Goal: Transaction & Acquisition: Purchase product/service

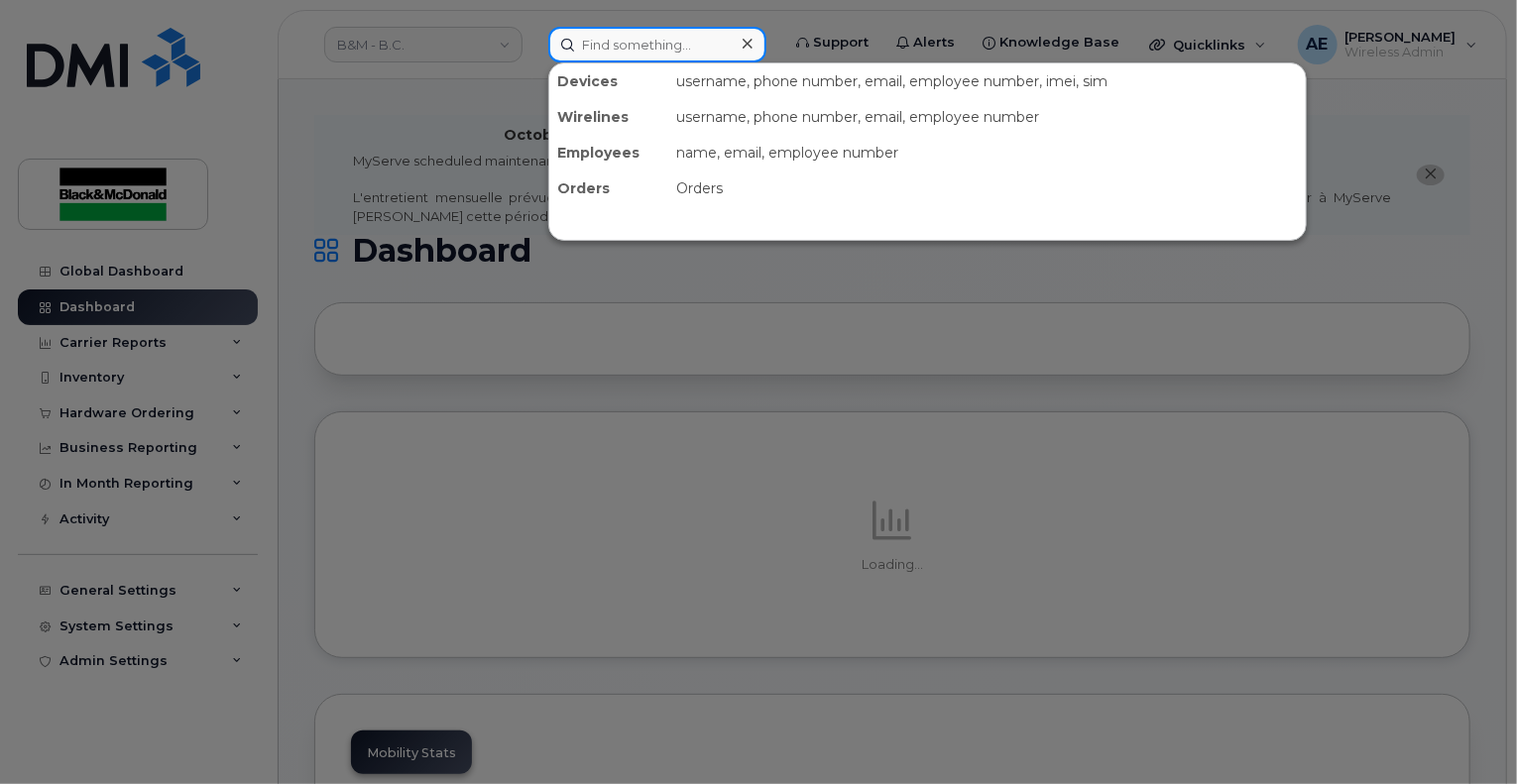
click at [632, 39] on input at bounding box center [657, 45] width 218 height 36
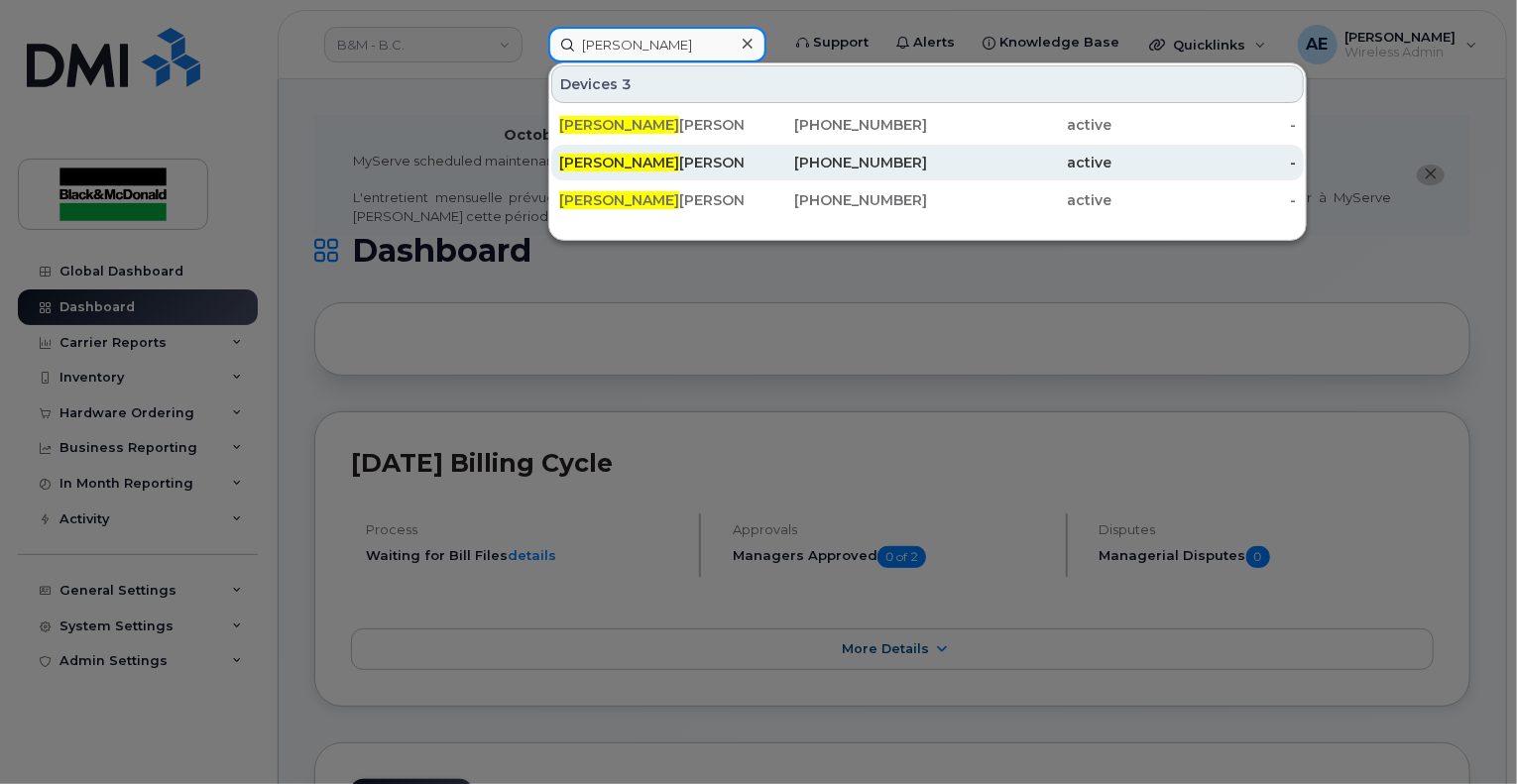
type input "kevin"
click at [660, 170] on div "Kevin Wilkie" at bounding box center [651, 163] width 184 height 20
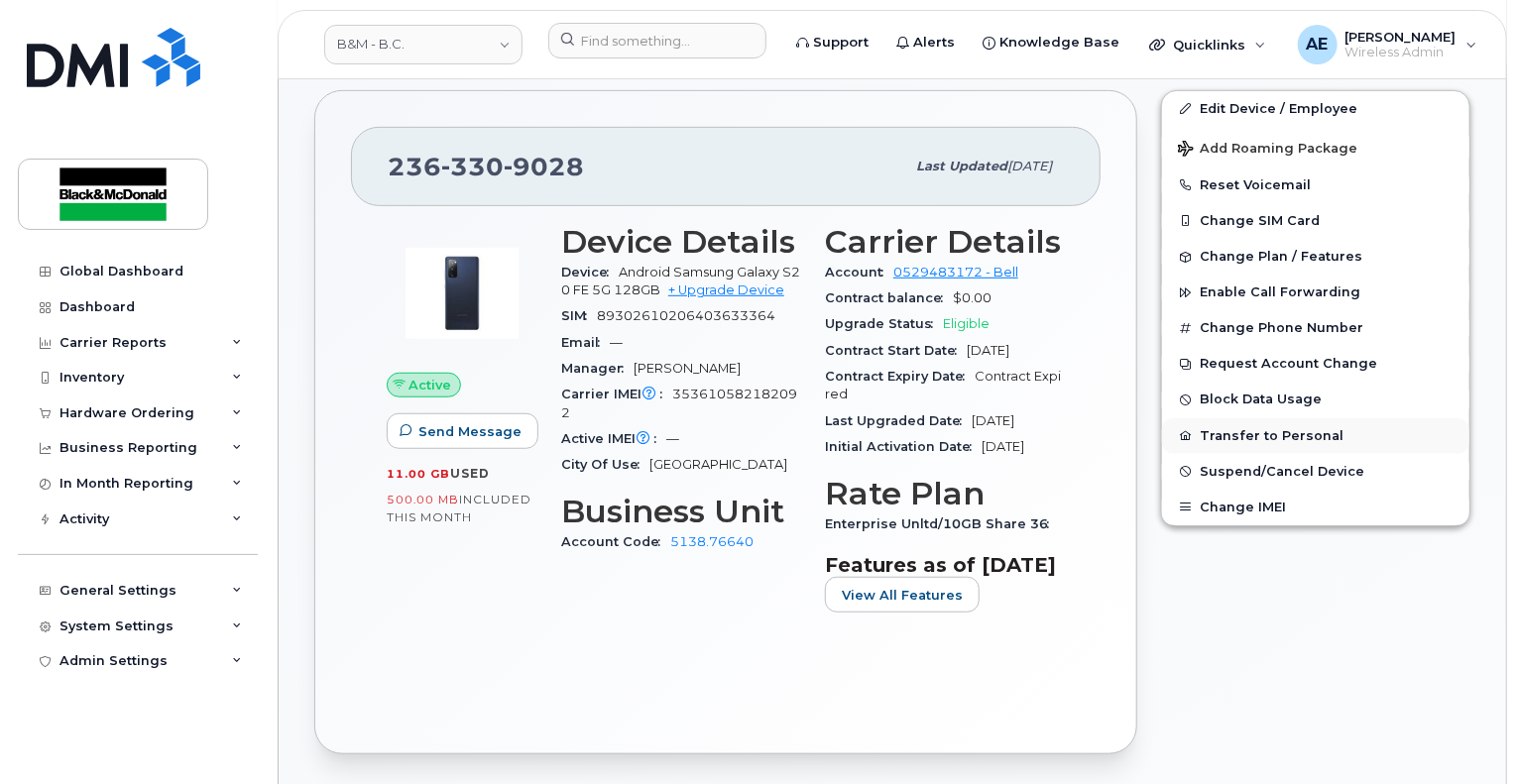
scroll to position [298, 0]
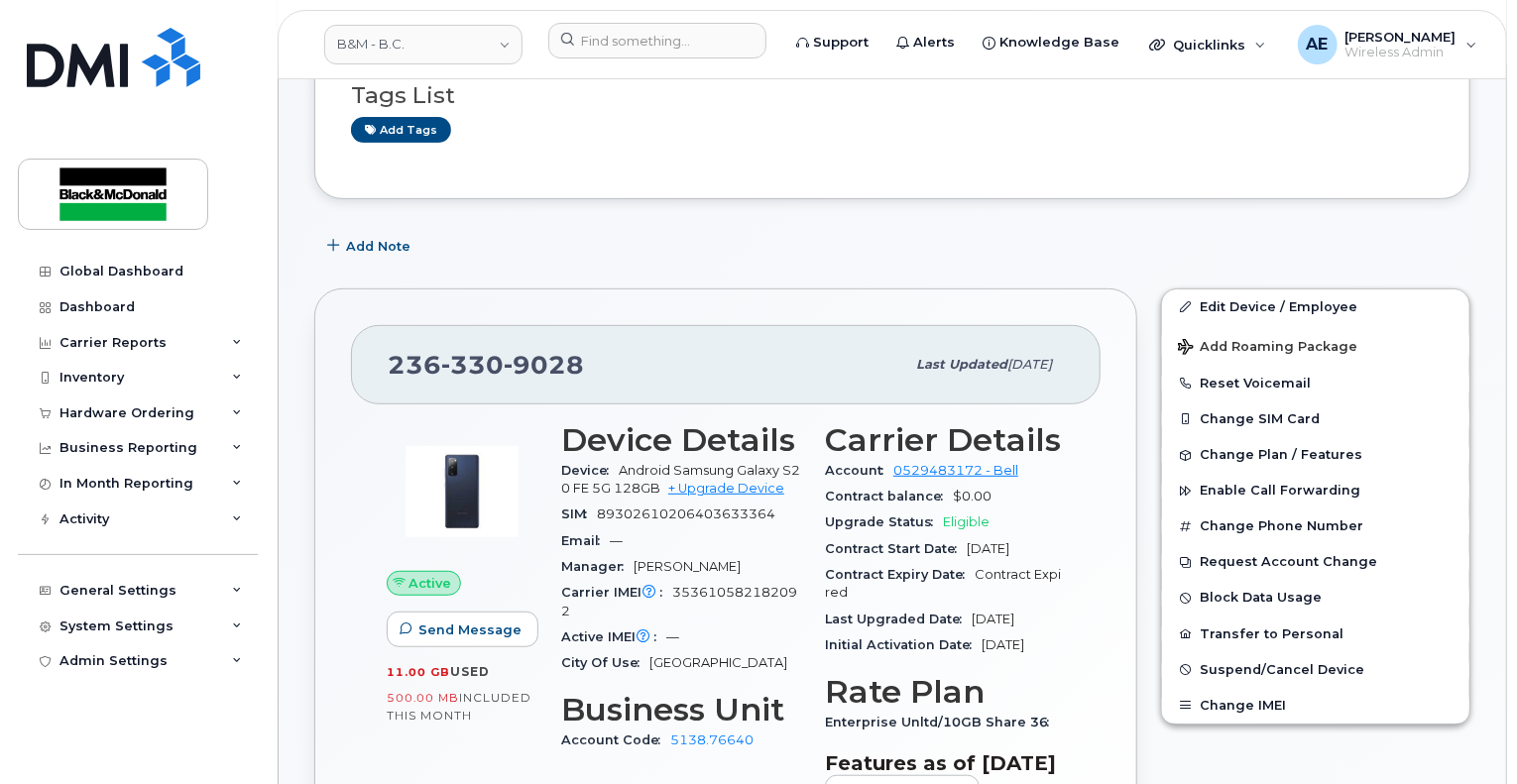
click at [980, 515] on span "Eligible" at bounding box center [966, 522] width 47 height 15
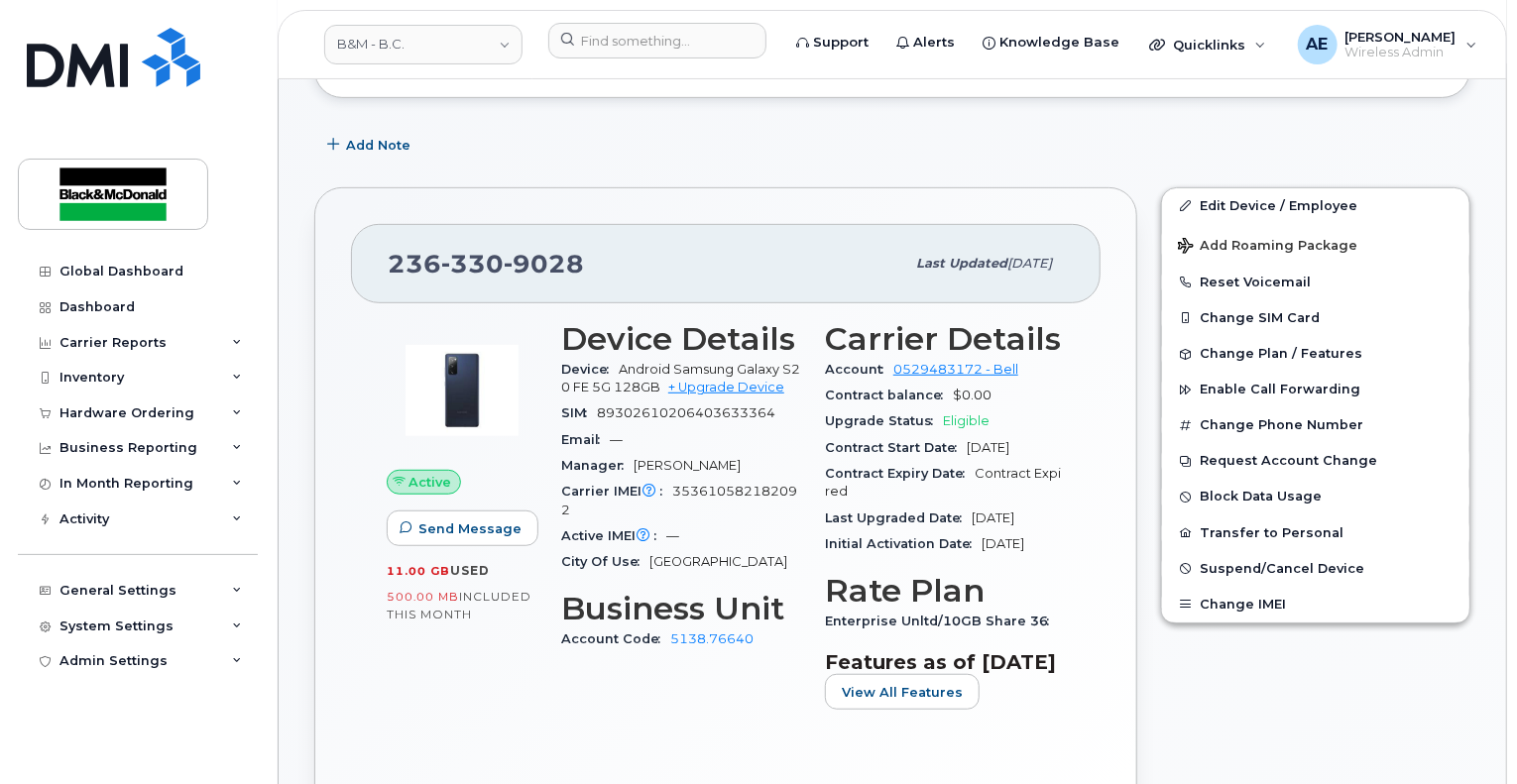
scroll to position [397, 0]
click at [152, 422] on div "Hardware Ordering" at bounding box center [138, 414] width 240 height 36
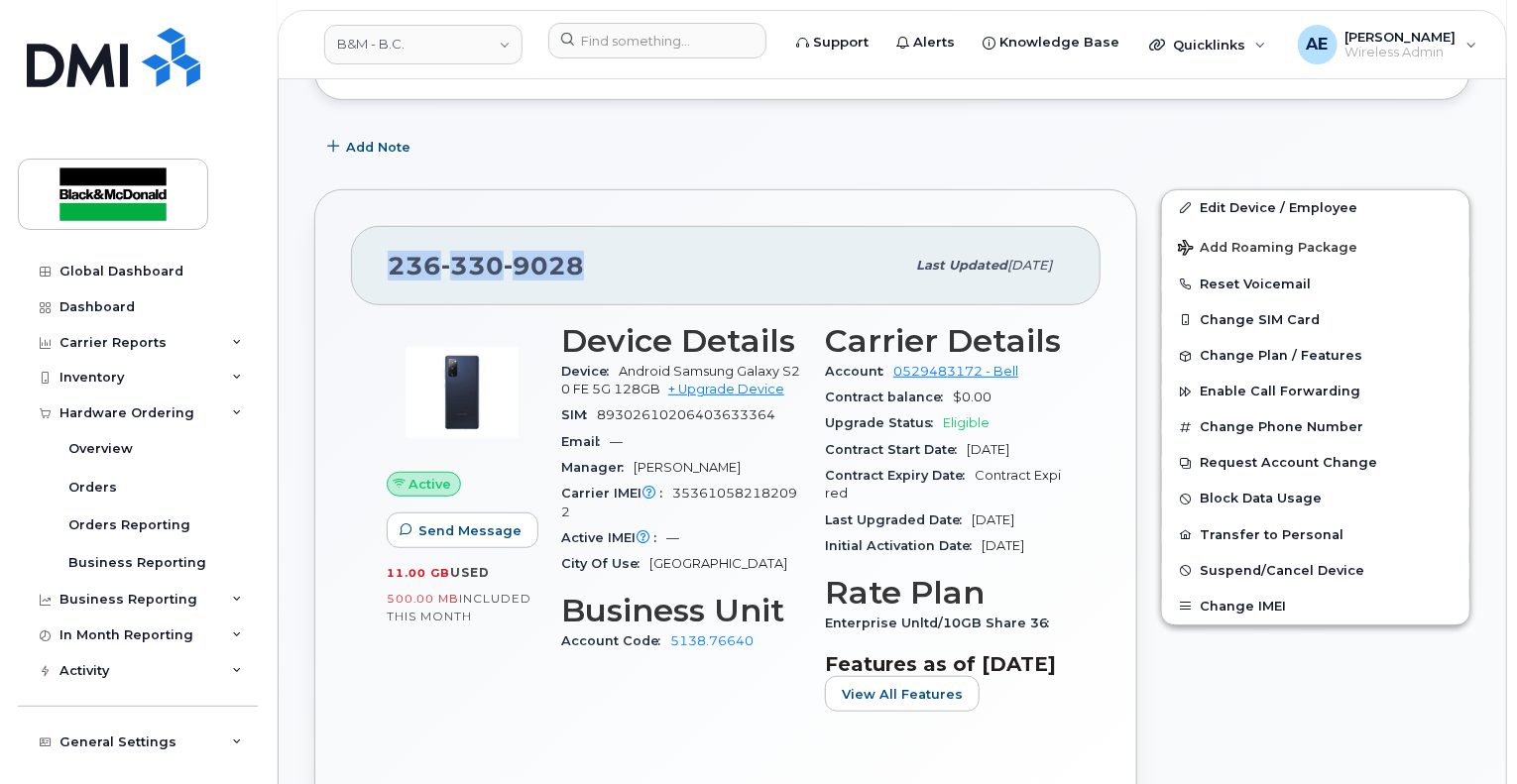
drag, startPoint x: 579, startPoint y: 233, endPoint x: 346, endPoint y: 272, distance: 236.3
click at [346, 272] on div "236 330 9028 Last updated Dec 16, 2024 Active Send Message 11.00 GB  used 500.0…" at bounding box center [725, 521] width 823 height 665
copy span "236 330 9028"
click at [153, 416] on div "Hardware Ordering" at bounding box center [127, 414] width 135 height 16
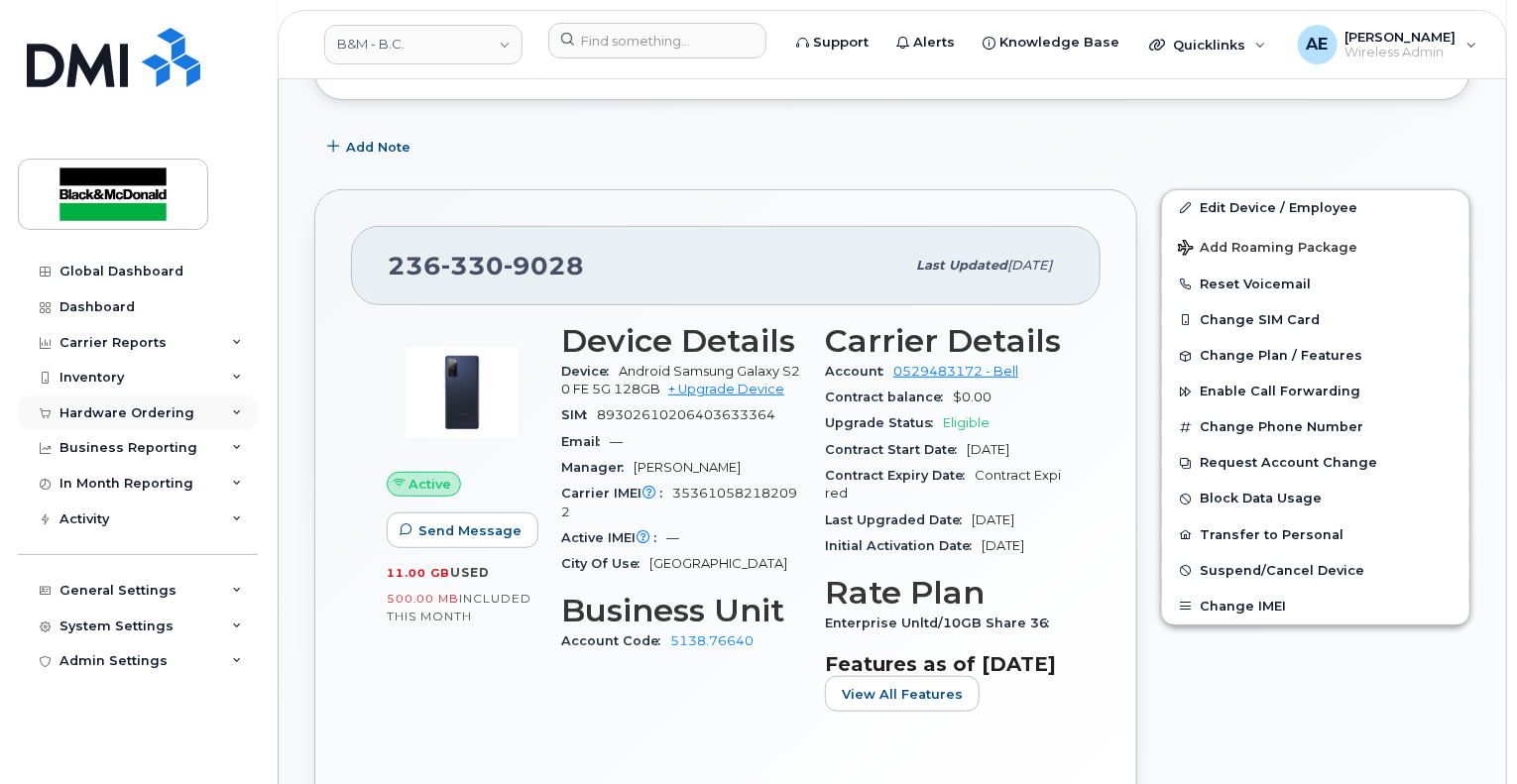
click at [127, 408] on div "Hardware Ordering" at bounding box center [127, 414] width 135 height 16
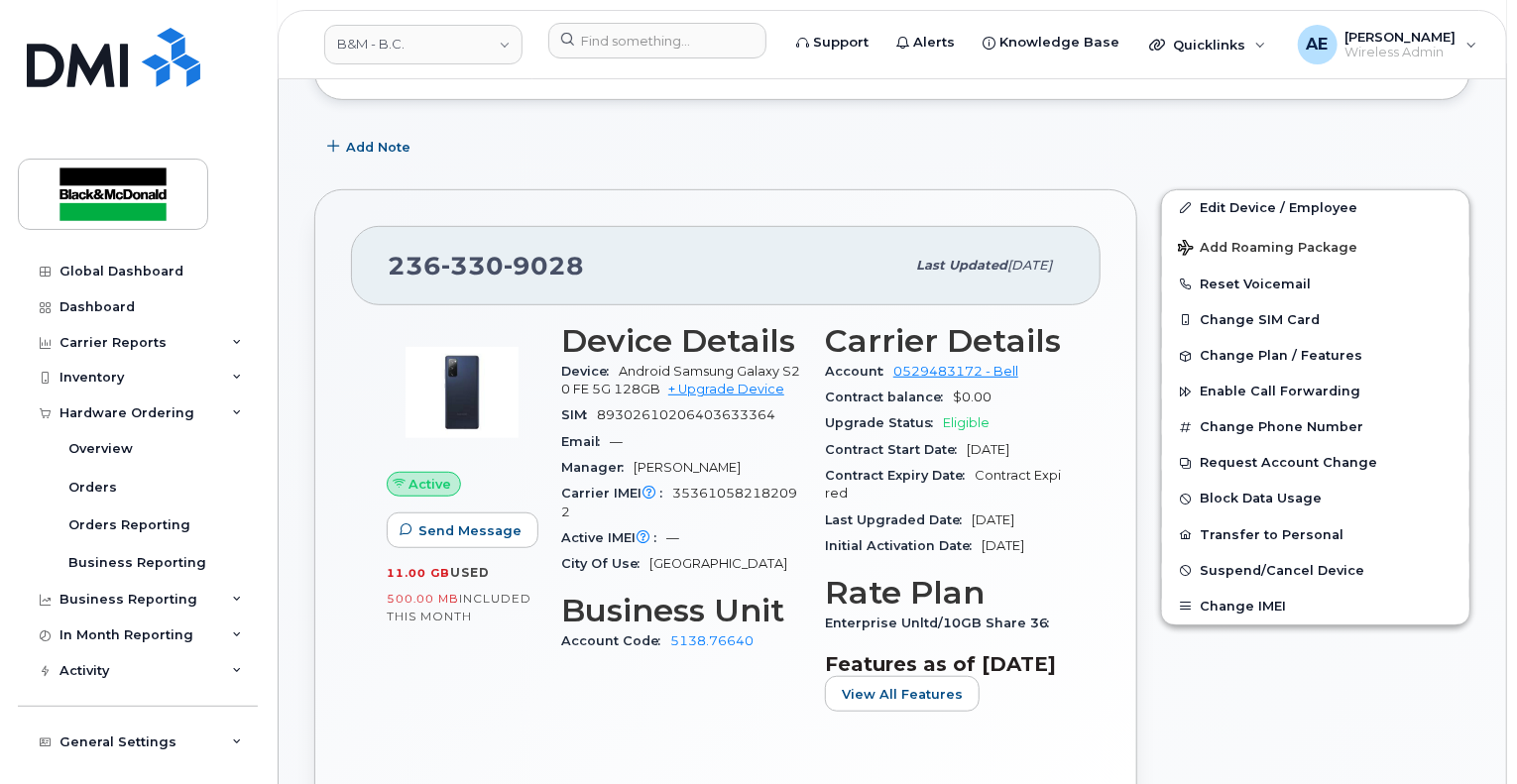
click at [974, 412] on div "Upgrade Status Eligible" at bounding box center [945, 424] width 240 height 26
click at [82, 378] on div "Inventory" at bounding box center [92, 378] width 64 height 16
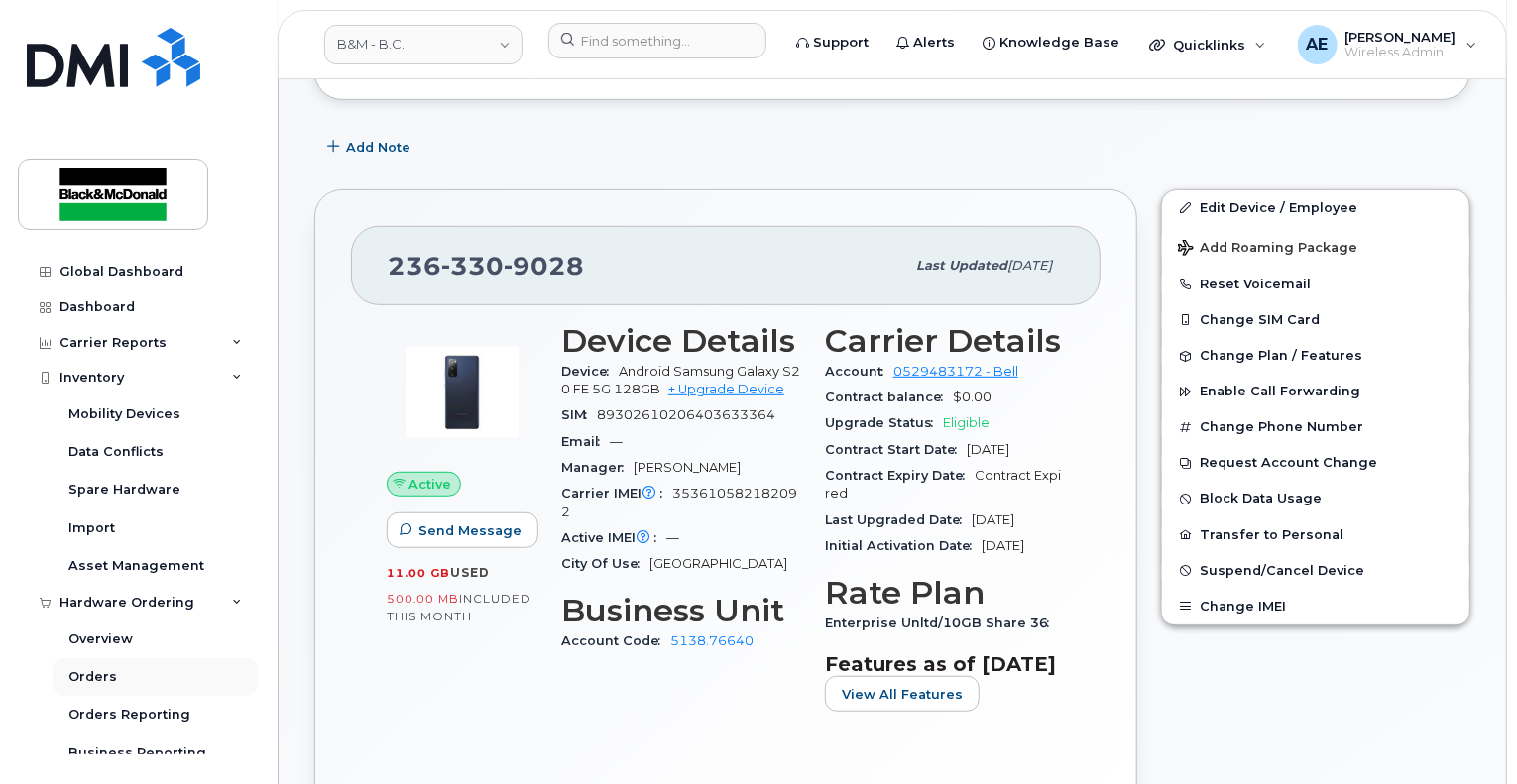
scroll to position [198, 0]
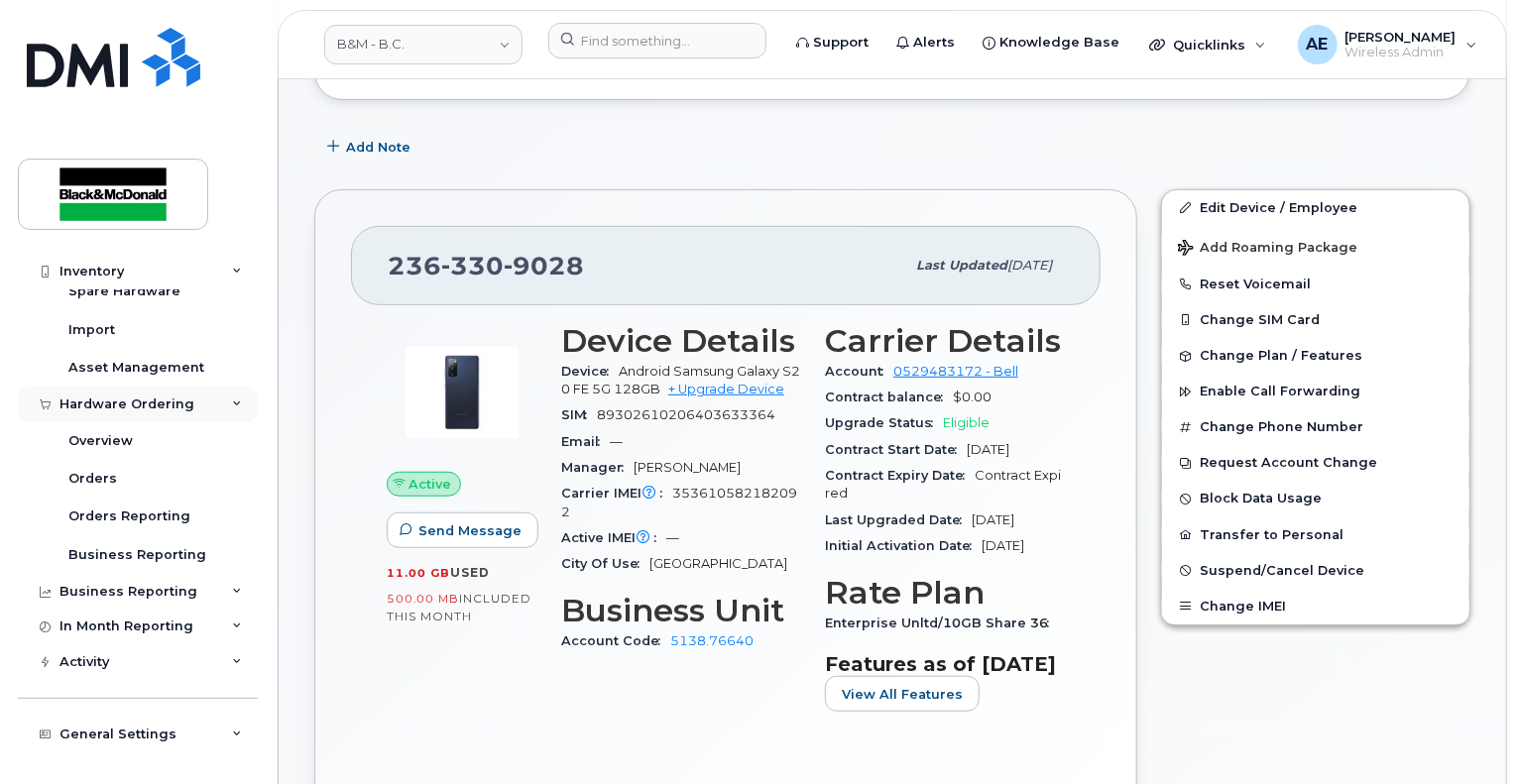
click at [83, 398] on div "Hardware Ordering" at bounding box center [127, 405] width 135 height 16
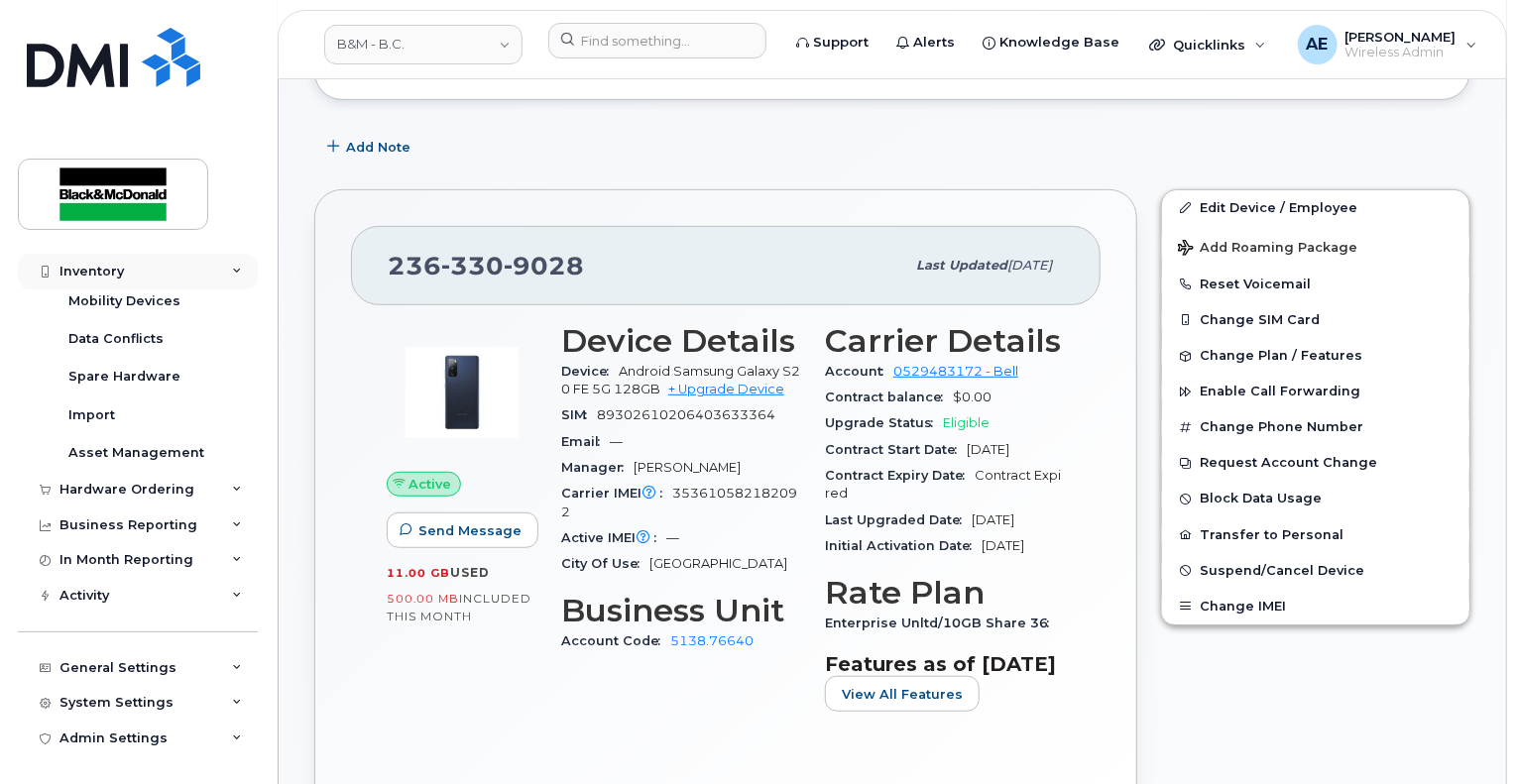
click at [100, 265] on div "Inventory" at bounding box center [92, 272] width 64 height 16
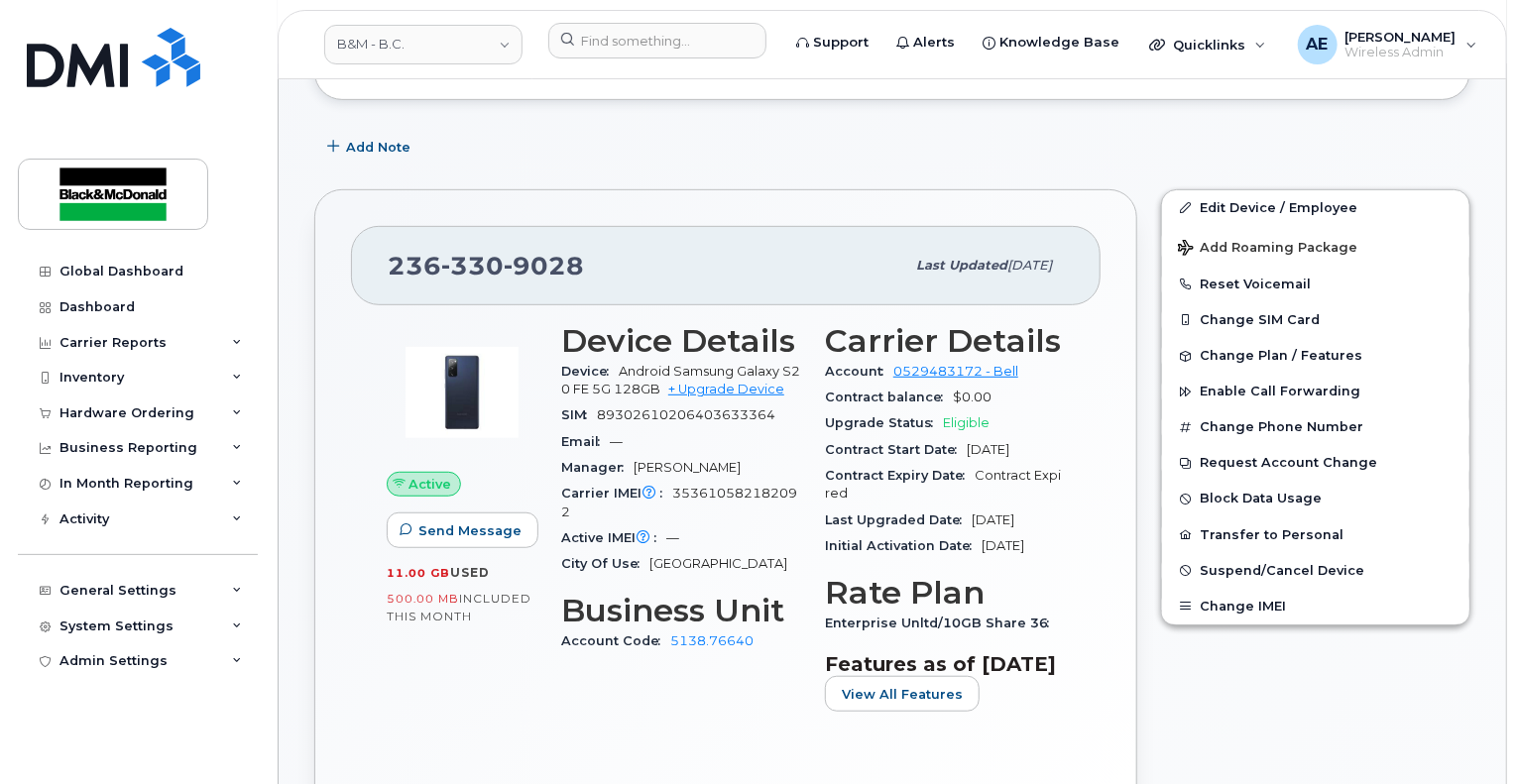
scroll to position [298, 0]
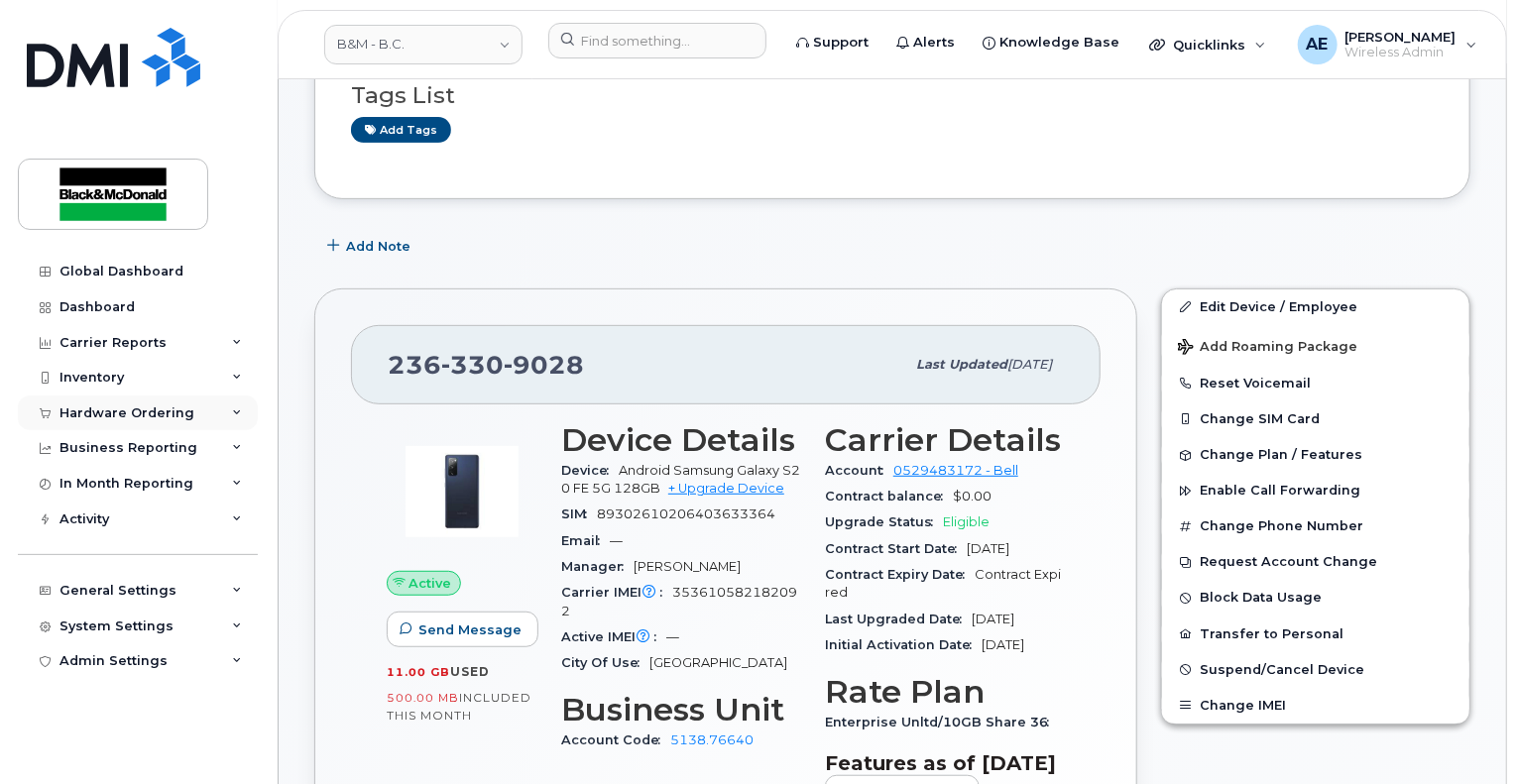
click at [110, 403] on div "Hardware Ordering" at bounding box center [138, 414] width 240 height 36
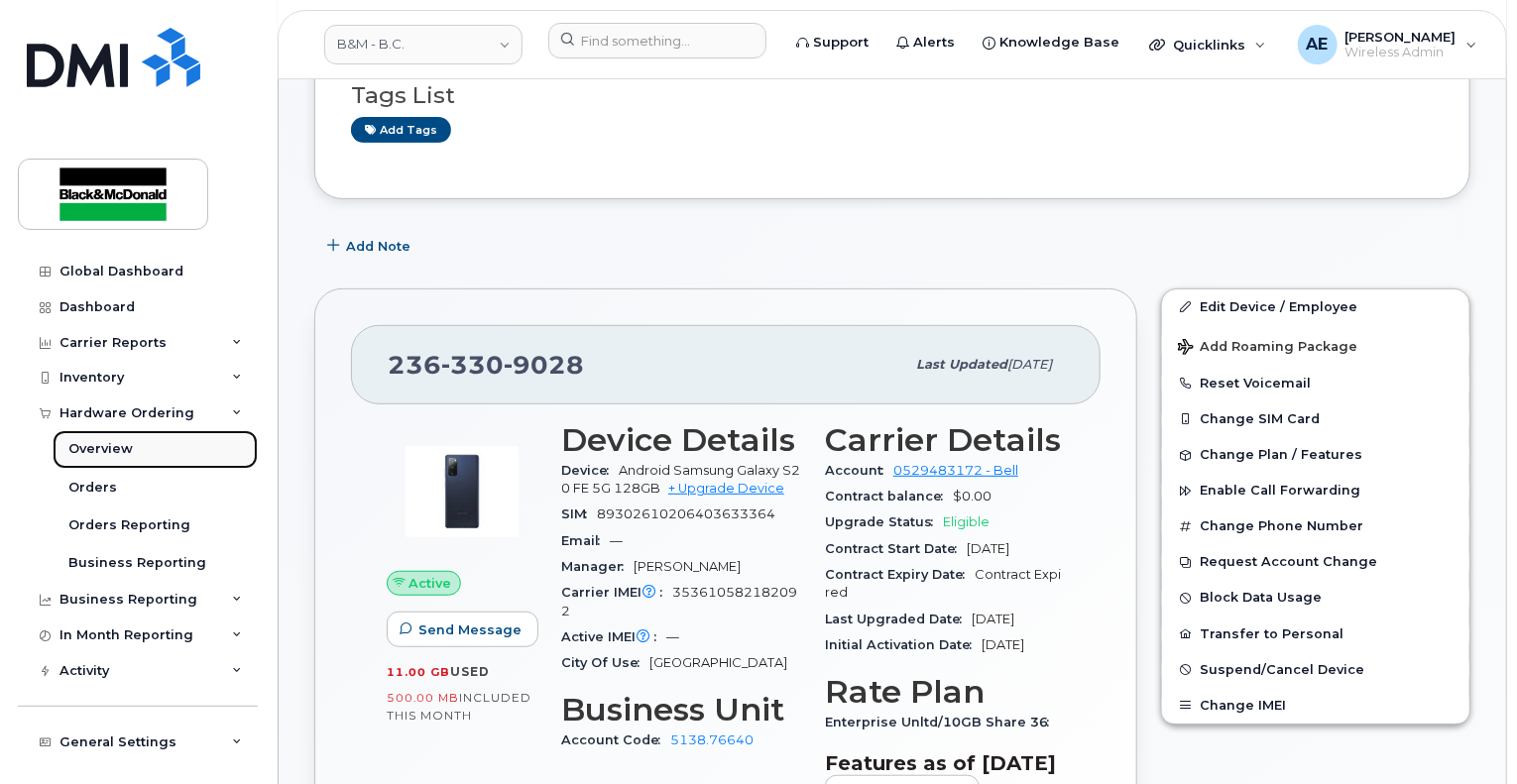
click at [128, 441] on div "Overview" at bounding box center [100, 449] width 64 height 18
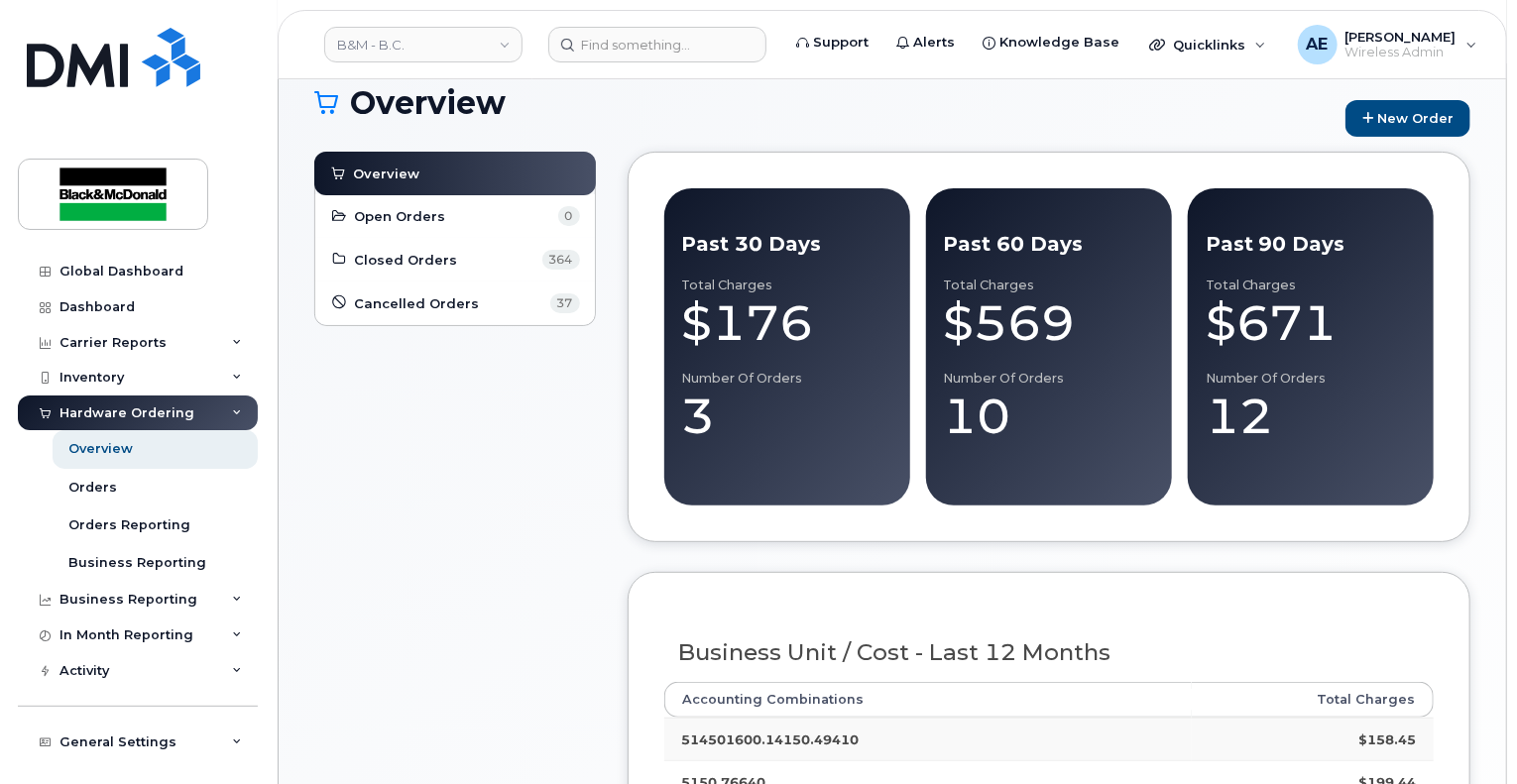
scroll to position [397, 0]
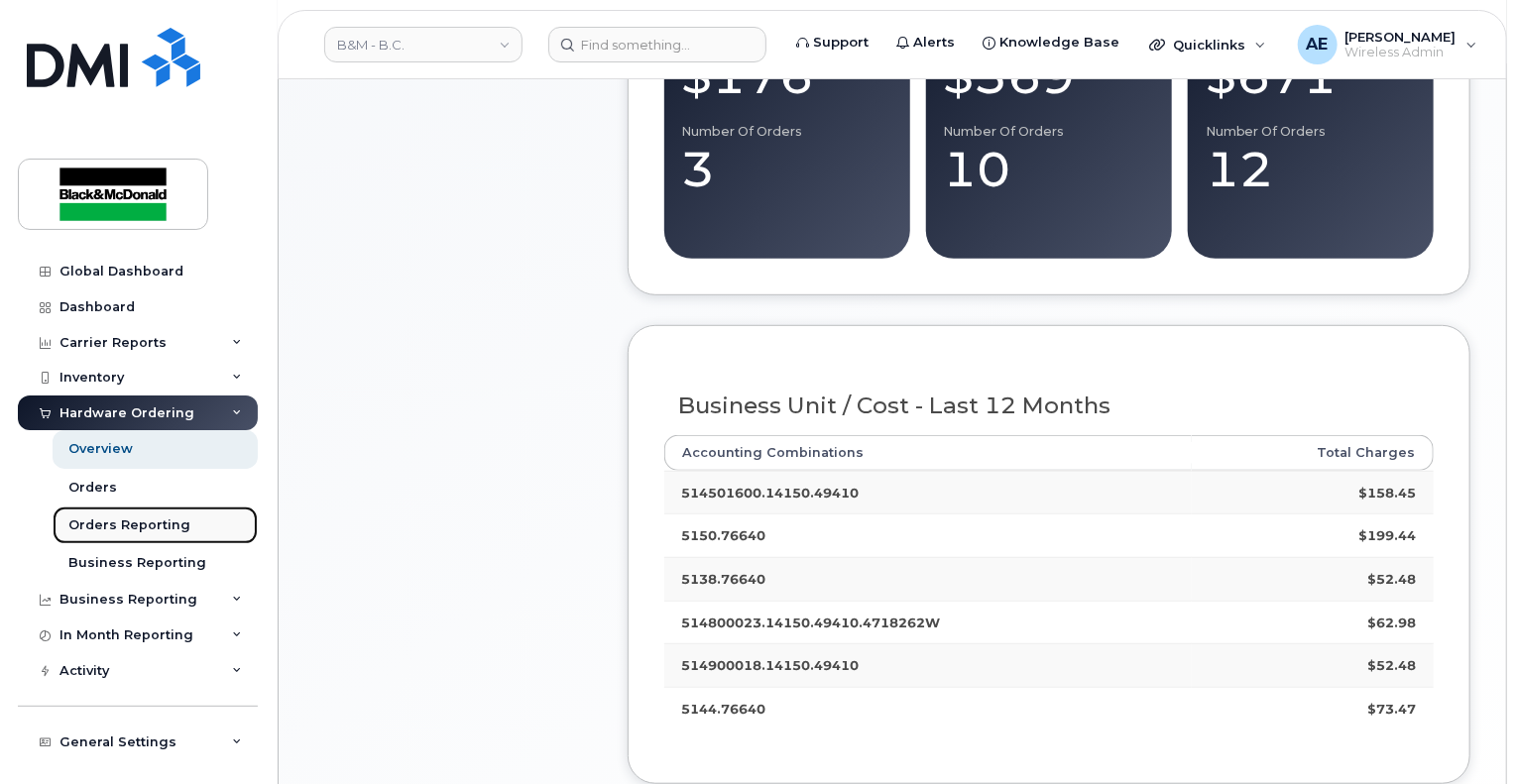
click at [133, 520] on div "Orders Reporting" at bounding box center [129, 526] width 122 height 18
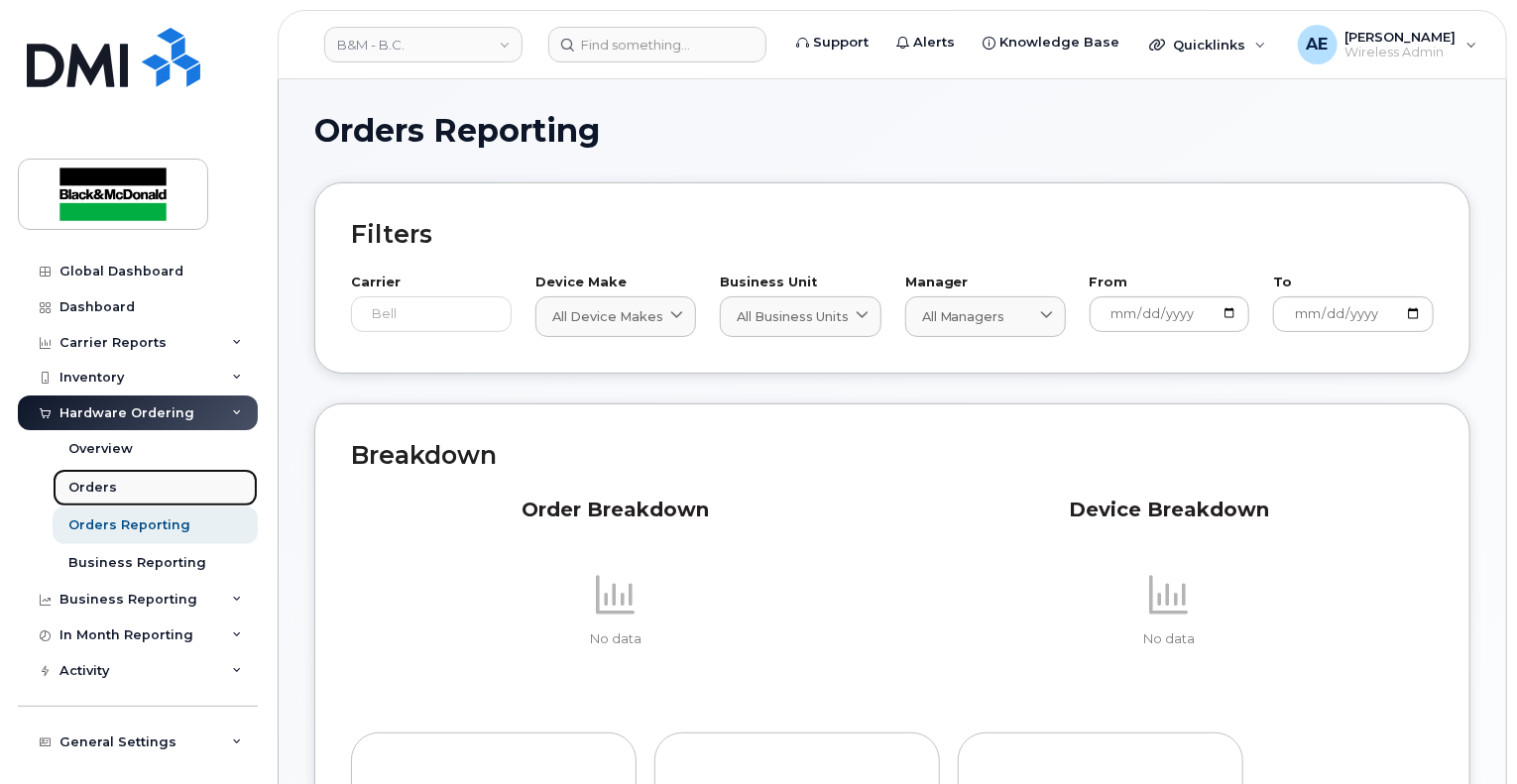
click at [131, 474] on link "Orders" at bounding box center [155, 488] width 205 height 38
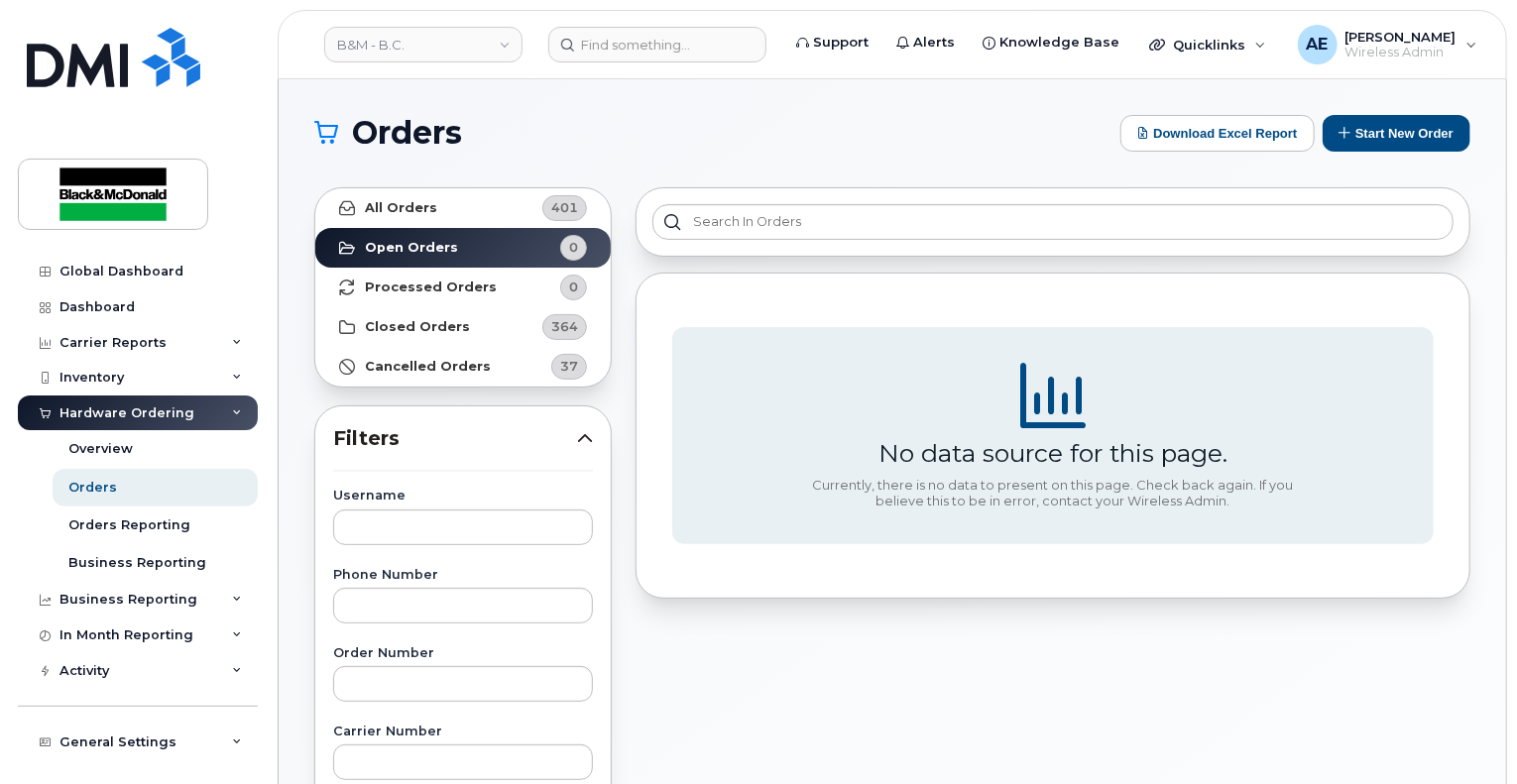
click at [123, 408] on div "Hardware Ordering" at bounding box center [127, 414] width 135 height 16
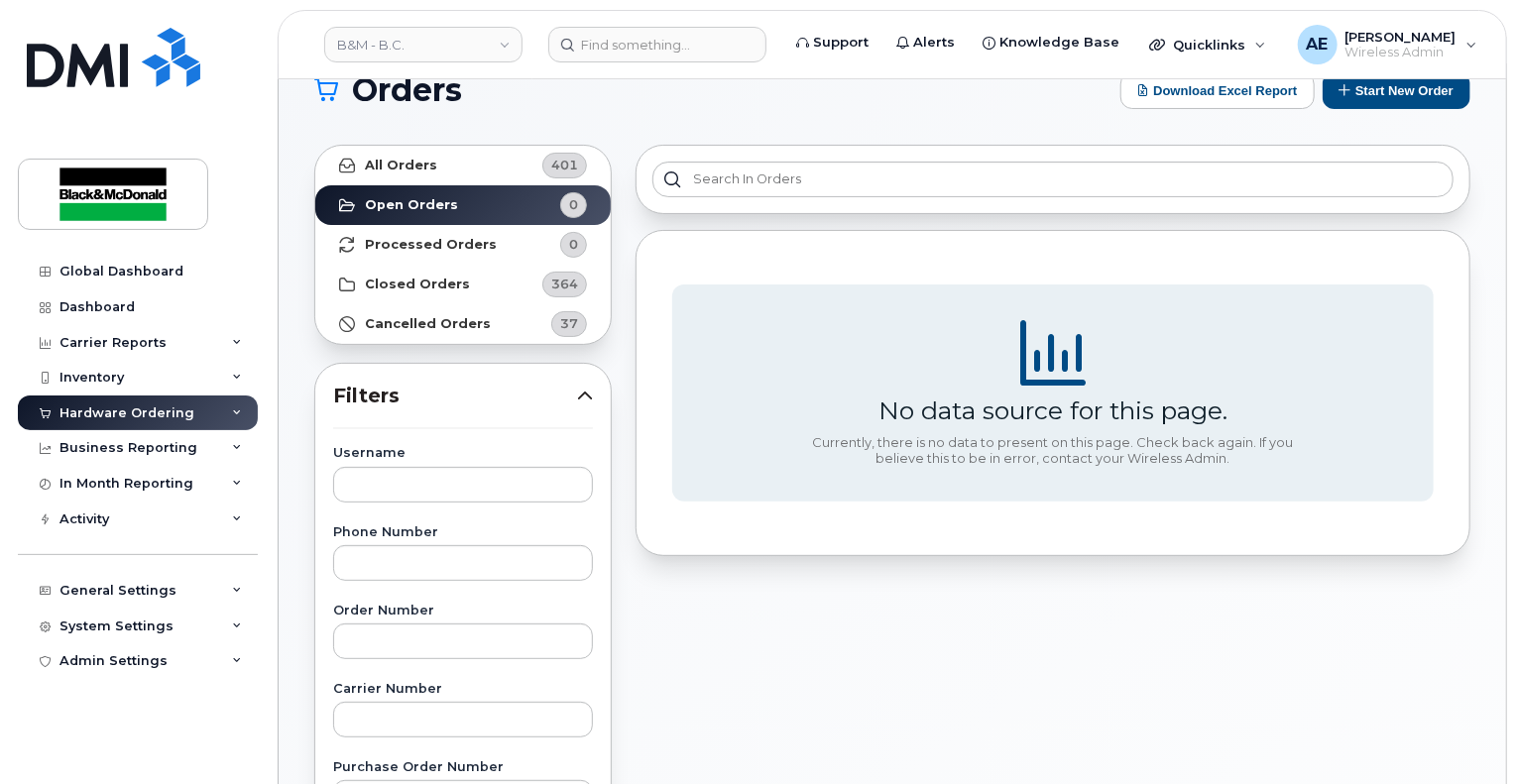
scroll to position [99, 0]
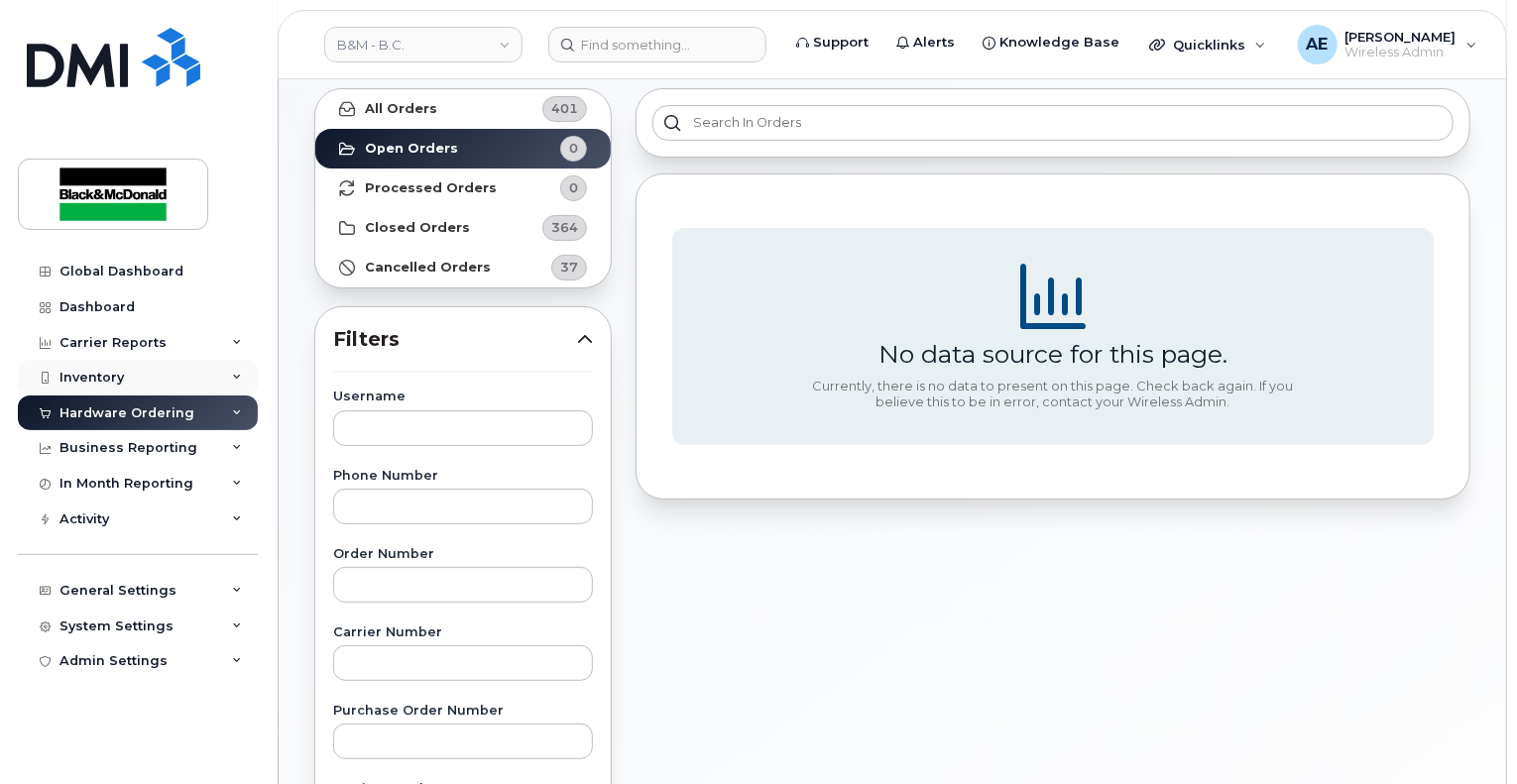
click at [106, 375] on div "Inventory" at bounding box center [92, 378] width 64 height 16
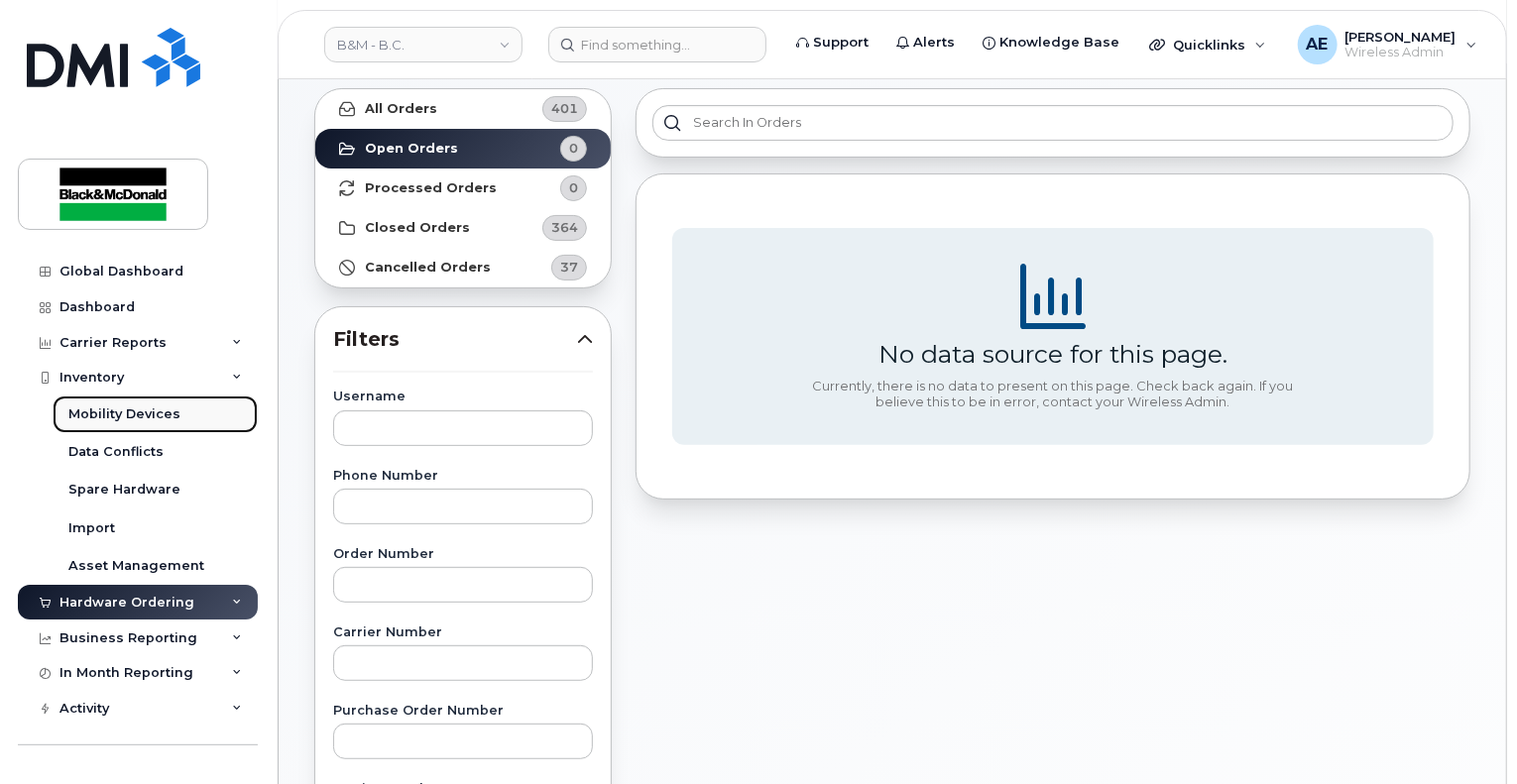
click at [132, 411] on div "Mobility Devices" at bounding box center [124, 415] width 112 height 18
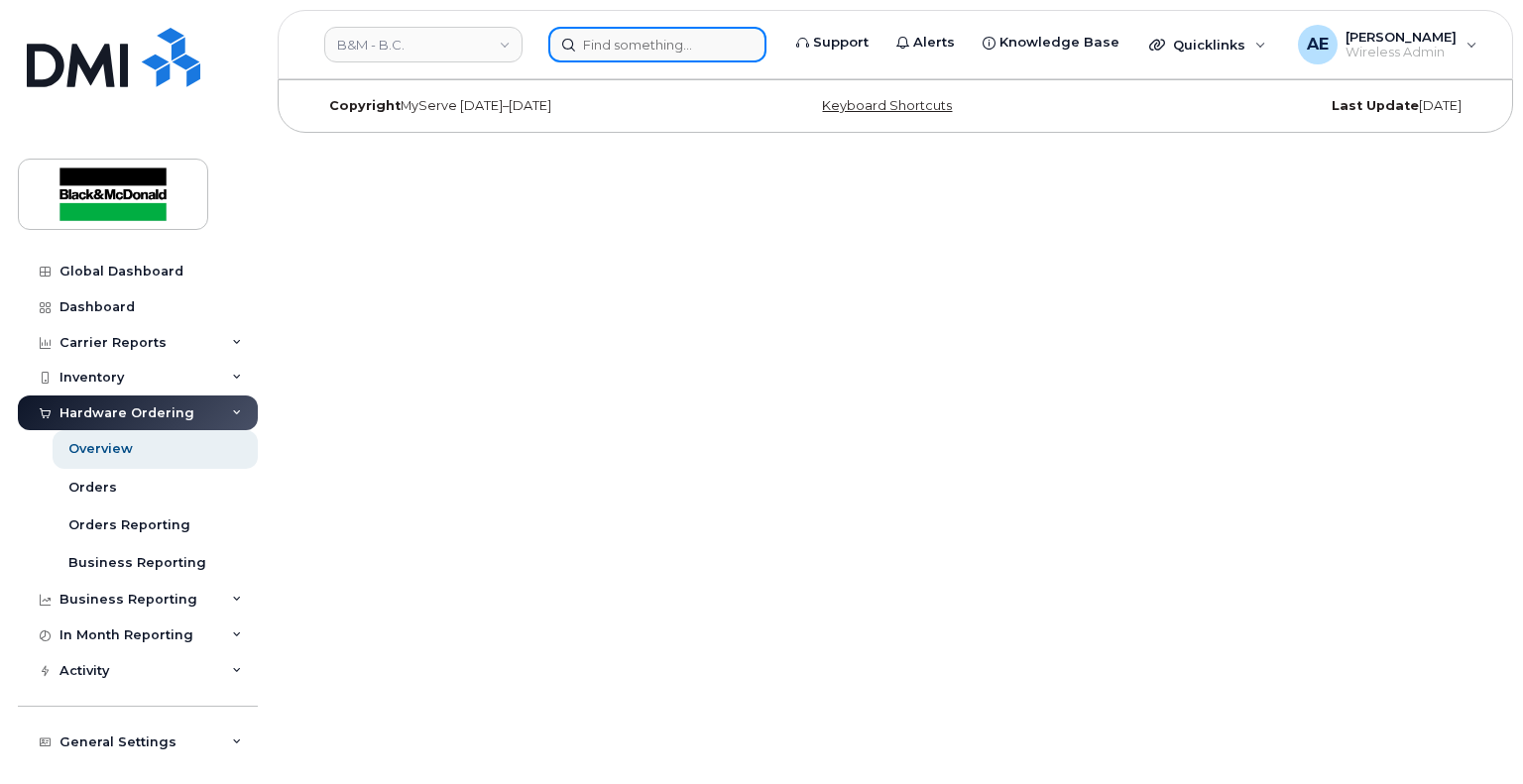
click at [657, 42] on input at bounding box center [657, 45] width 218 height 36
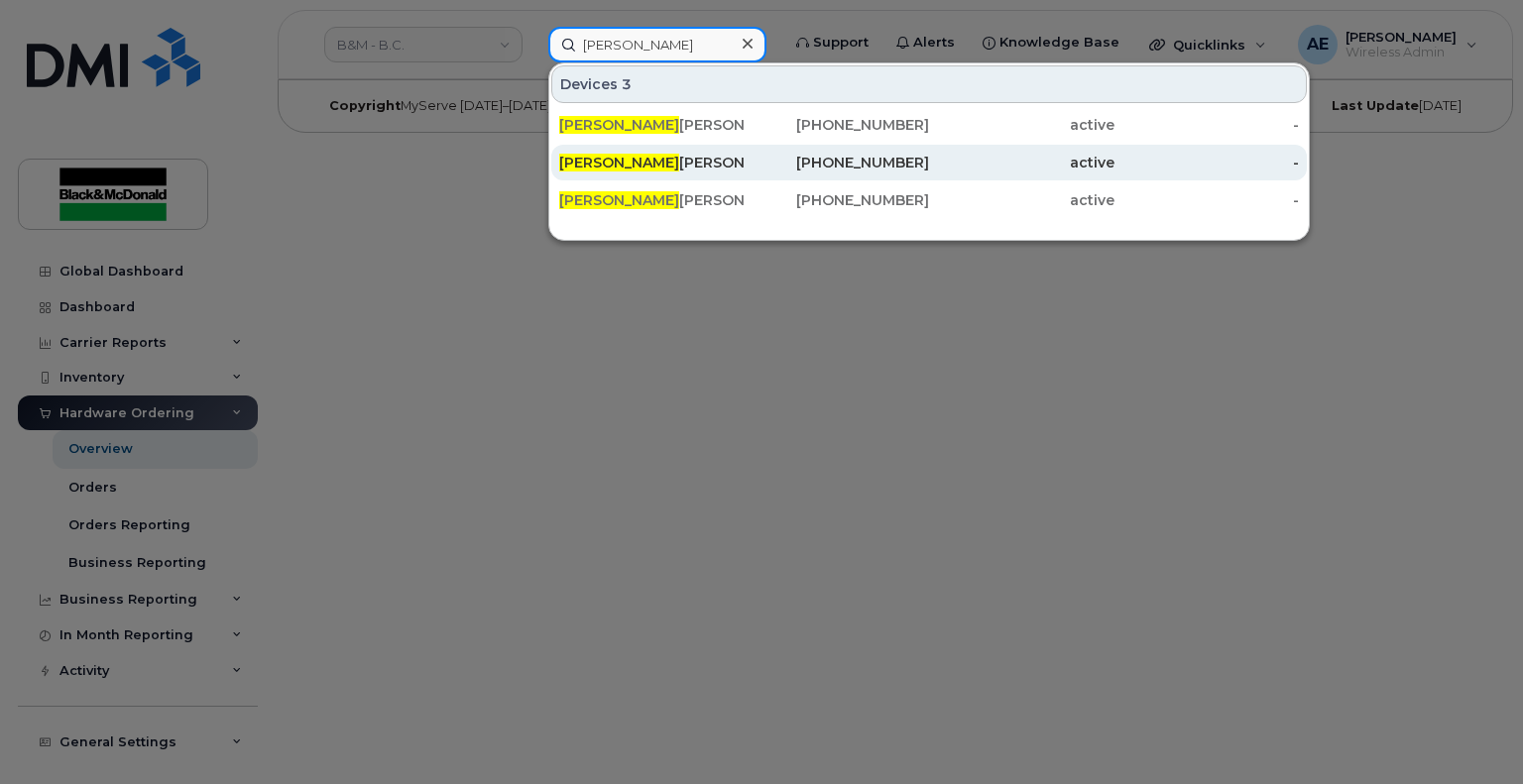
type input "kevin"
click at [620, 162] on div "Kevin Wilkie" at bounding box center [651, 163] width 185 height 20
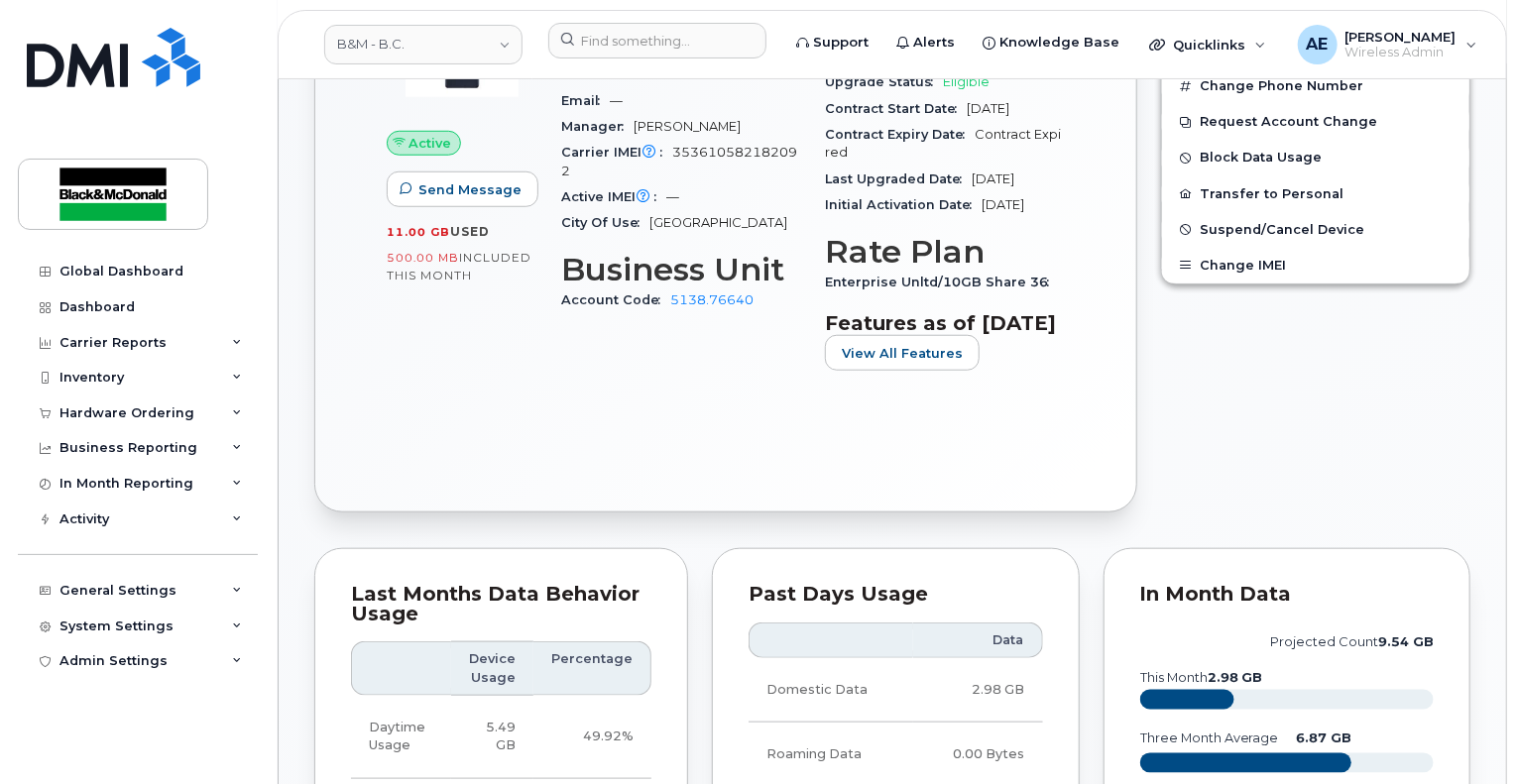
scroll to position [421, 0]
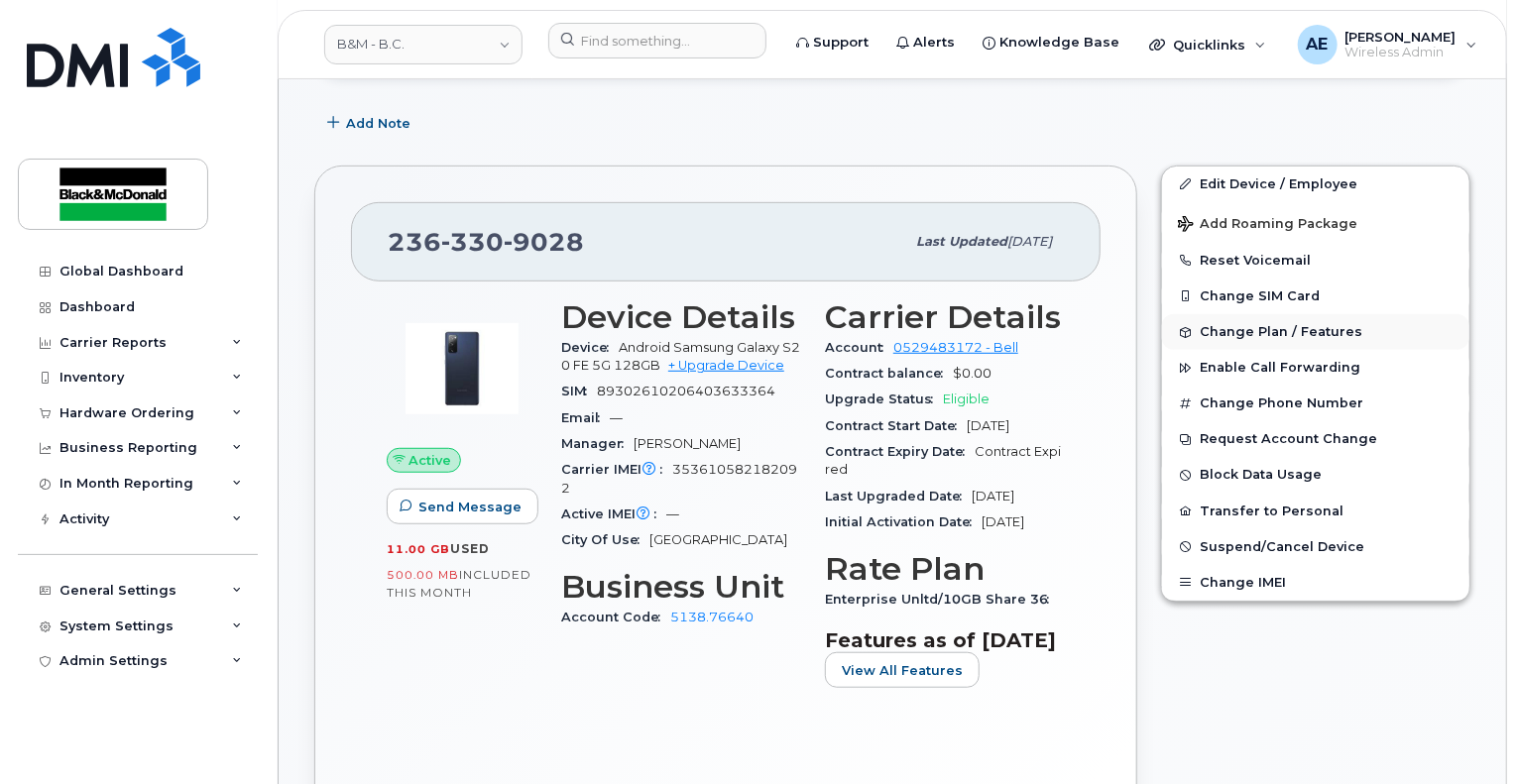
click at [1262, 325] on span "Change Plan / Features" at bounding box center [1281, 332] width 163 height 15
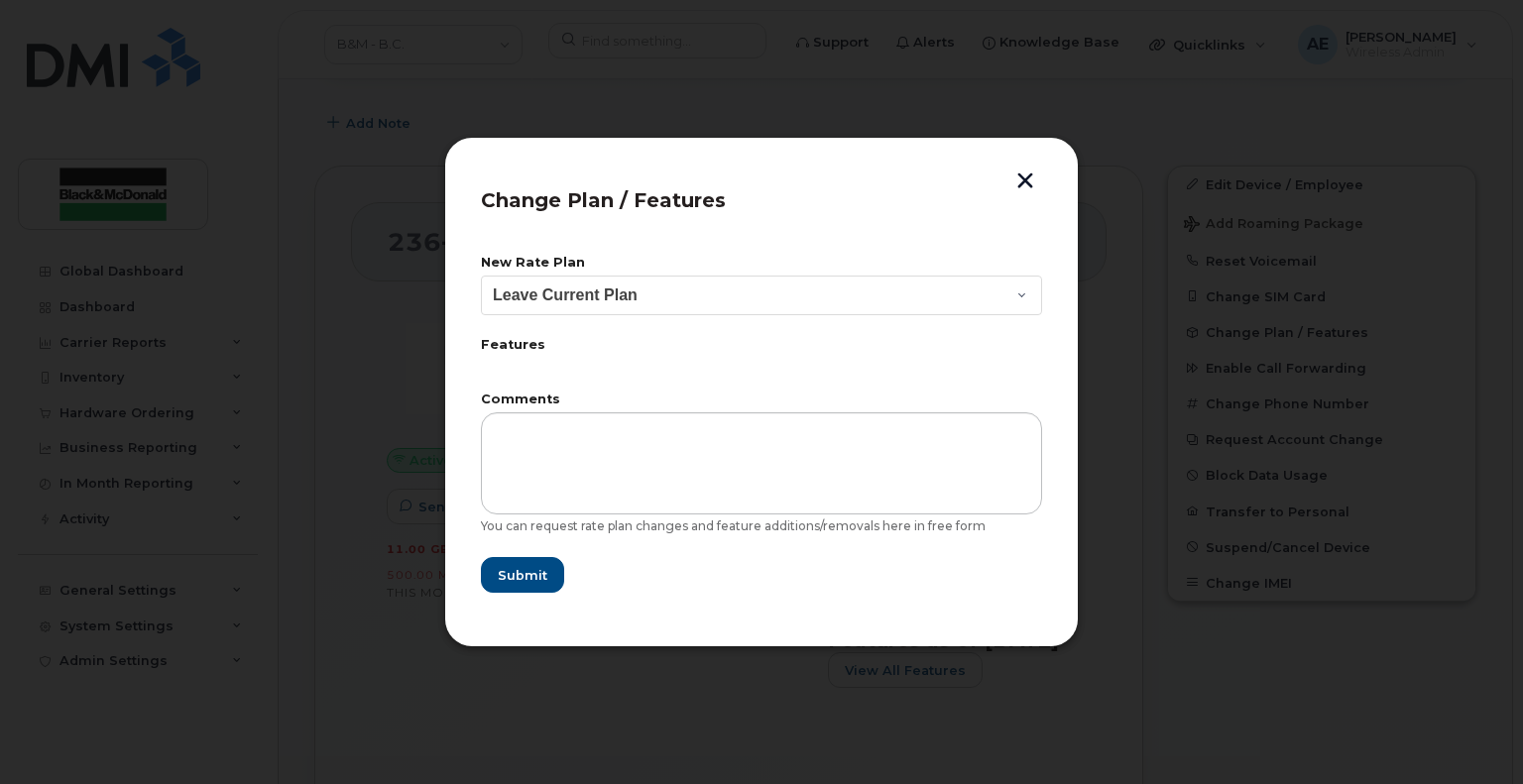
click at [1001, 172] on div "Change Plan / Features New Rate Plan Leave Current Plan Enterprise Unlimited/6G…" at bounding box center [761, 393] width 635 height 512
click at [1021, 175] on button "button" at bounding box center [1026, 183] width 30 height 21
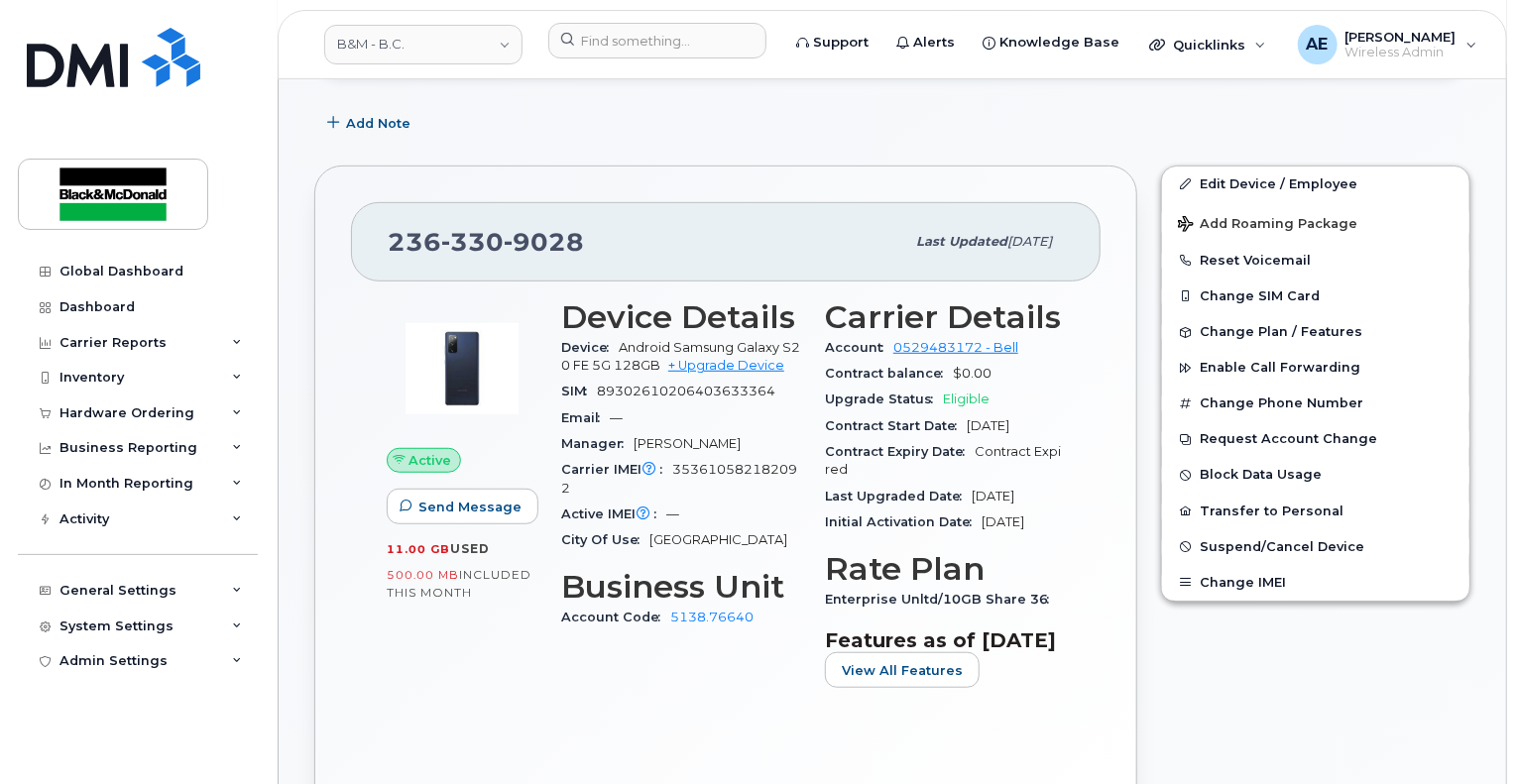
click at [972, 387] on div "Upgrade Status Eligible" at bounding box center [945, 400] width 240 height 26
click at [918, 680] on span "View All Features" at bounding box center [902, 671] width 121 height 19
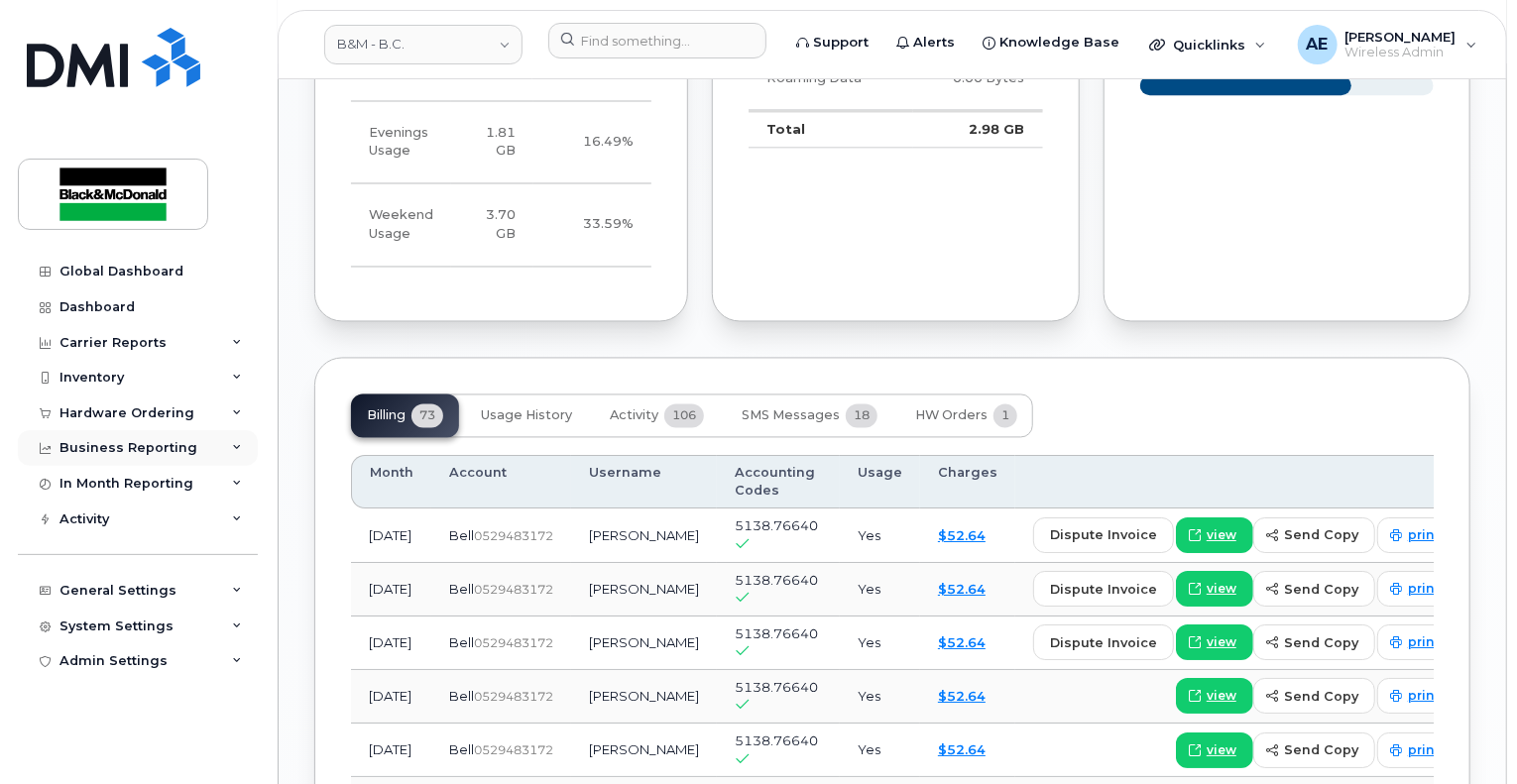
scroll to position [1809, 0]
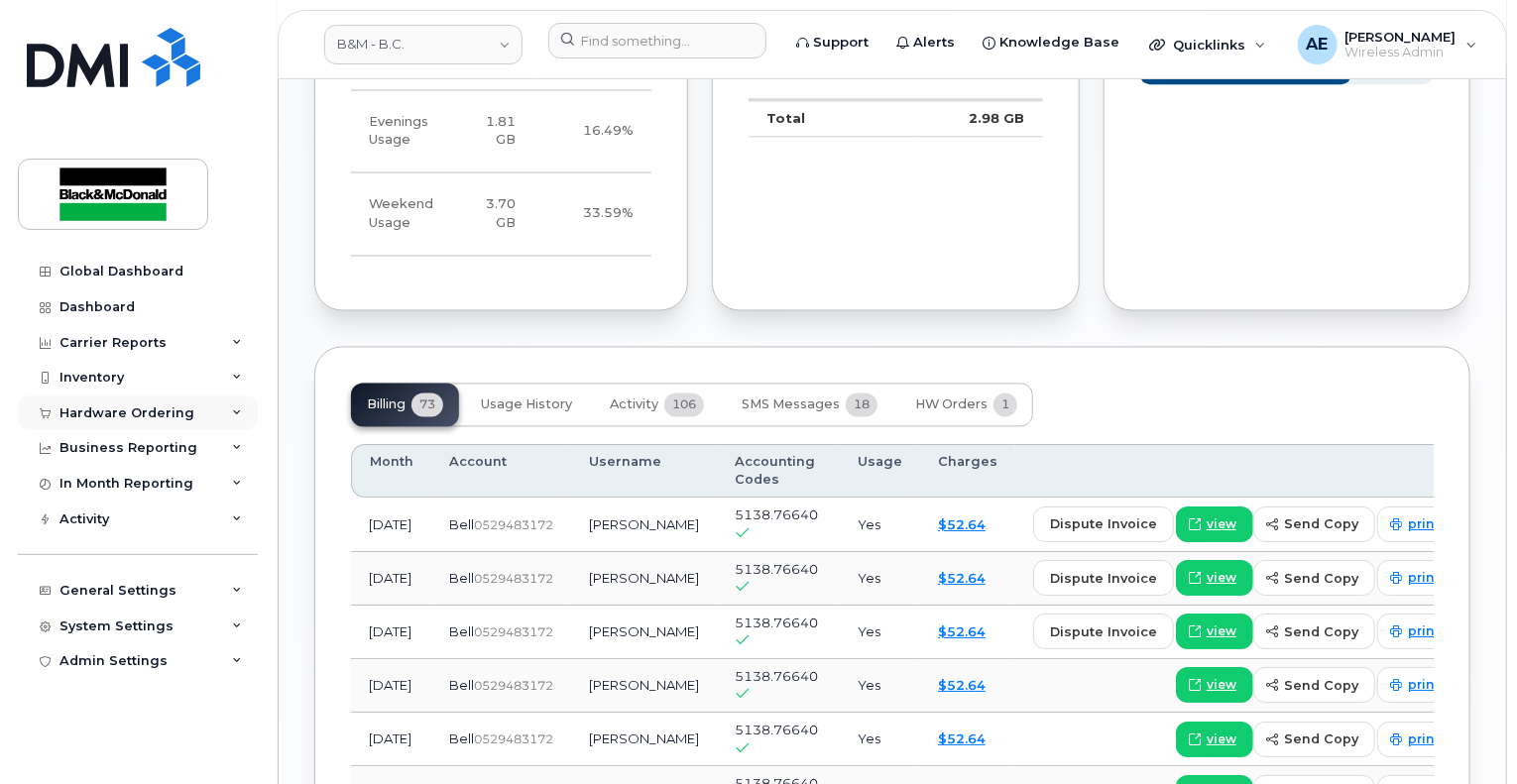
click at [73, 406] on div "Hardware Ordering" at bounding box center [127, 414] width 135 height 16
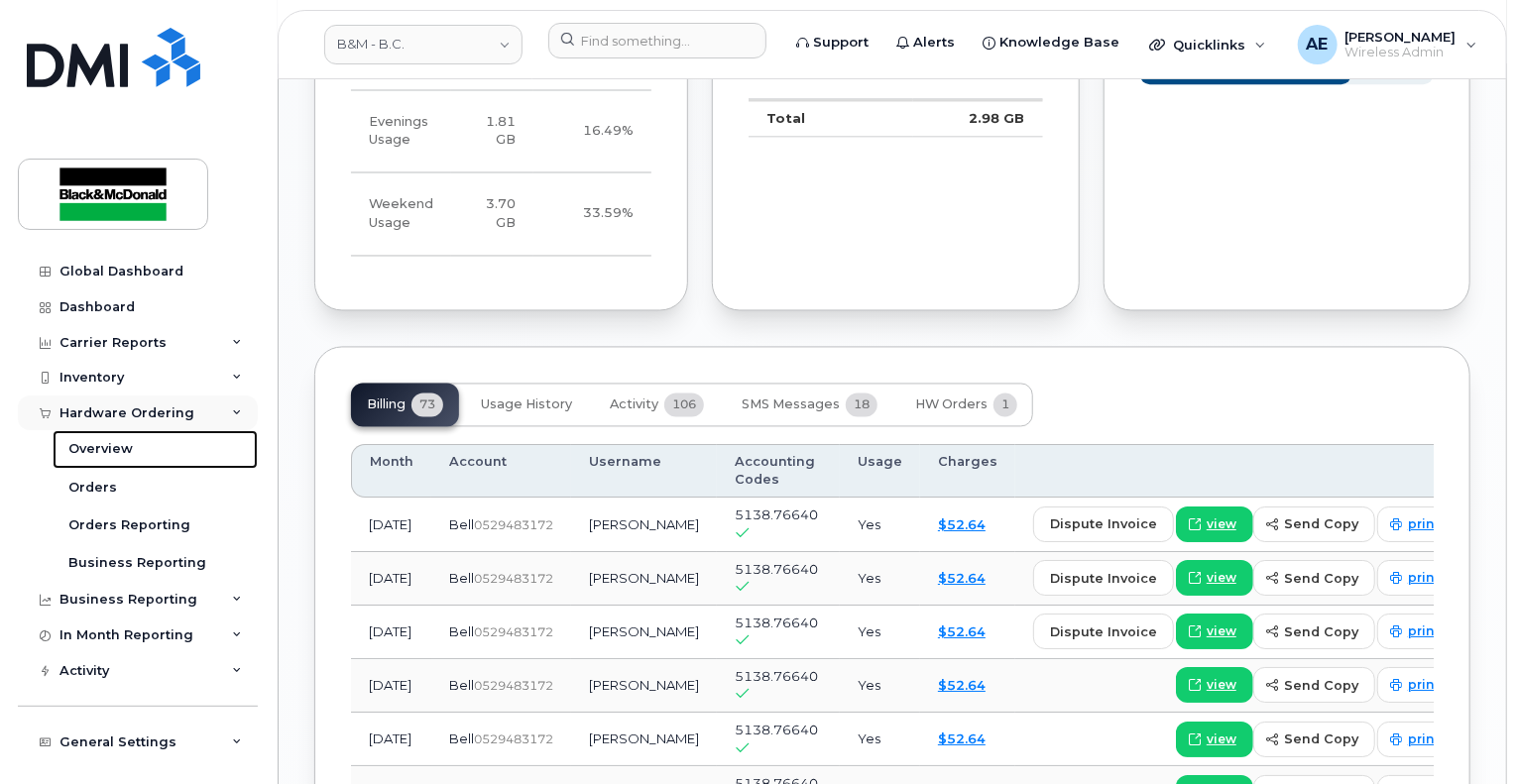
click at [99, 438] on link "Overview" at bounding box center [155, 449] width 205 height 38
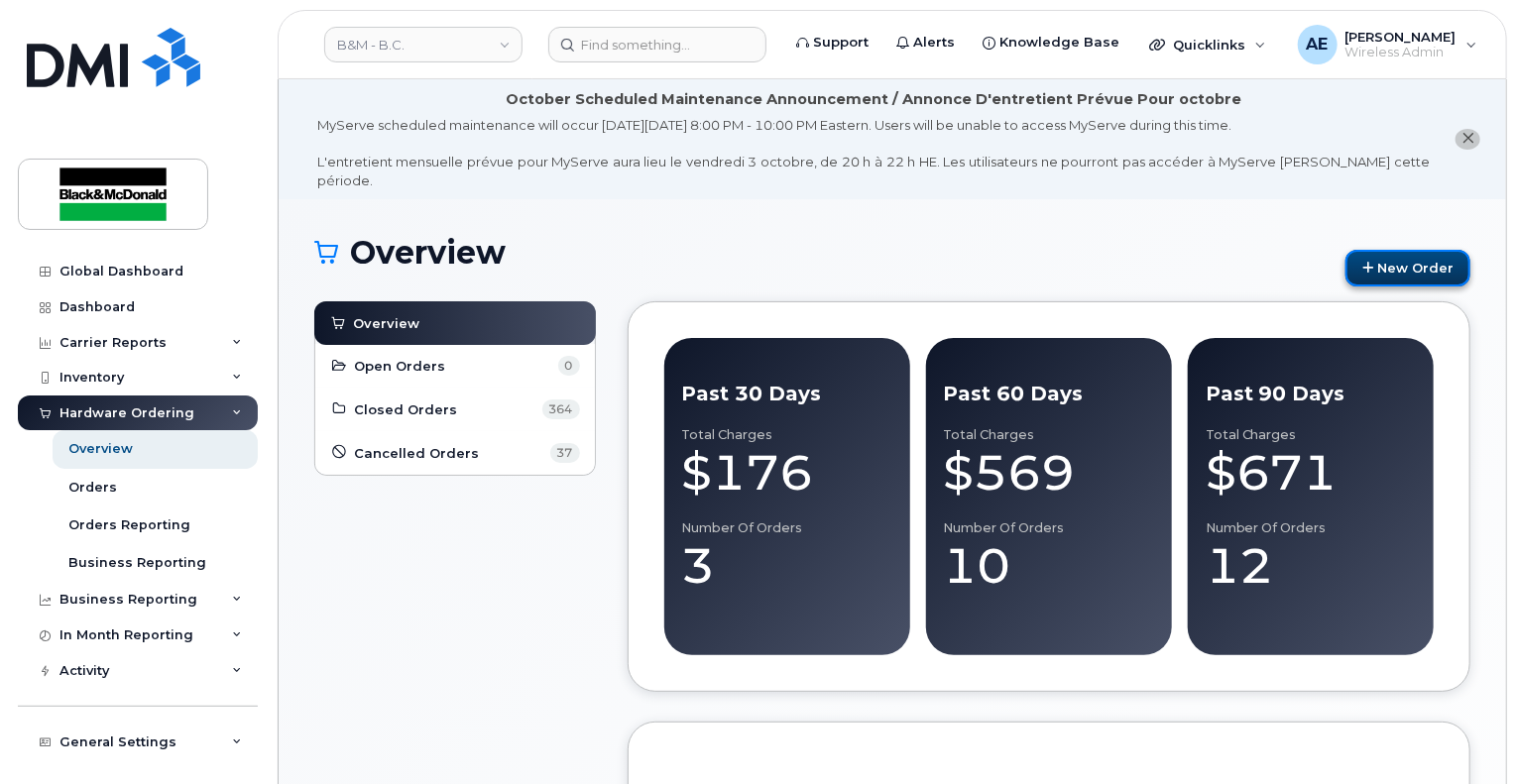
click at [1408, 253] on link "New Order" at bounding box center [1408, 268] width 125 height 37
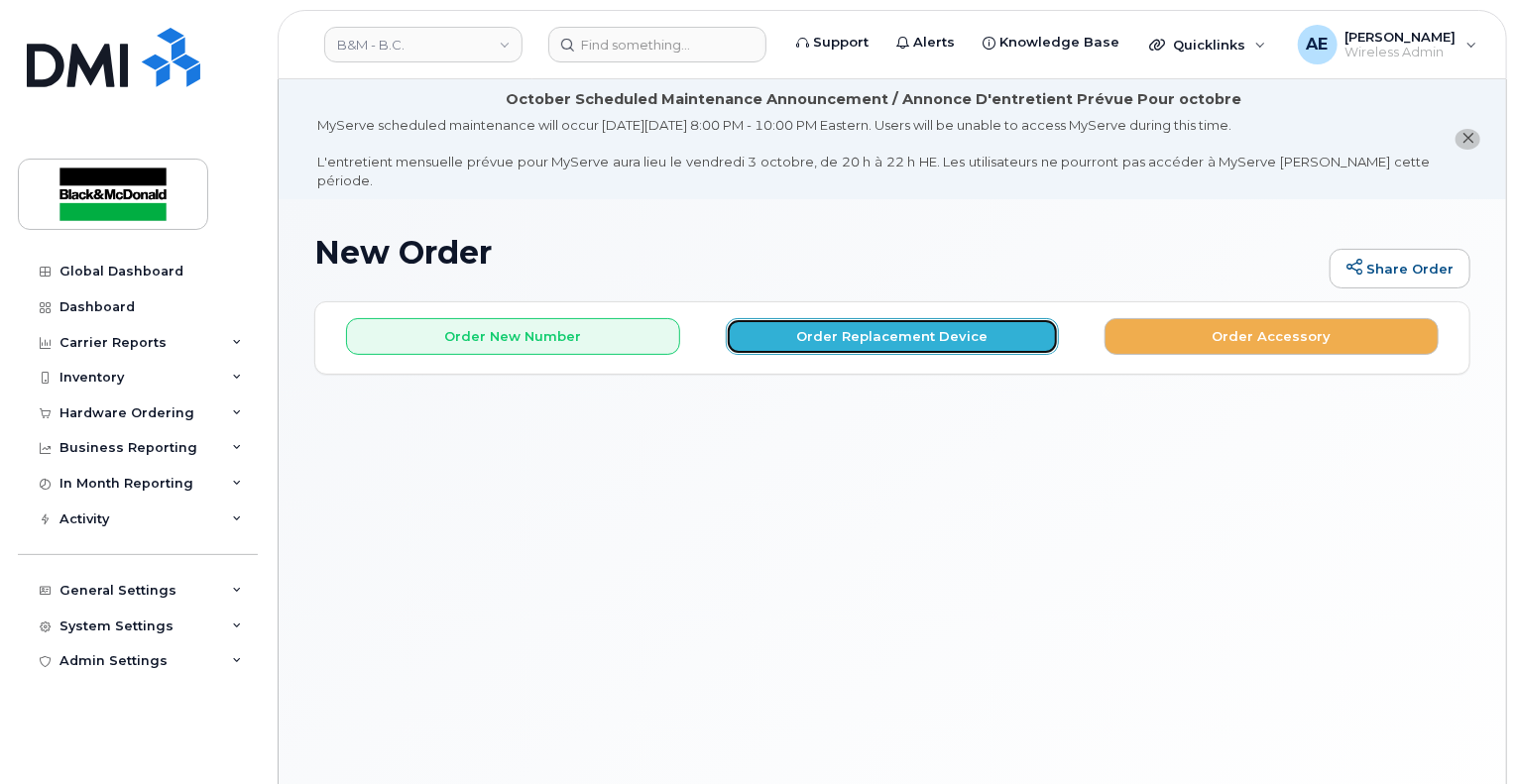
click at [897, 318] on button "Order Replacement Device" at bounding box center [893, 336] width 334 height 37
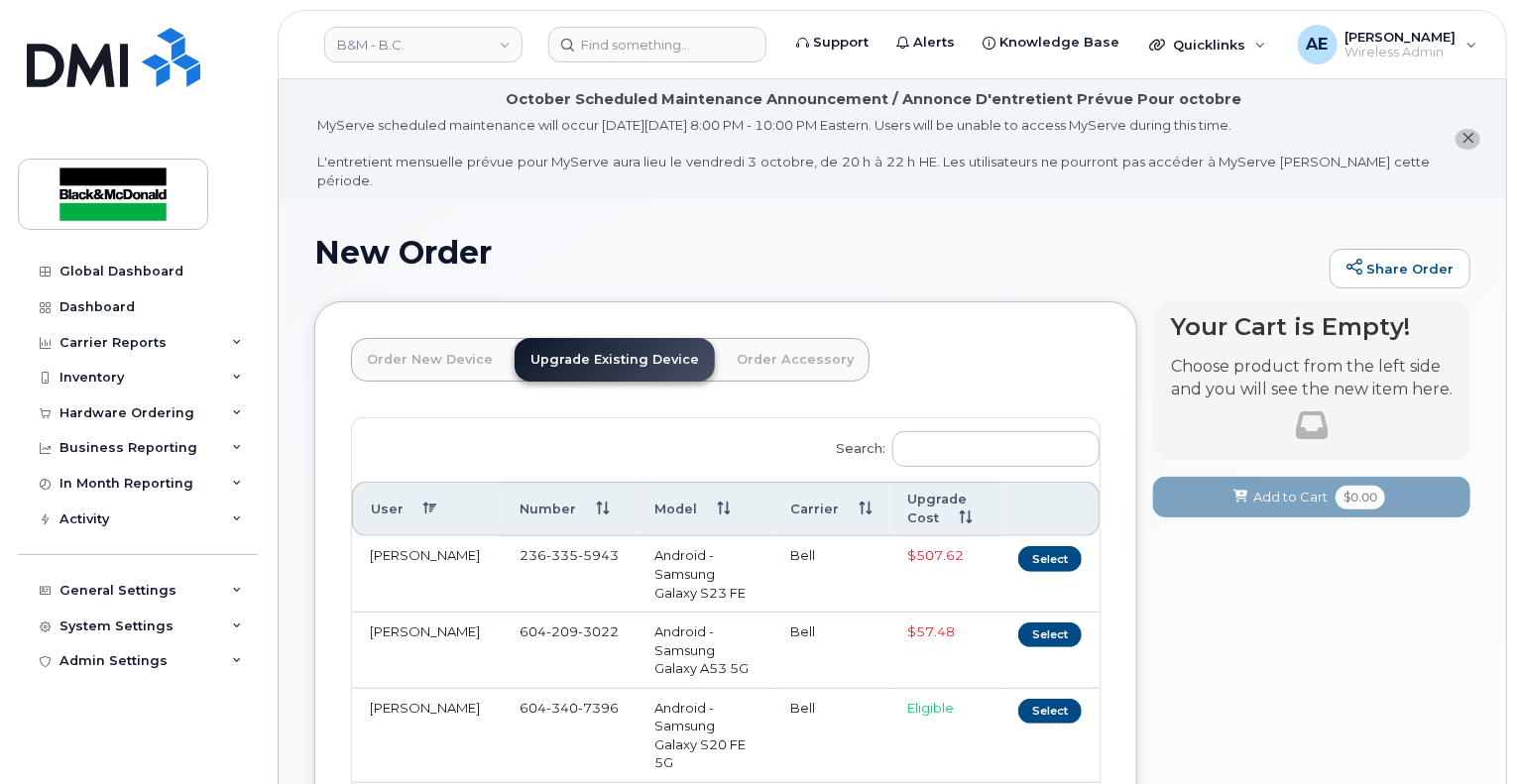
scroll to position [198, 0]
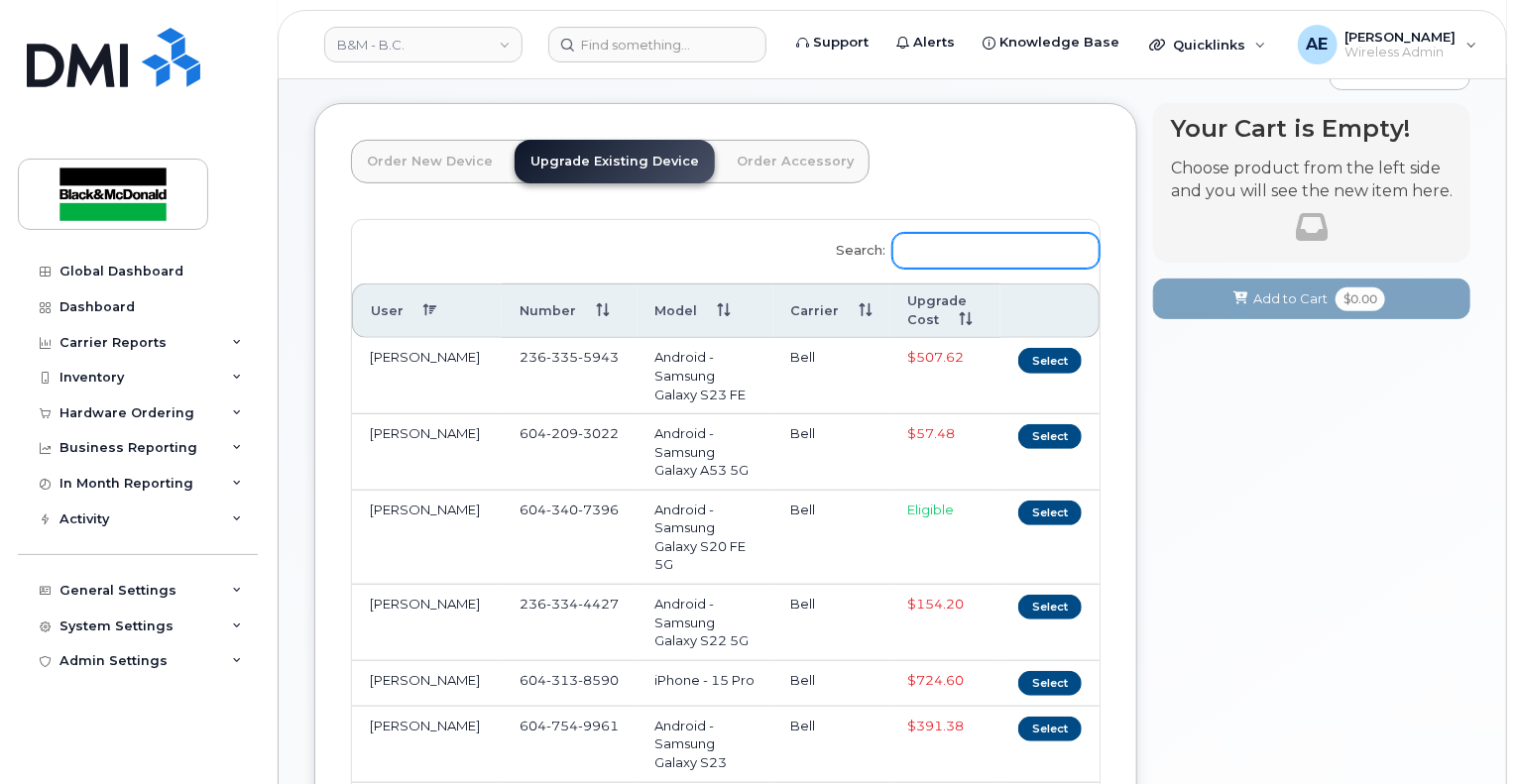
click at [992, 242] on input "Search:" at bounding box center [996, 251] width 207 height 36
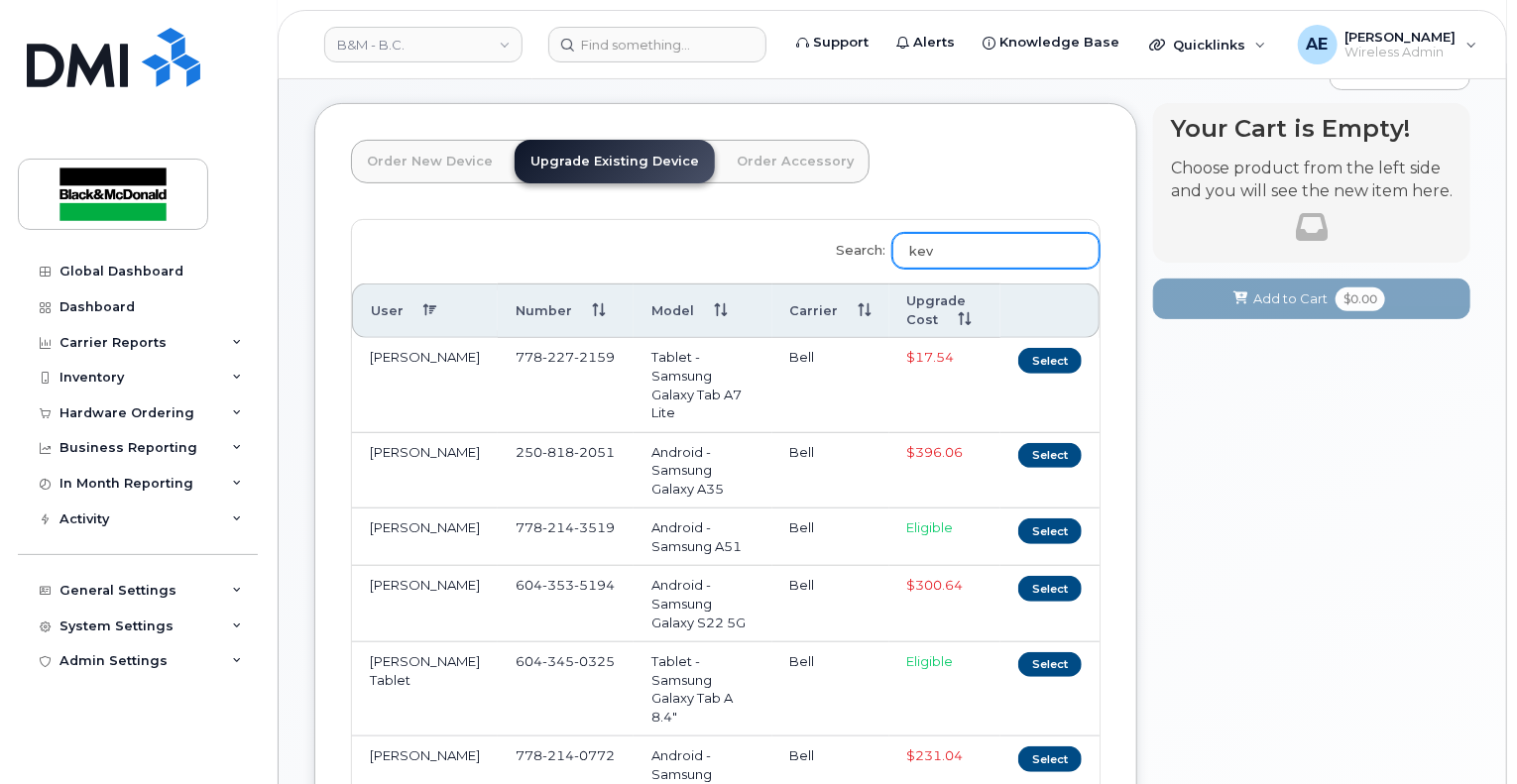
scroll to position [130, 0]
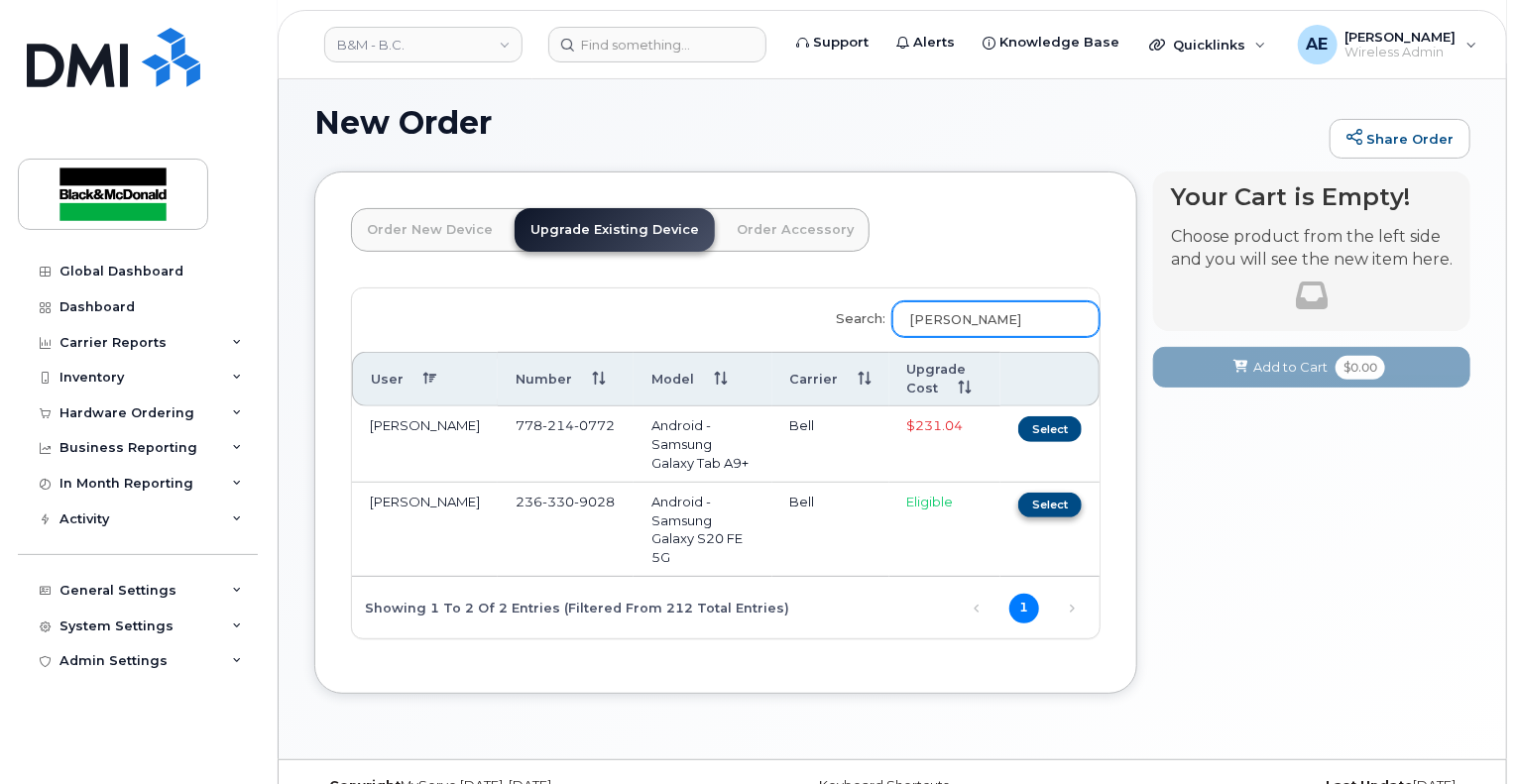
type input "[PERSON_NAME]"
click at [1055, 493] on button "Select" at bounding box center [1050, 505] width 63 height 25
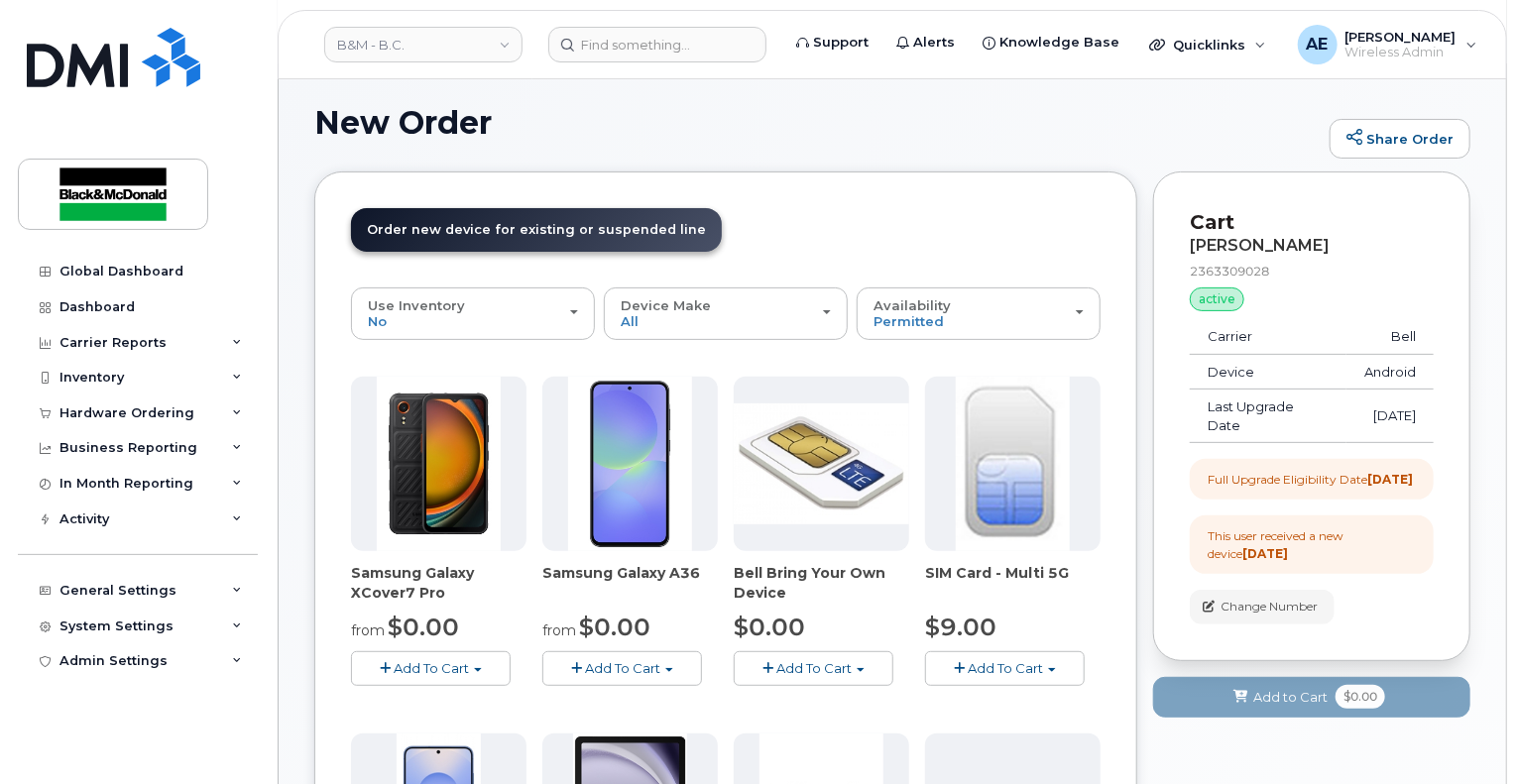
click at [612, 657] on button "Add To Cart" at bounding box center [622, 669] width 160 height 35
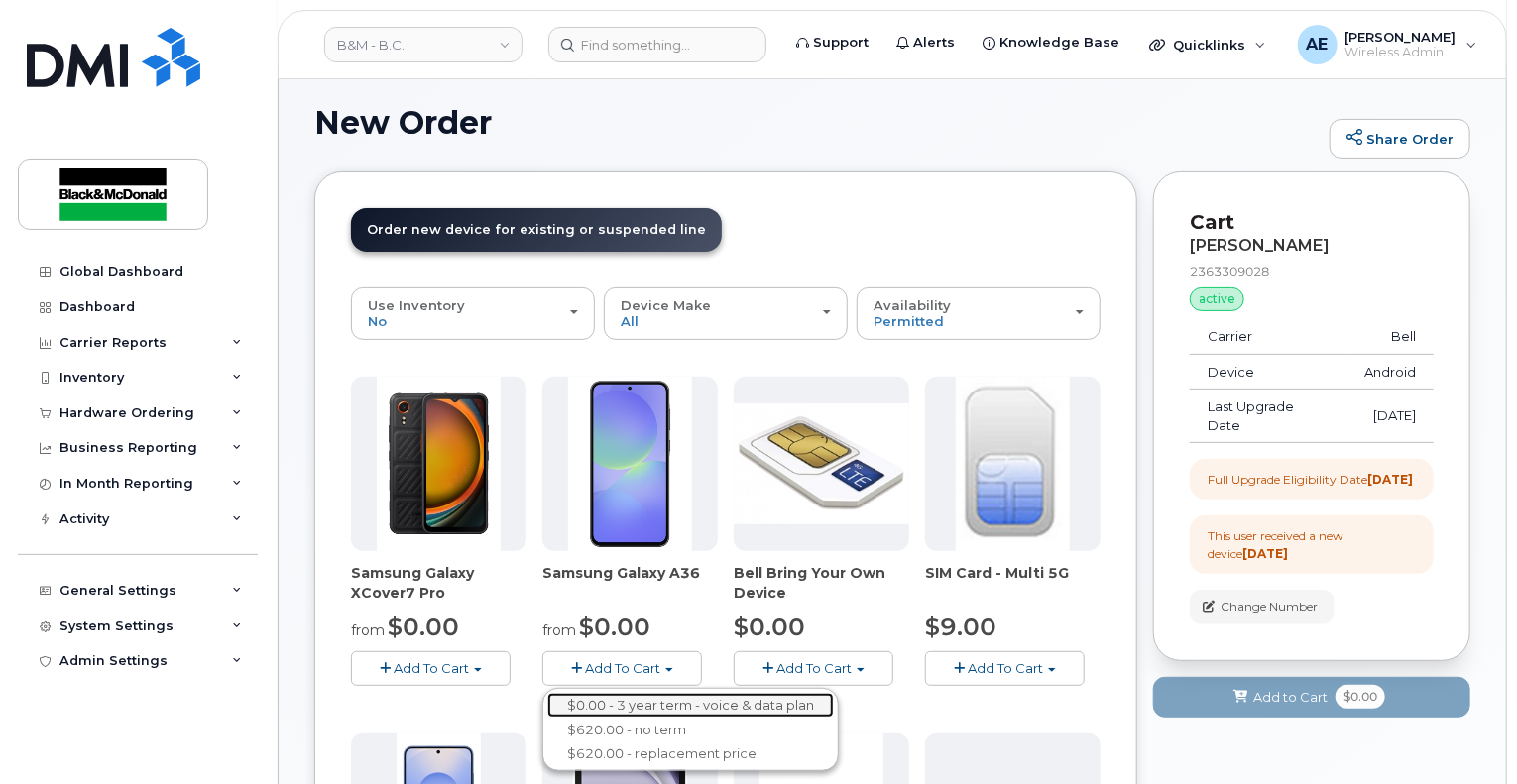
click at [675, 693] on link "$0.00 - 3 year term - voice & data plan" at bounding box center [690, 705] width 287 height 25
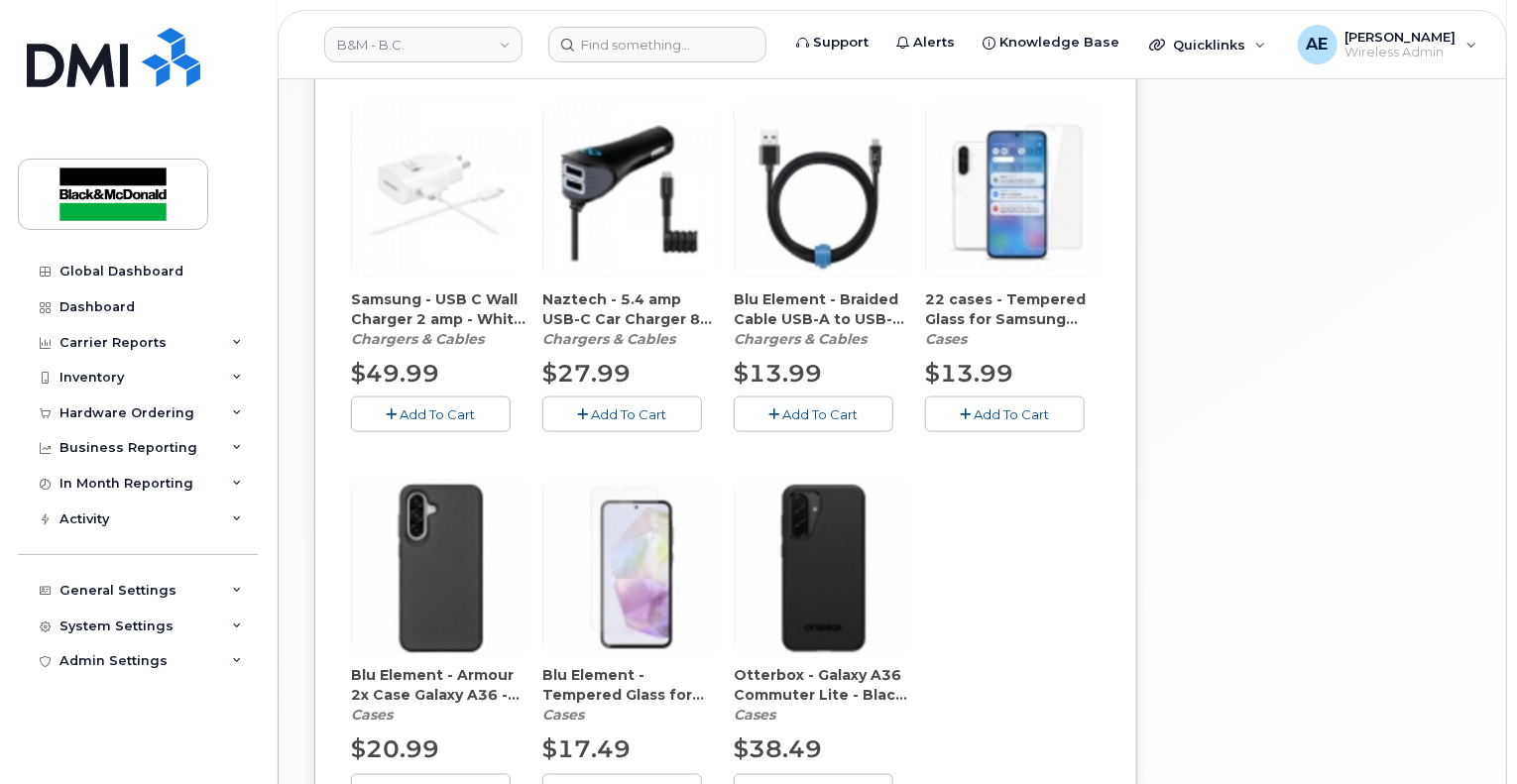
scroll to position [1419, 0]
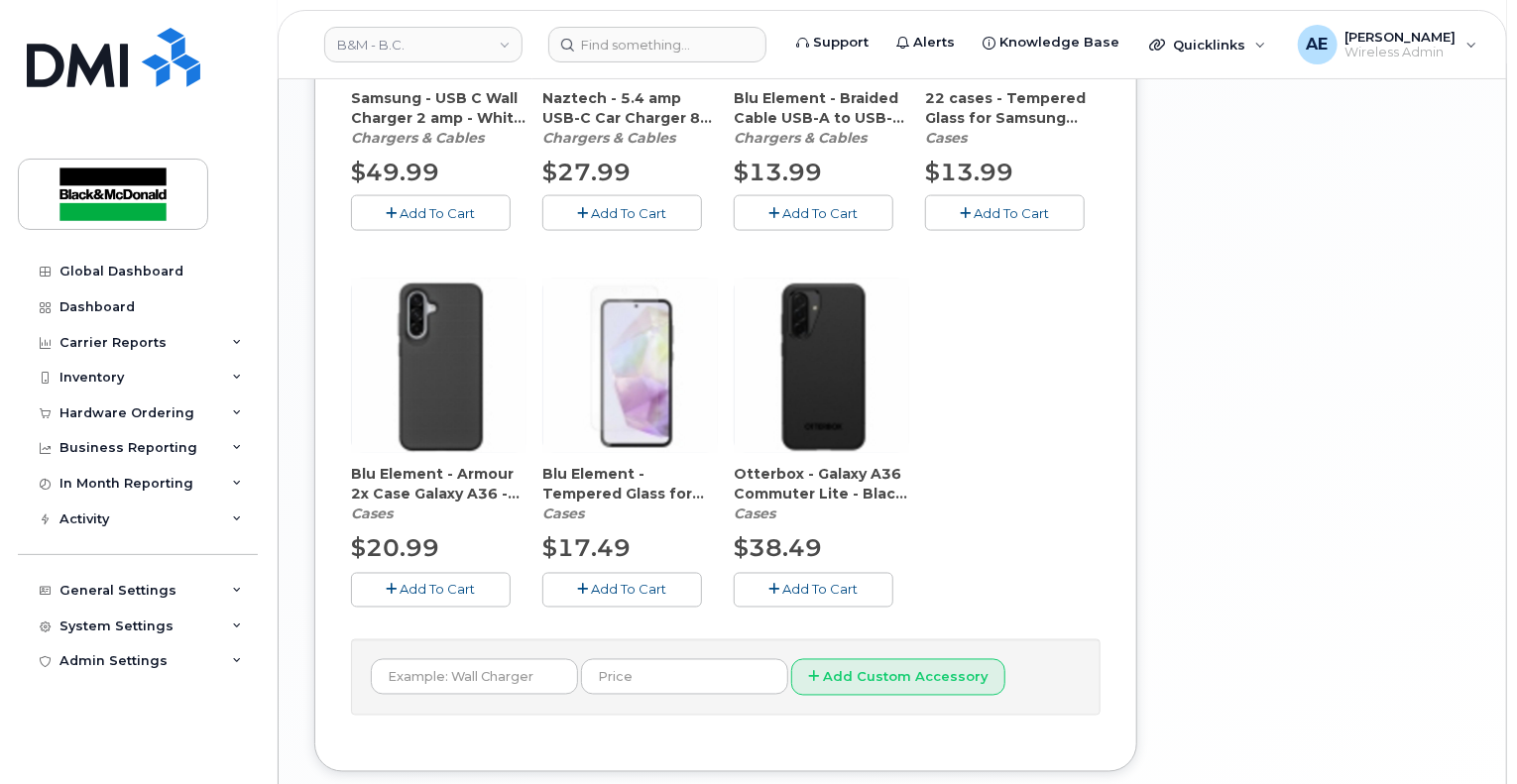
click at [483, 581] on button "Add To Cart" at bounding box center [431, 590] width 160 height 35
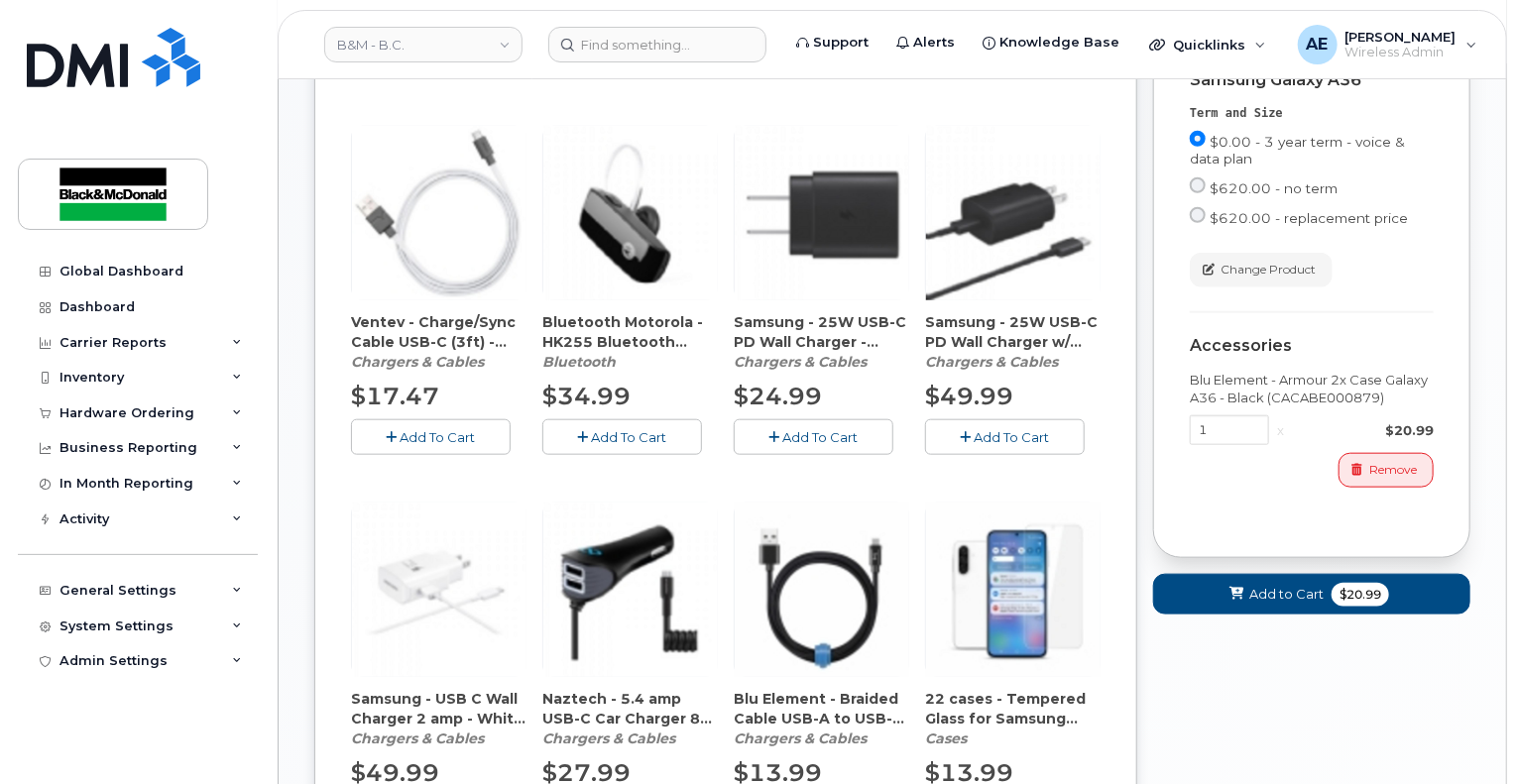
scroll to position [893, 0]
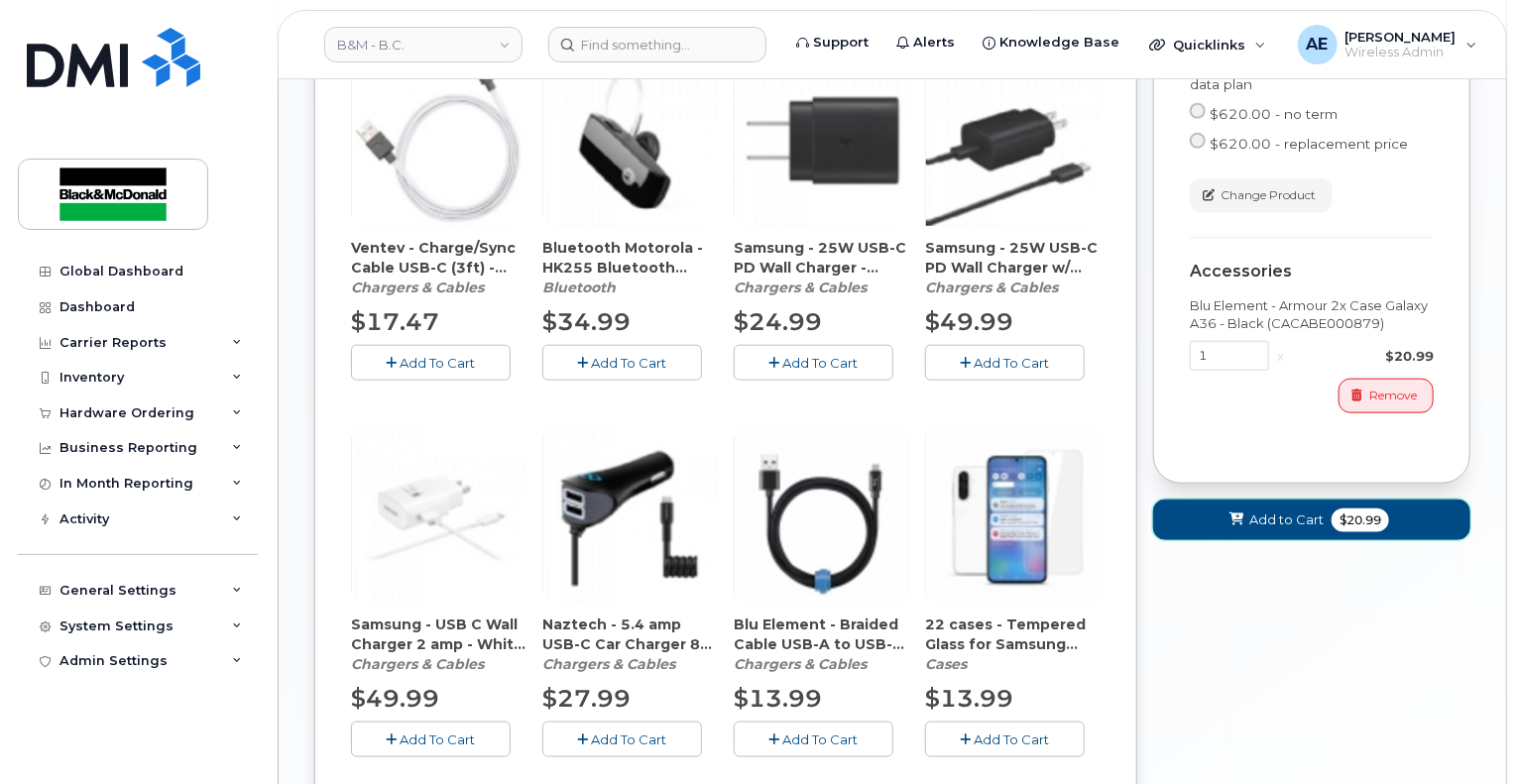
click at [1296, 530] on button "Add to Cart $20.99" at bounding box center [1311, 520] width 317 height 41
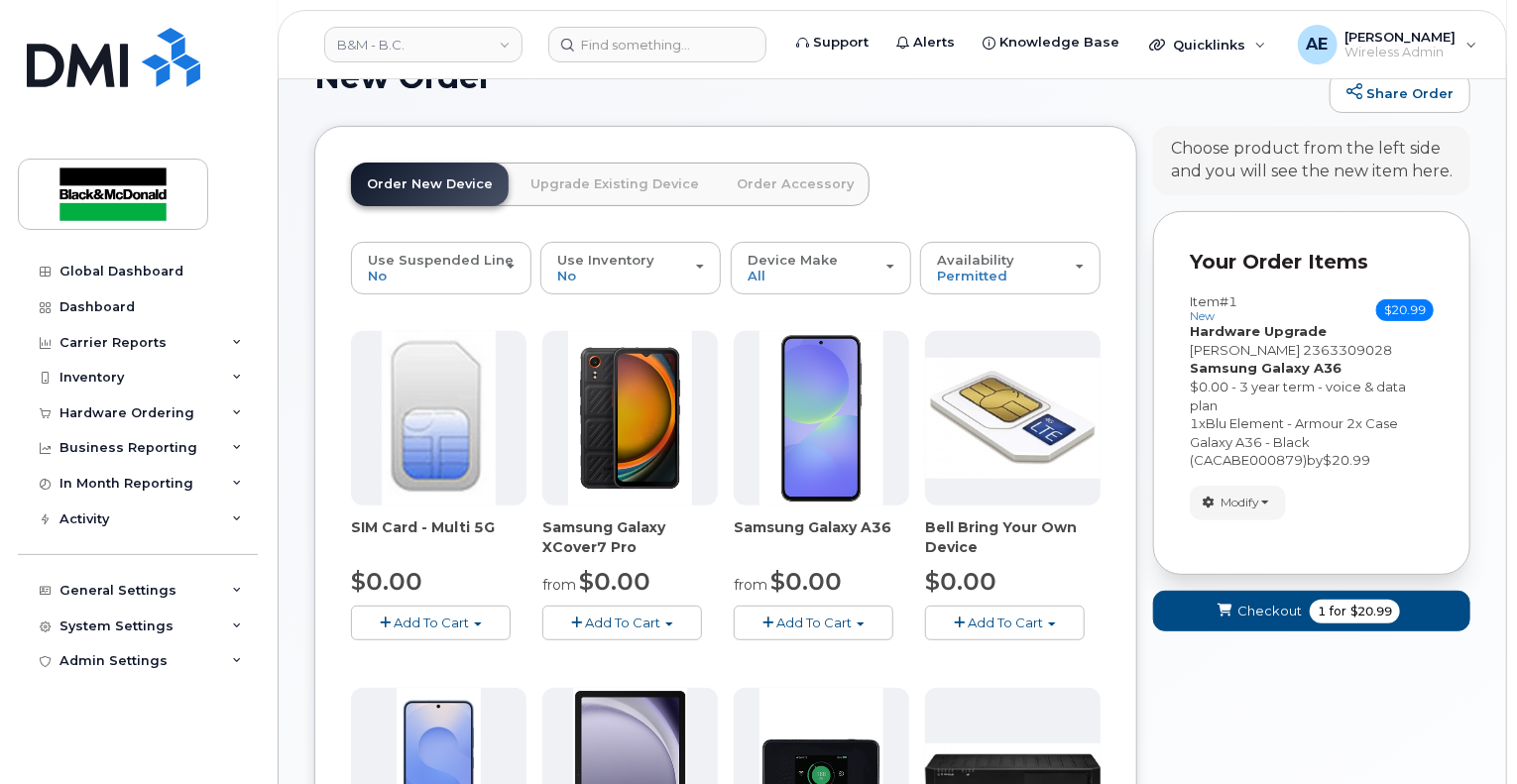
scroll to position [92, 0]
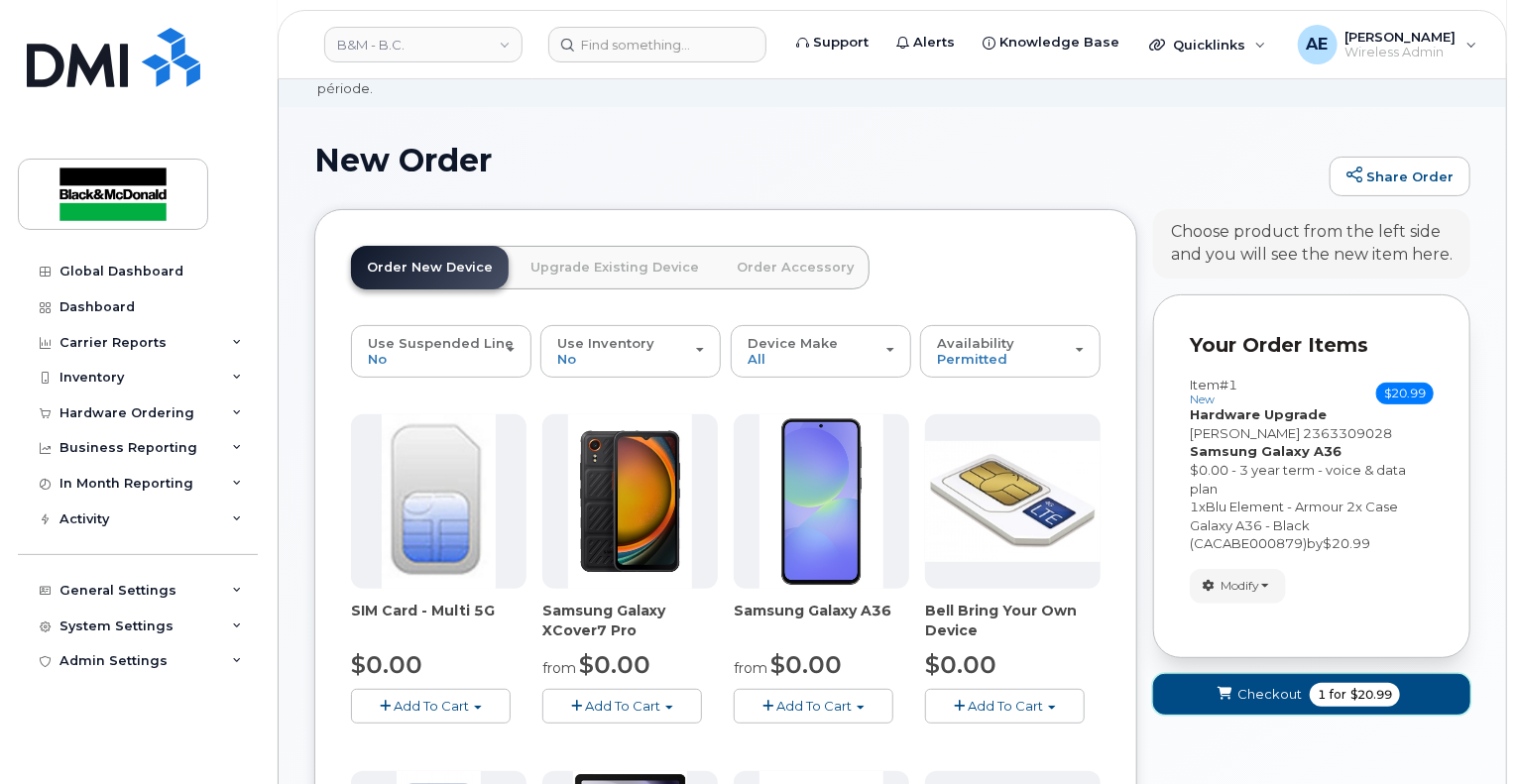
click at [1279, 685] on span "Checkout" at bounding box center [1270, 694] width 64 height 19
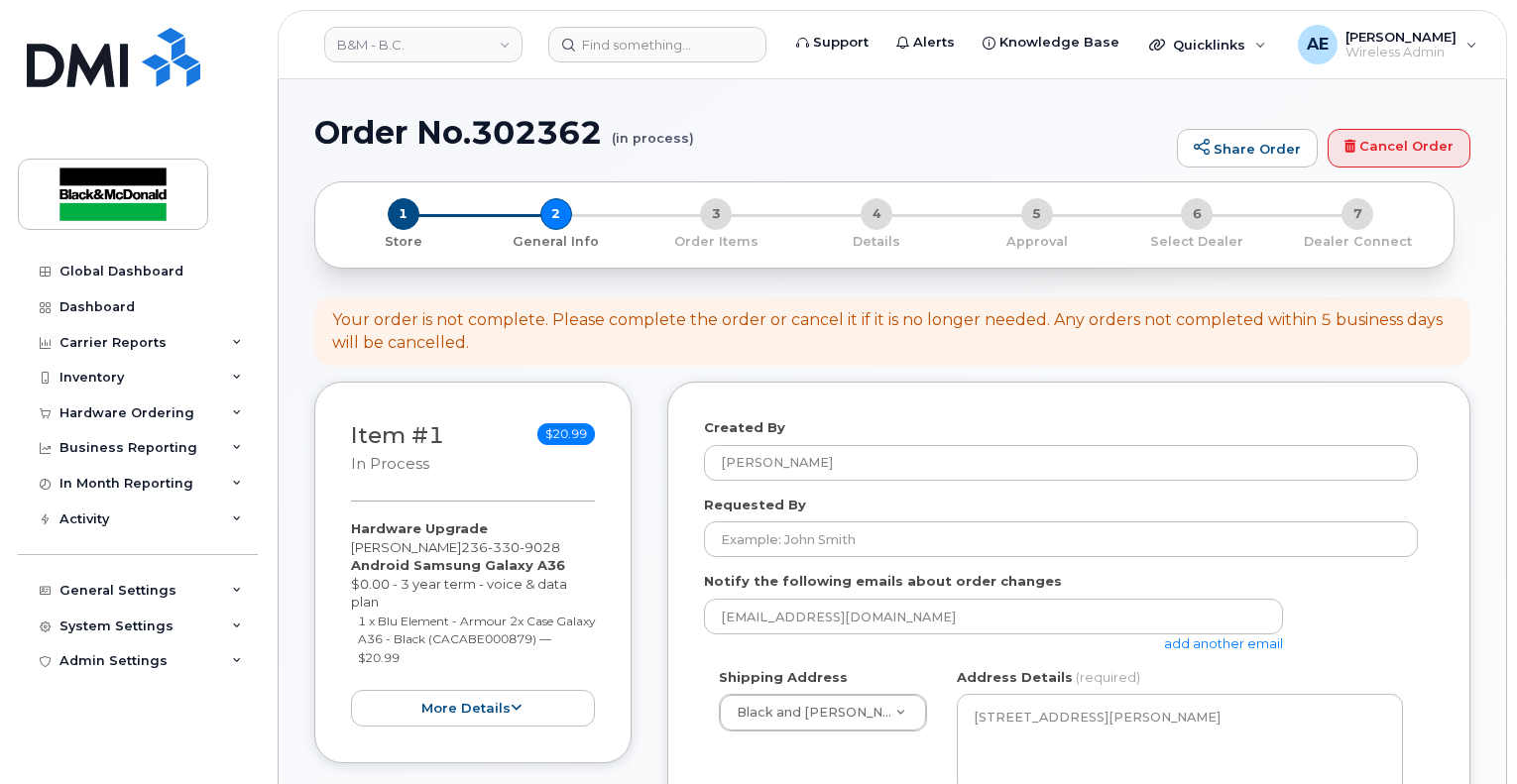
select select
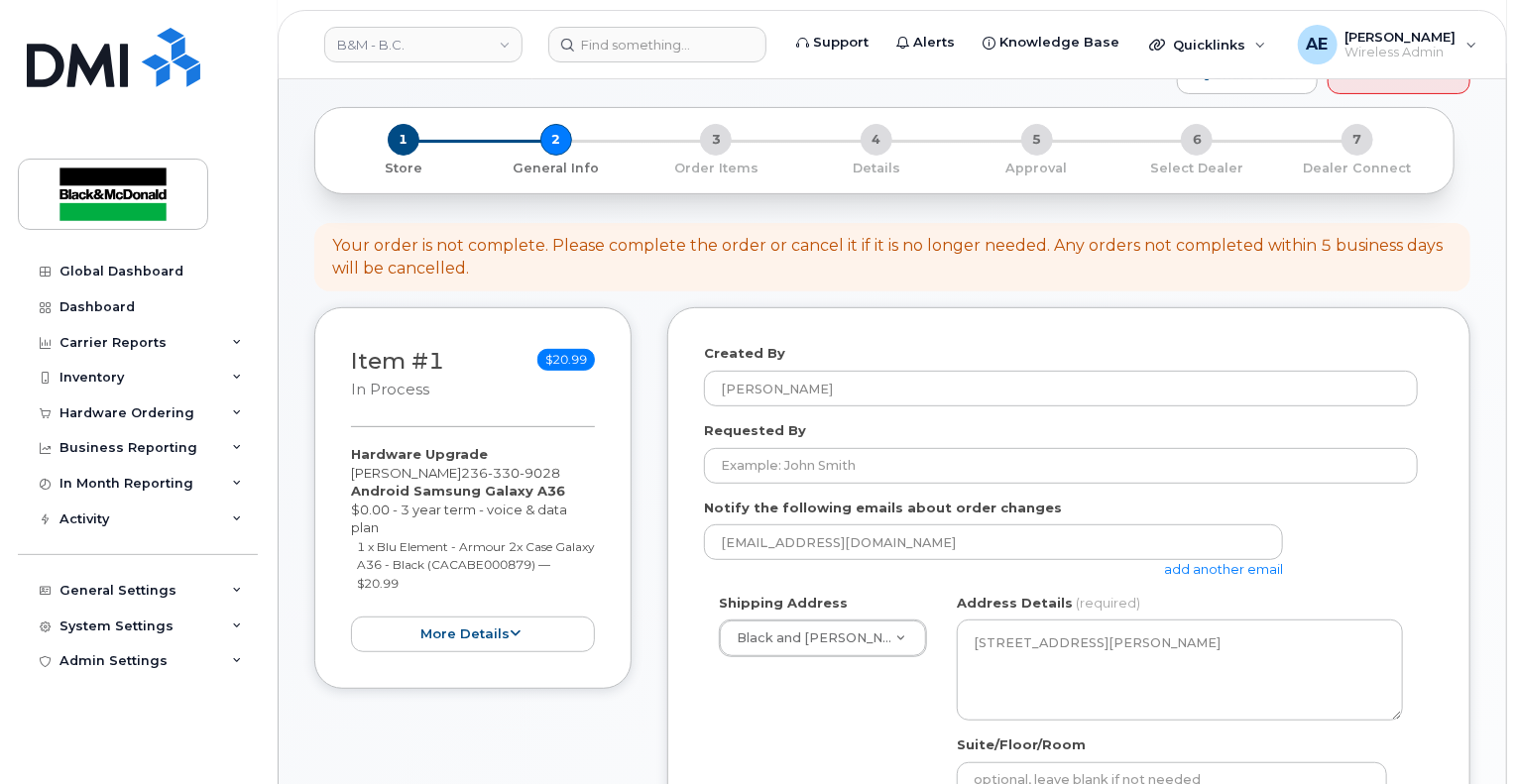
scroll to position [198, 0]
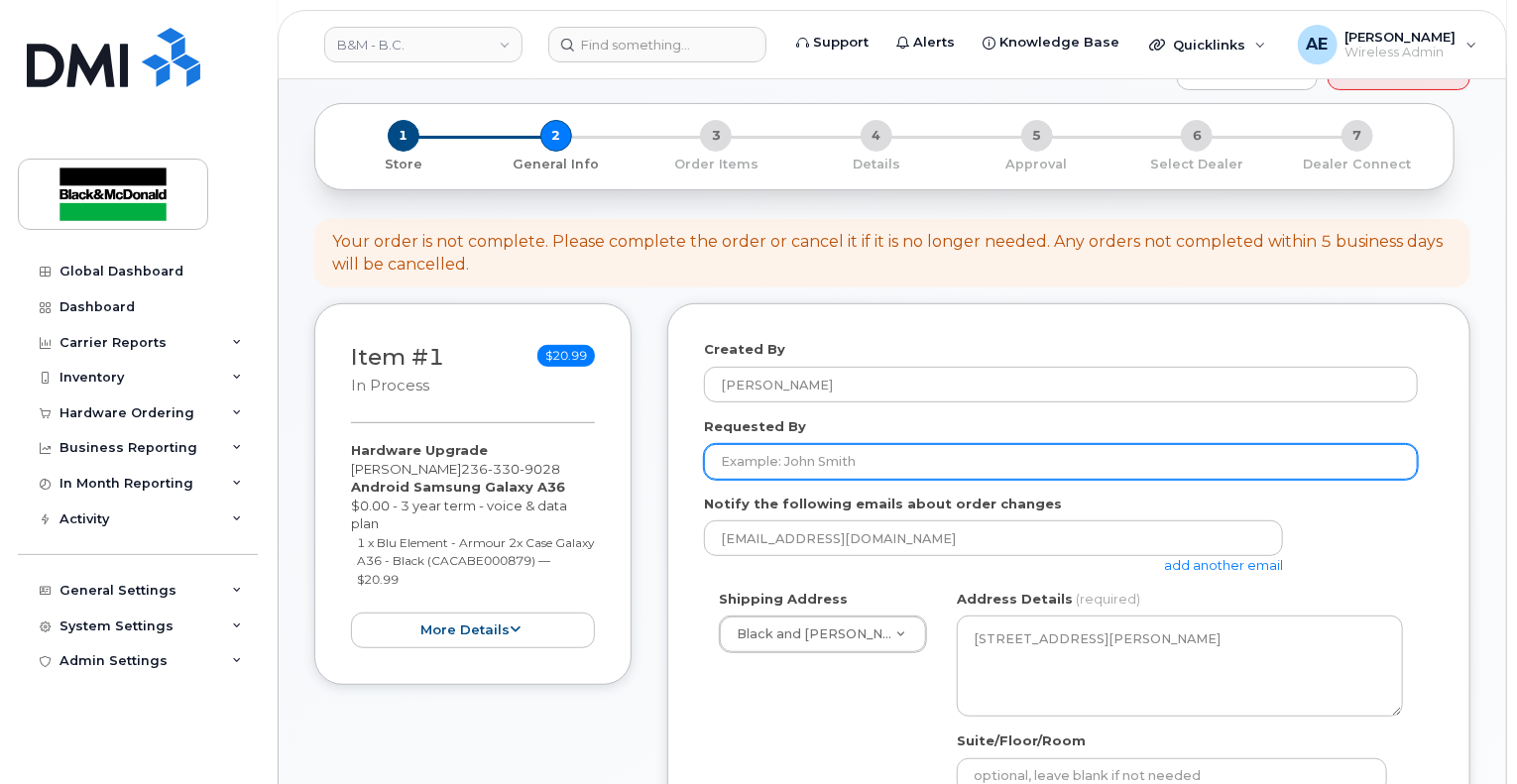
click at [1006, 444] on input "Requested By" at bounding box center [1061, 462] width 714 height 36
type input "[PERSON_NAME]"
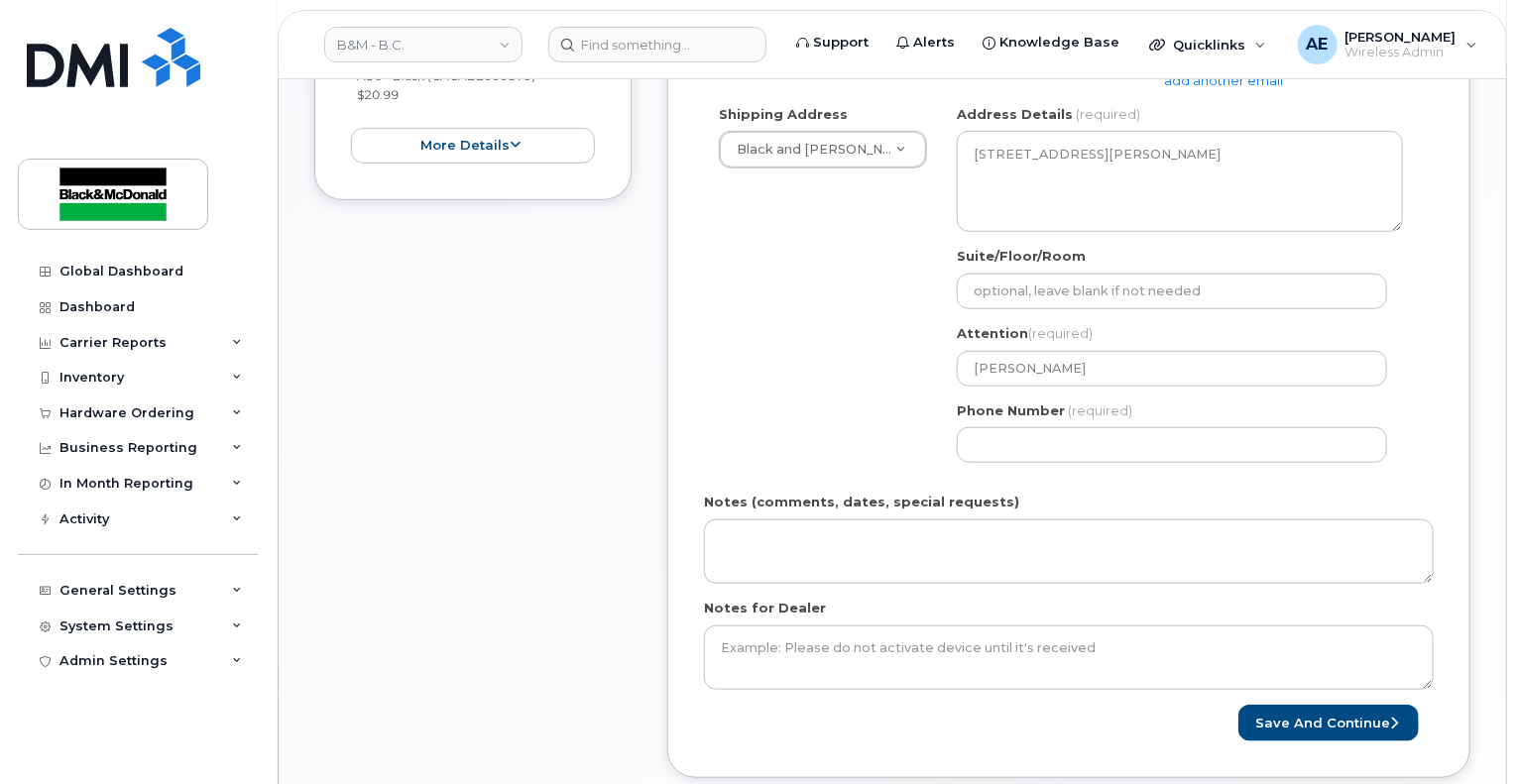
scroll to position [694, 0]
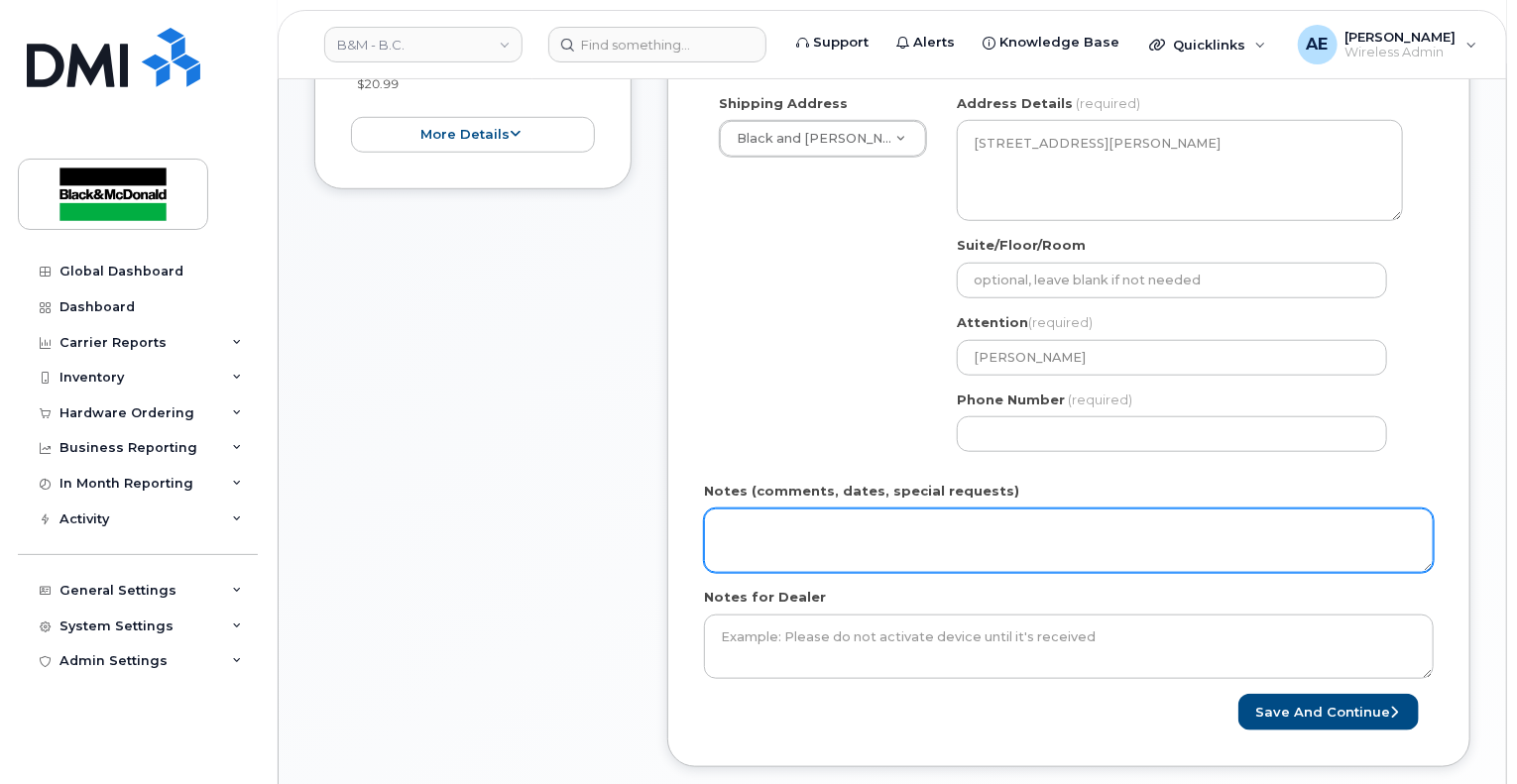
click at [904, 527] on textarea "Notes (comments, dates, special requests)" at bounding box center [1069, 541] width 730 height 65
click at [876, 519] on textarea "New device for" at bounding box center [1069, 541] width 730 height 65
type textarea "New device for [PERSON_NAME]"
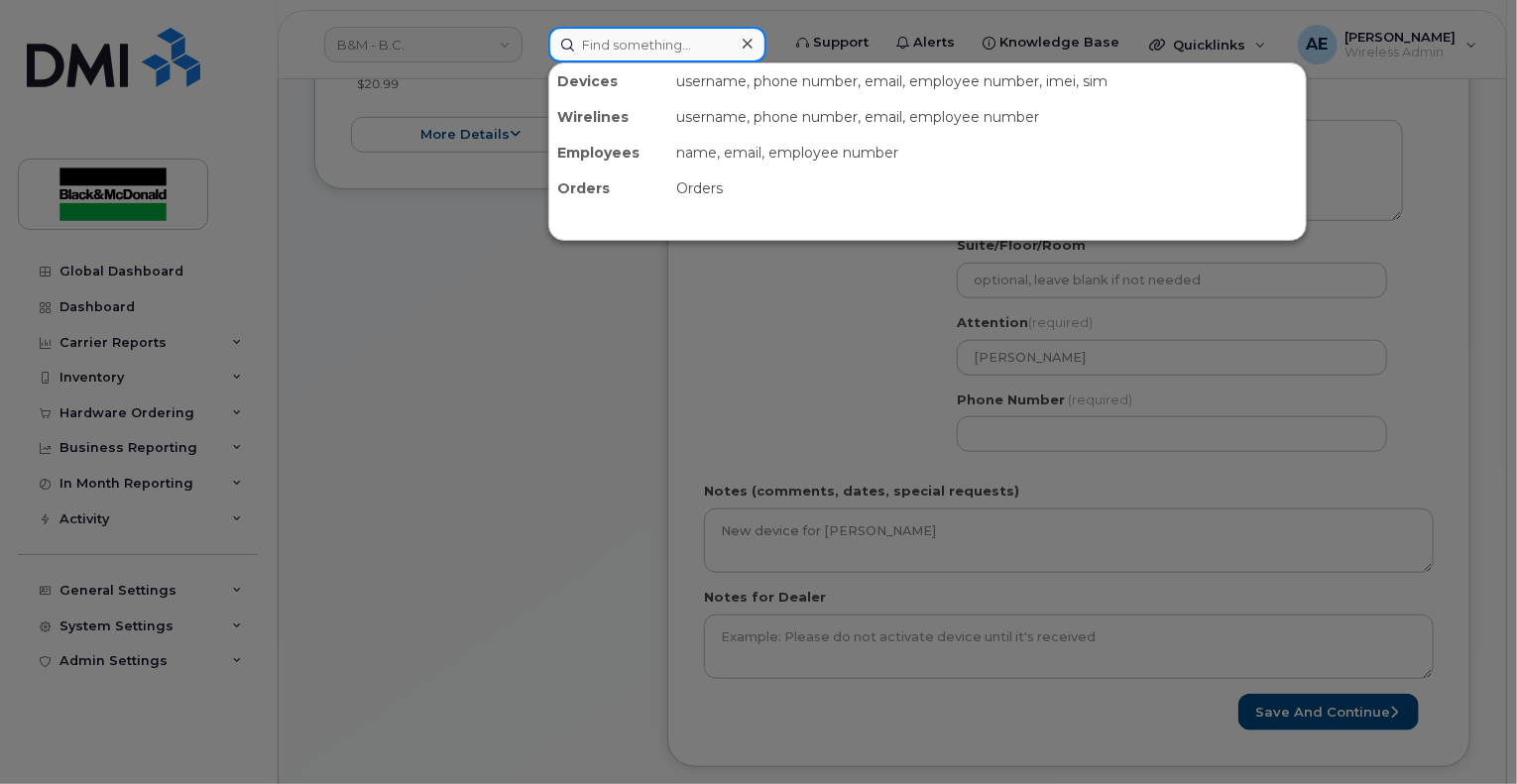
click at [614, 38] on input at bounding box center [657, 45] width 218 height 36
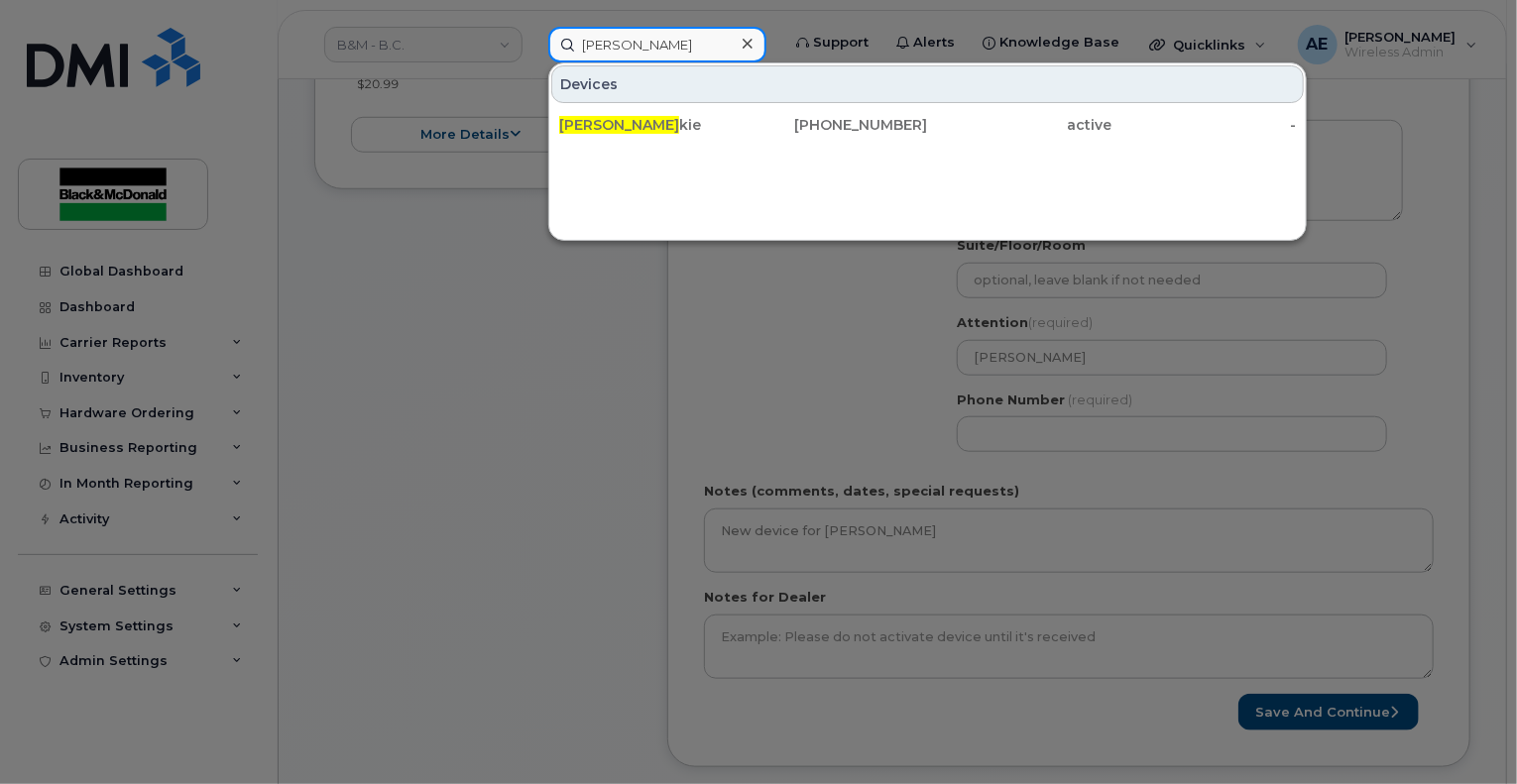
type input "kevin wil"
click at [467, 433] on div at bounding box center [758, 392] width 1517 height 784
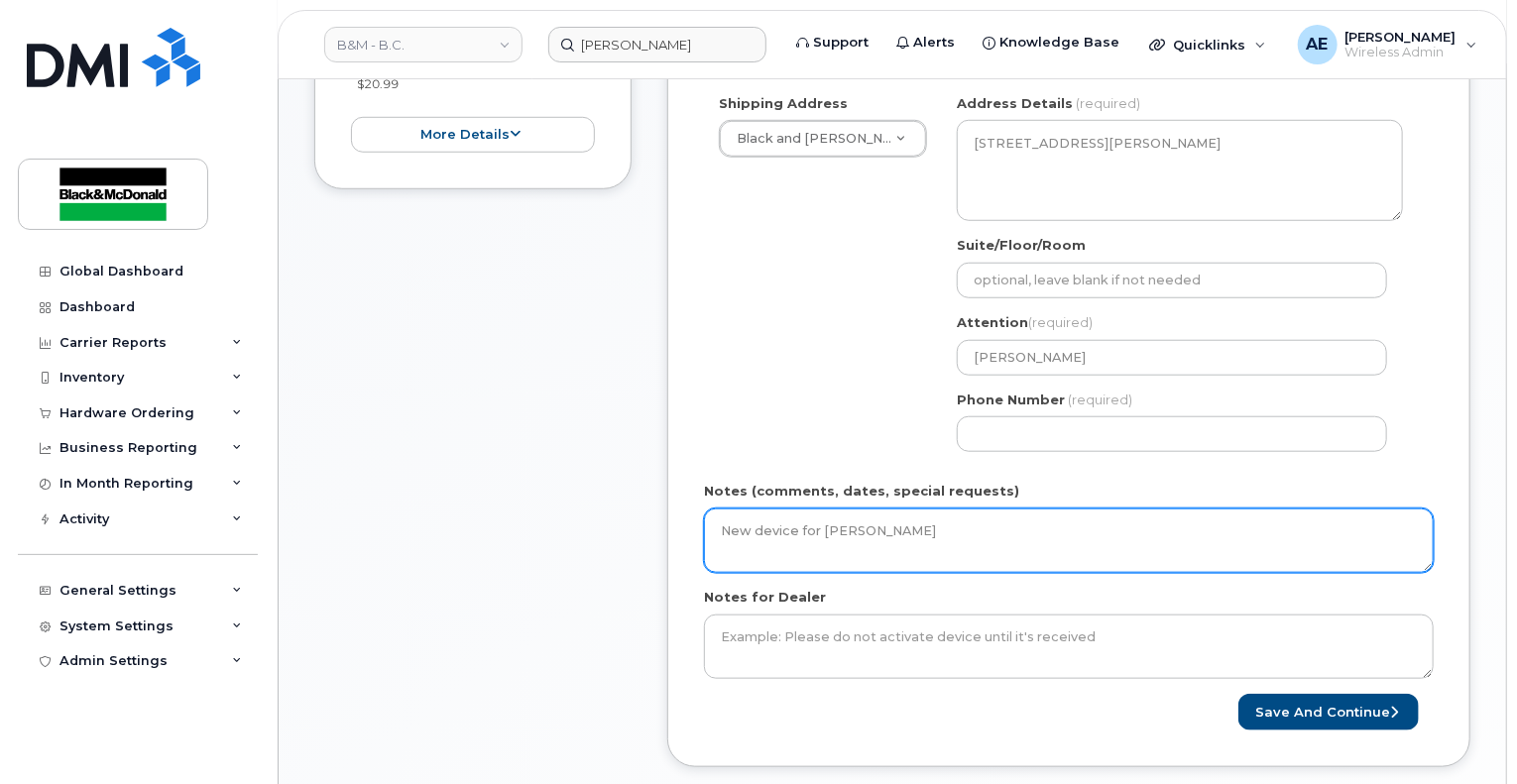
drag, startPoint x: 921, startPoint y: 517, endPoint x: 661, endPoint y: 544, distance: 262.3
click at [661, 544] on div "Item #1 in process $20.99 Hardware Upgrade Kevin Wilkie 236 330 9028 Android Sa…" at bounding box center [892, 303] width 1156 height 990
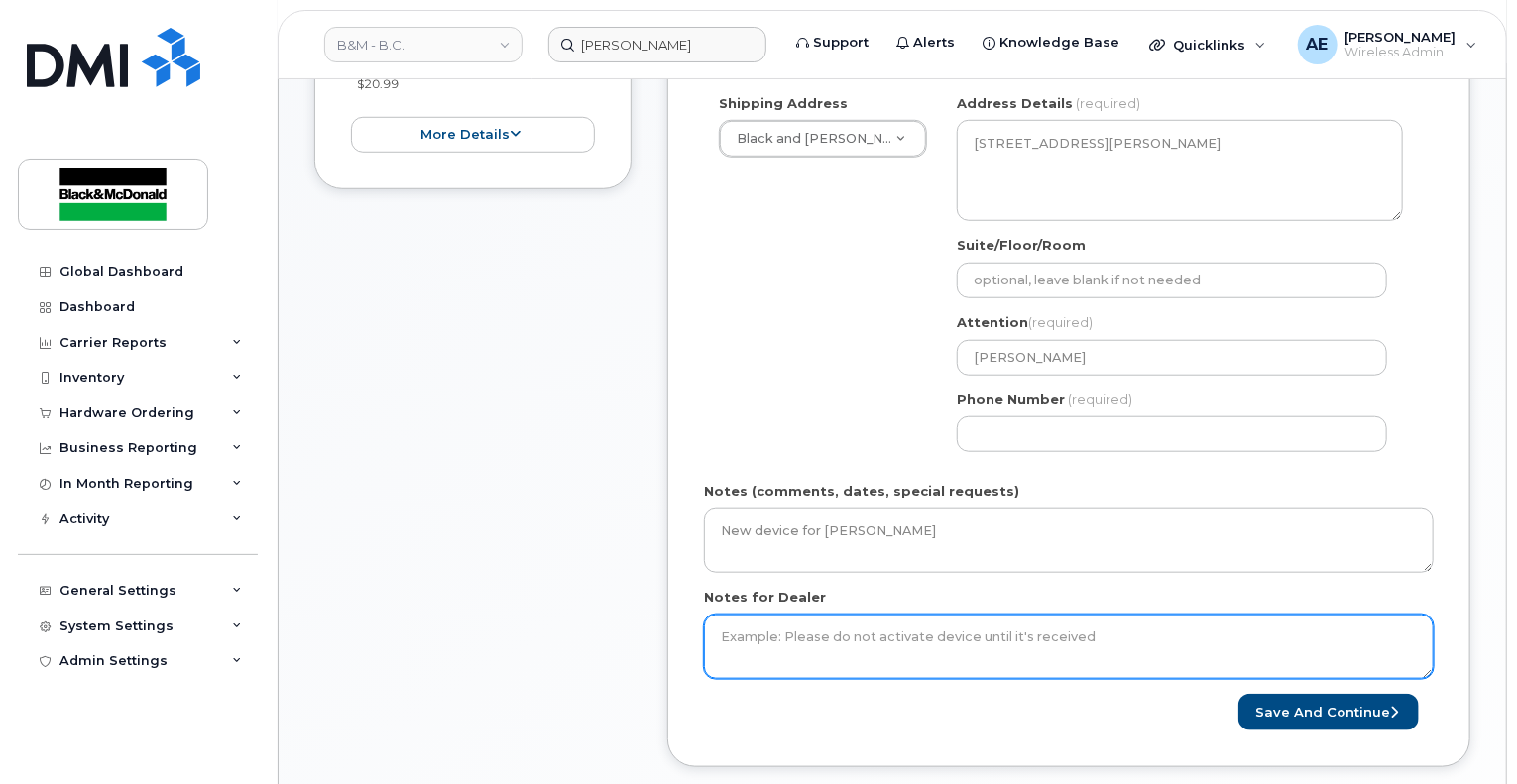
click at [793, 630] on textarea "Notes for Dealer" at bounding box center [1069, 647] width 730 height 65
paste textarea "New device for Kevin Wilkie"
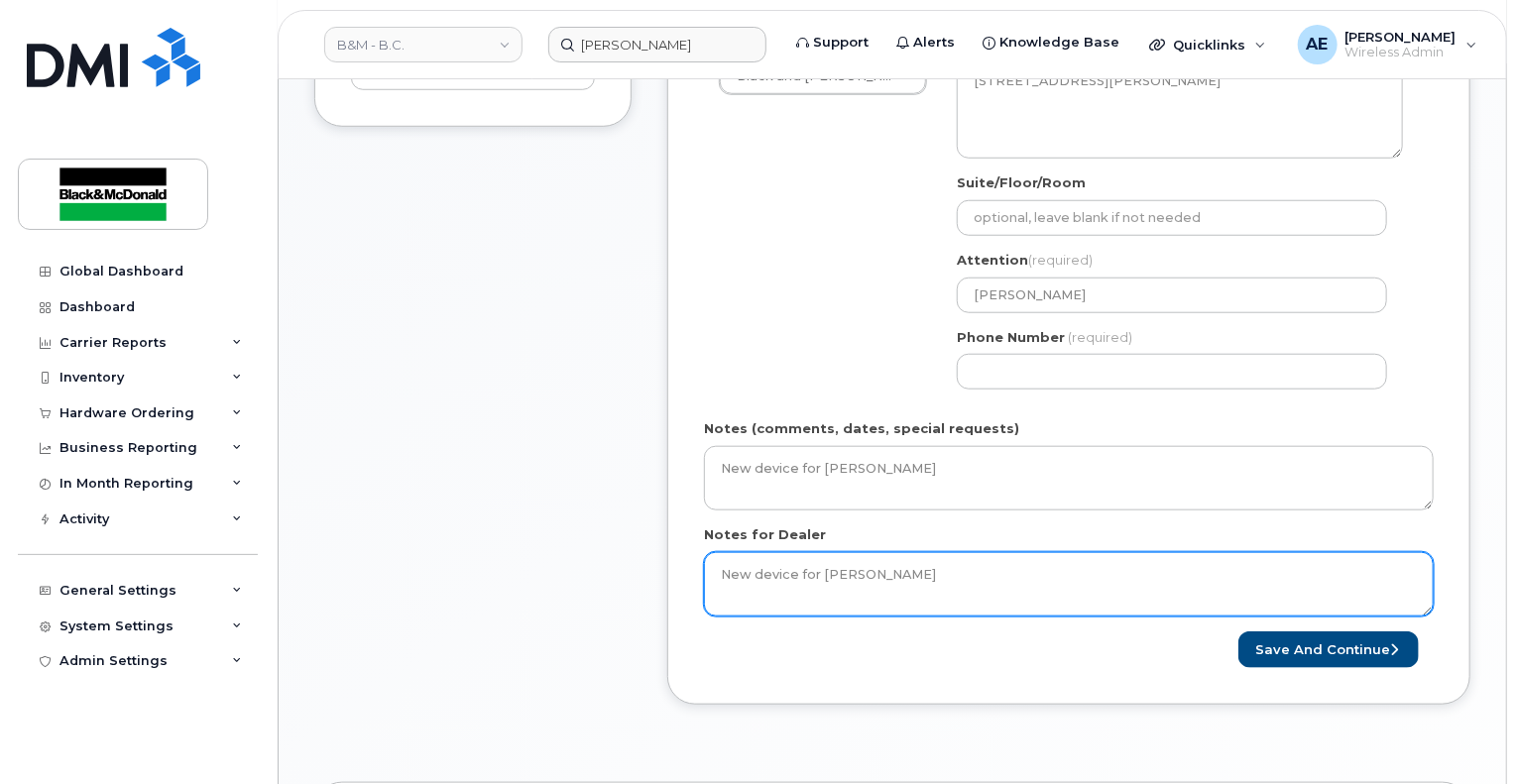
scroll to position [746, 0]
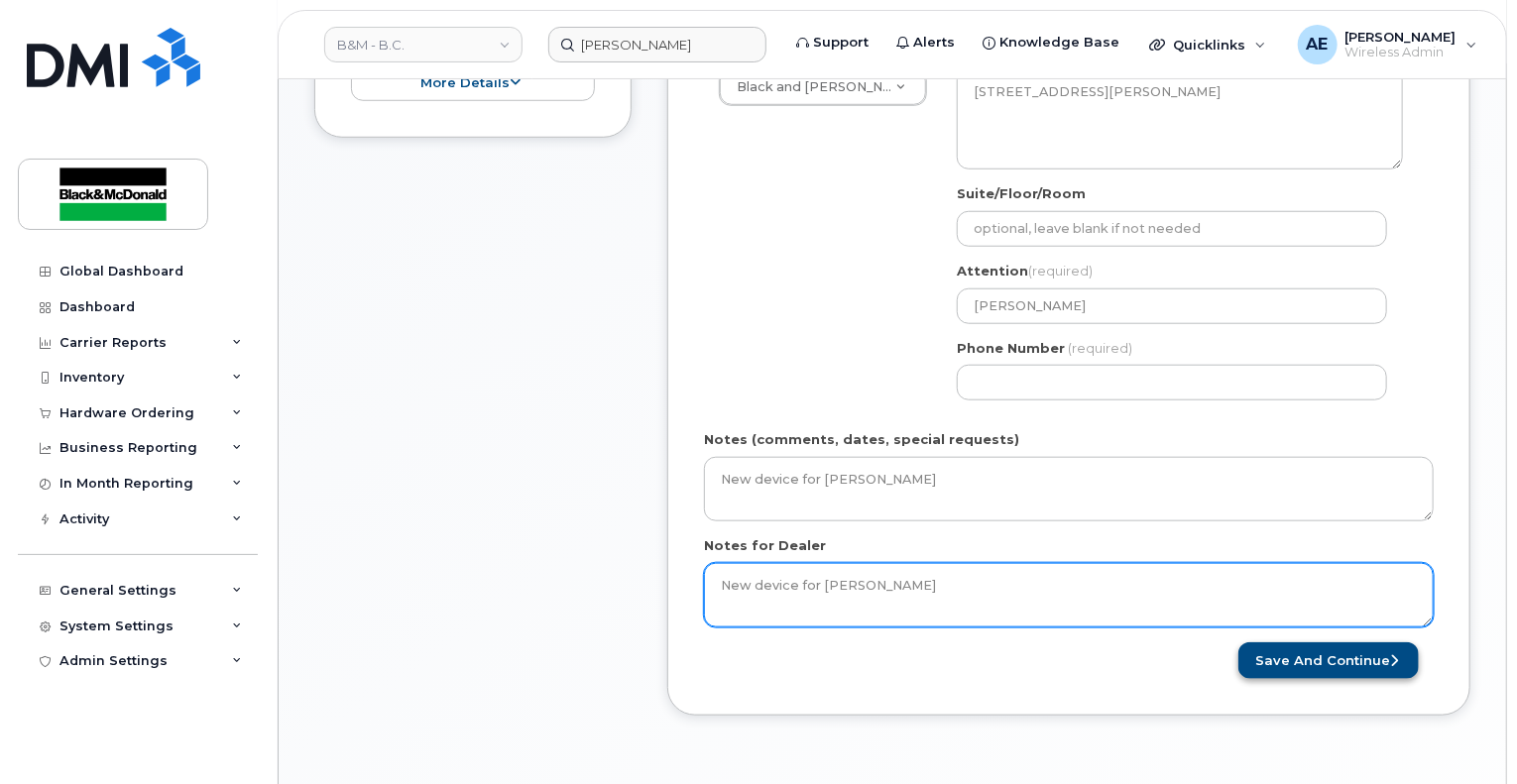
type textarea "New device for Kevin Wilkie"
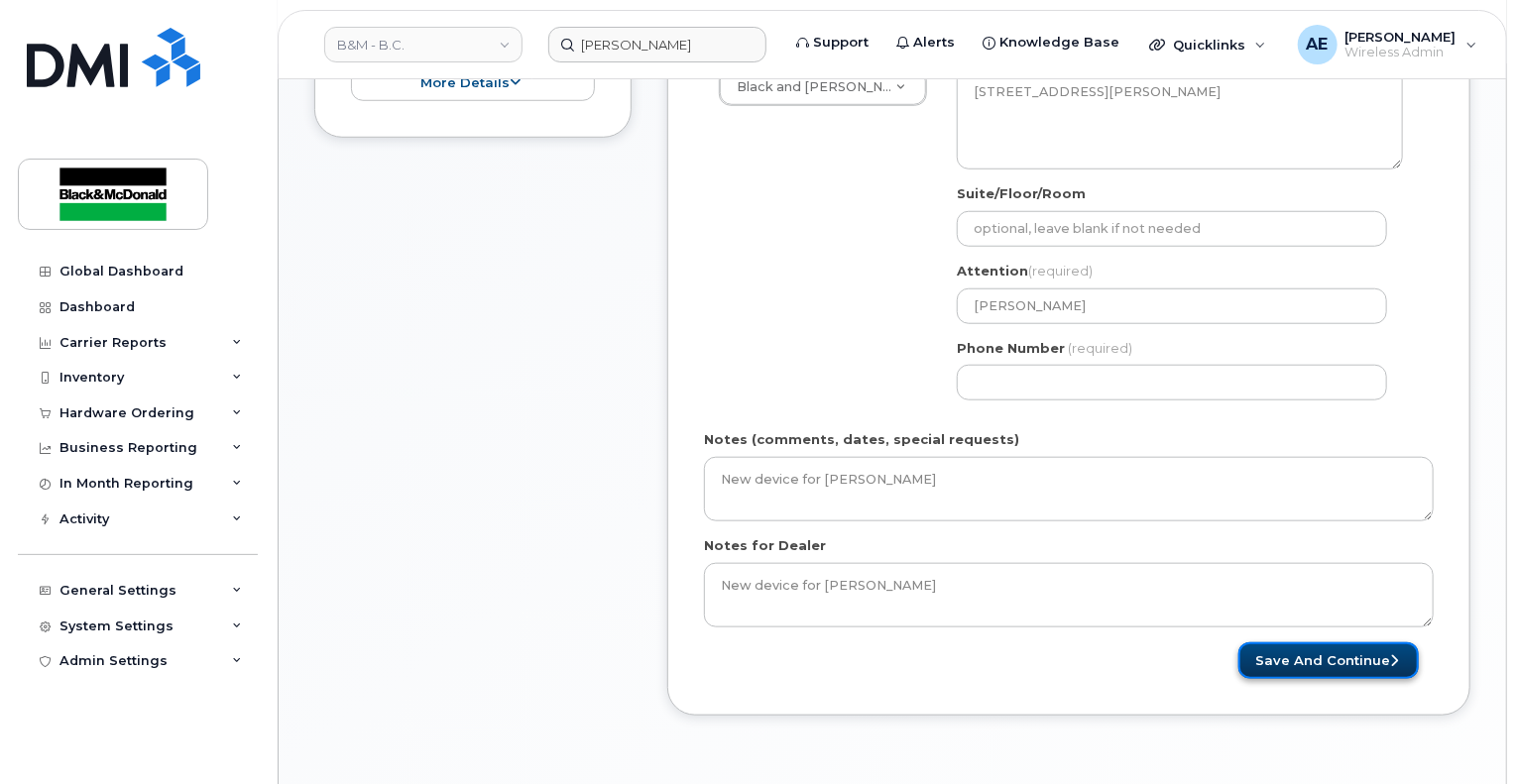
click at [1348, 649] on button "Save and Continue" at bounding box center [1329, 661] width 181 height 37
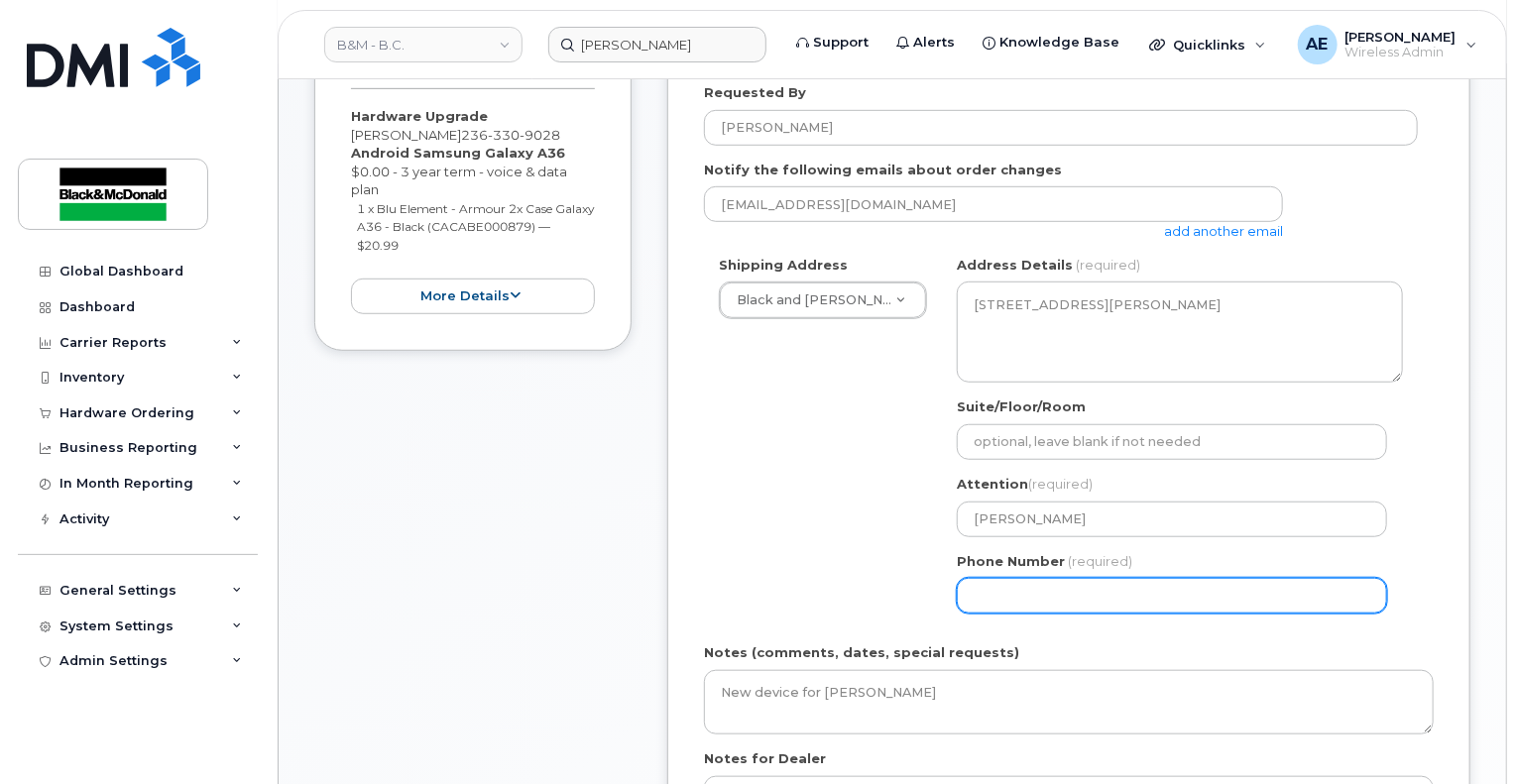
scroll to position [647, 0]
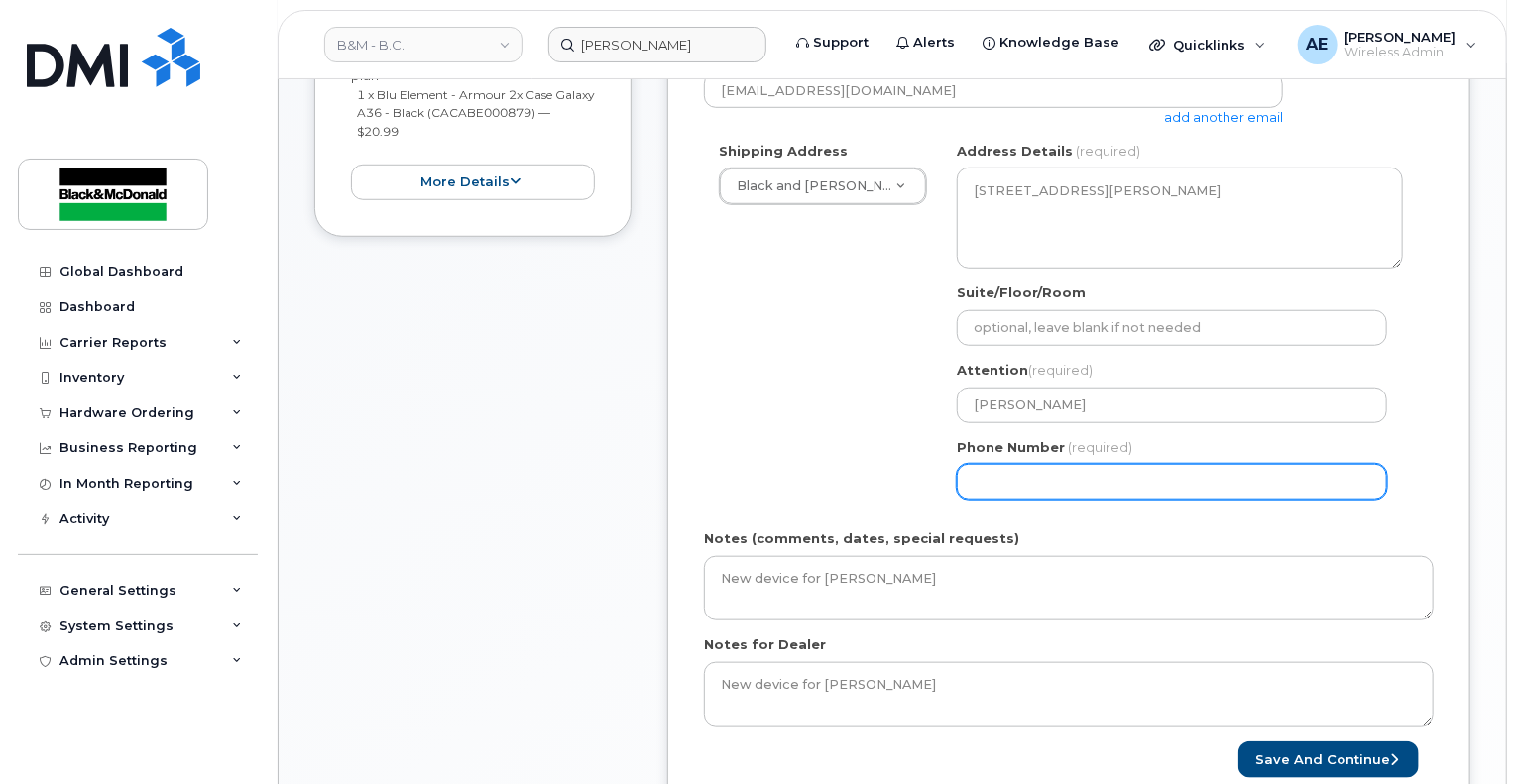
click at [1082, 464] on input "Phone Number" at bounding box center [1172, 482] width 430 height 36
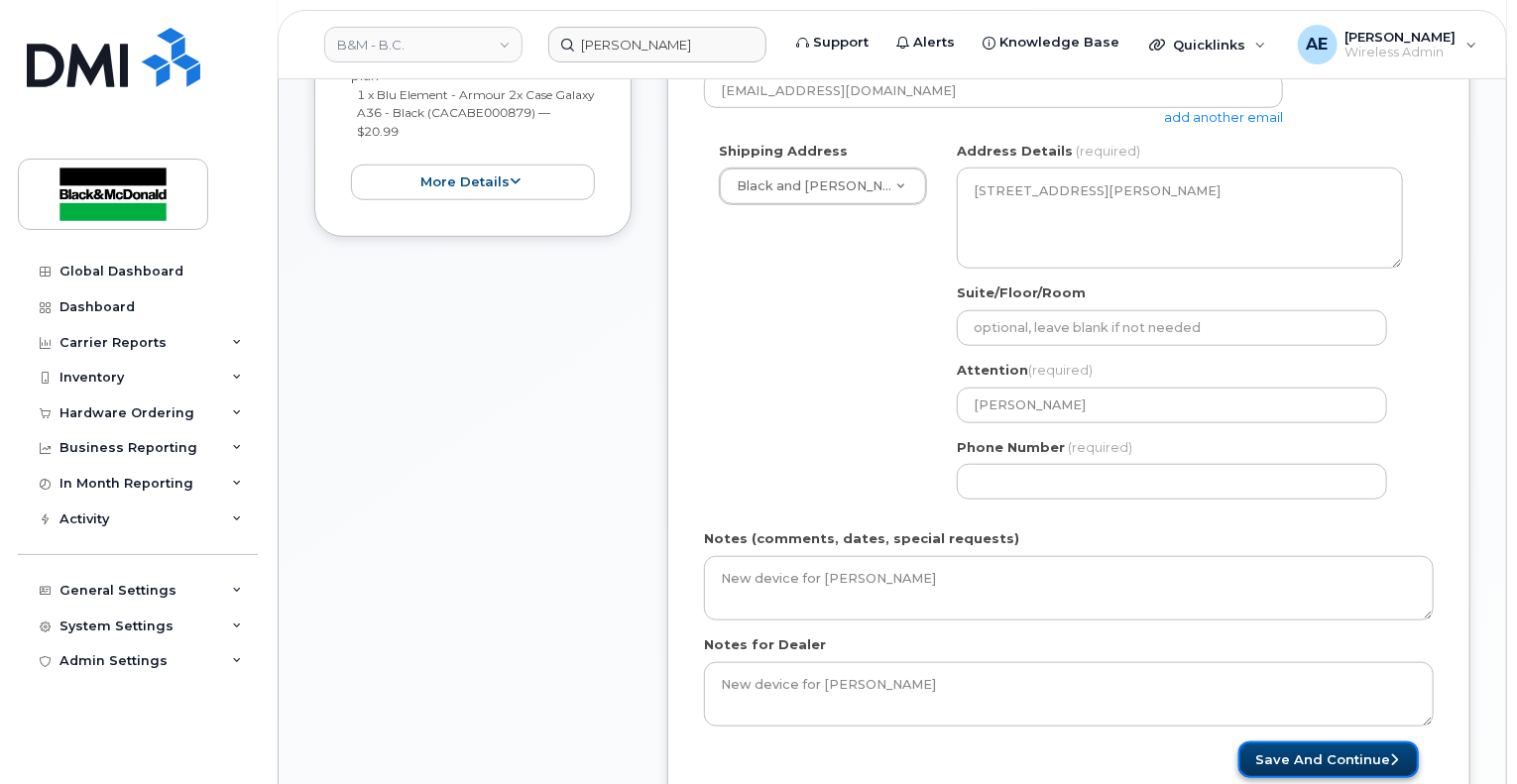
click at [1349, 742] on button "Save and Continue" at bounding box center [1329, 760] width 181 height 37
click at [1418, 505] on form "Created By Angelica Emnacen Requested By Candice Leung Notify the following ema…" at bounding box center [1069, 335] width 730 height 887
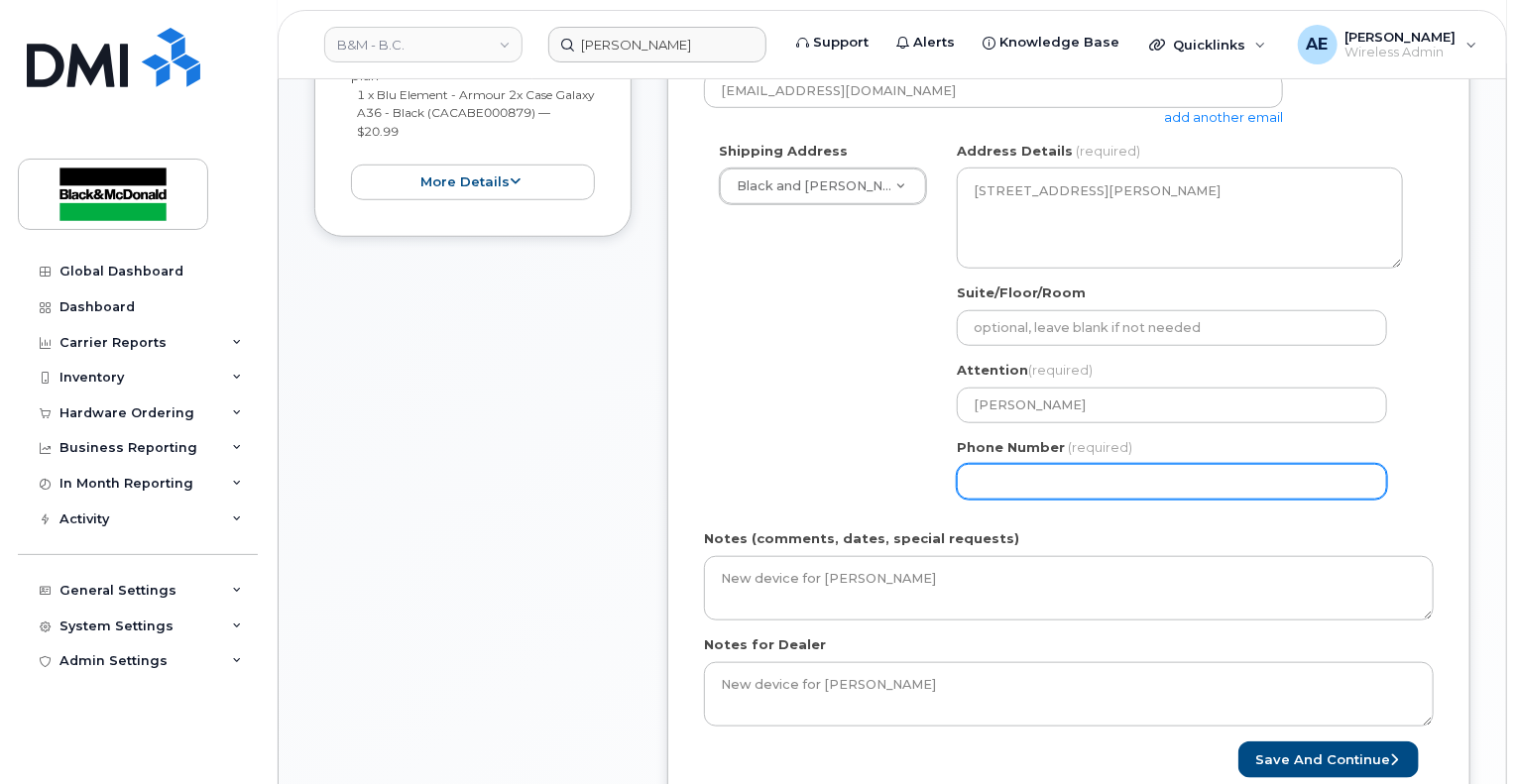
click at [1034, 464] on input "Phone Number" at bounding box center [1172, 482] width 430 height 36
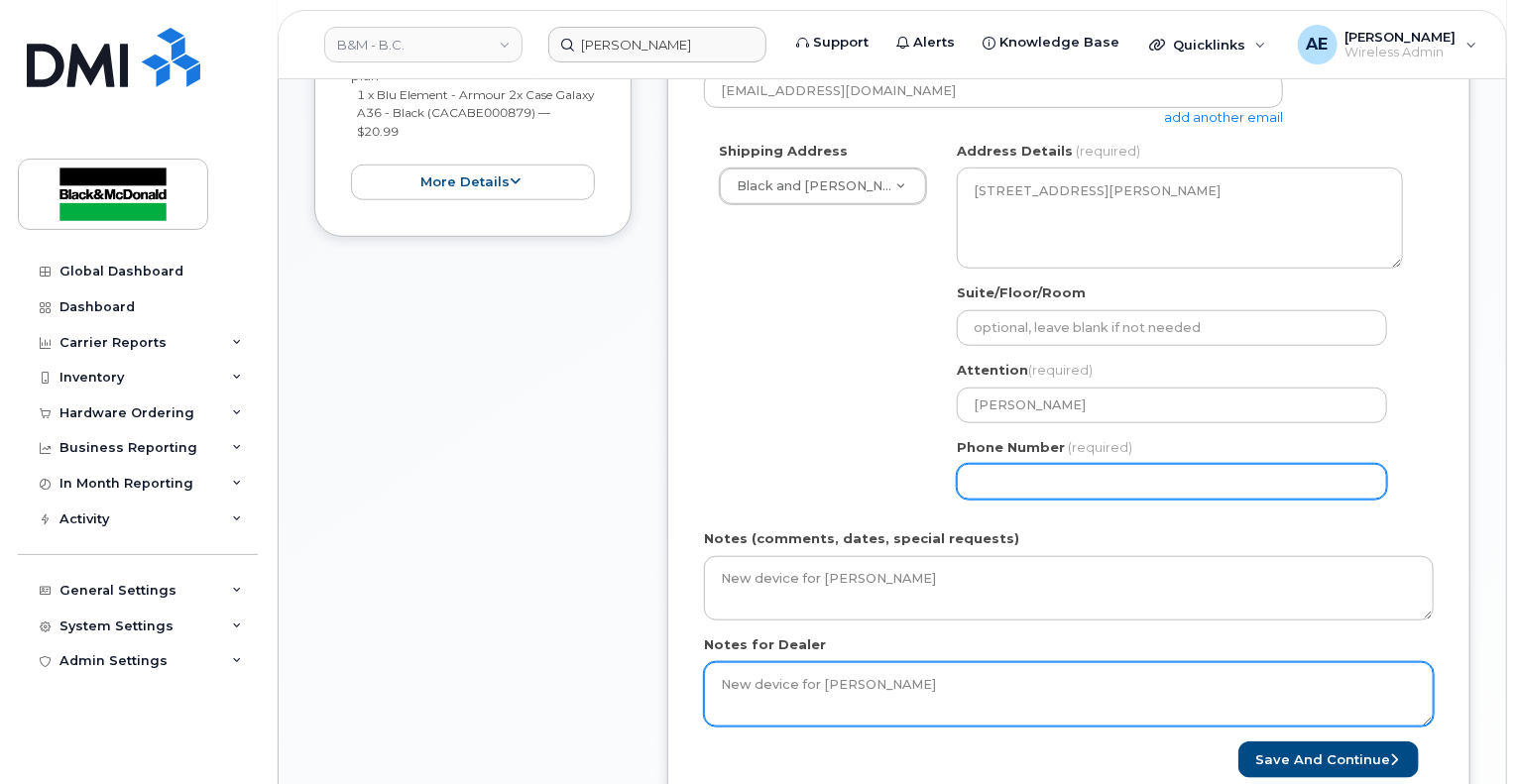
select select
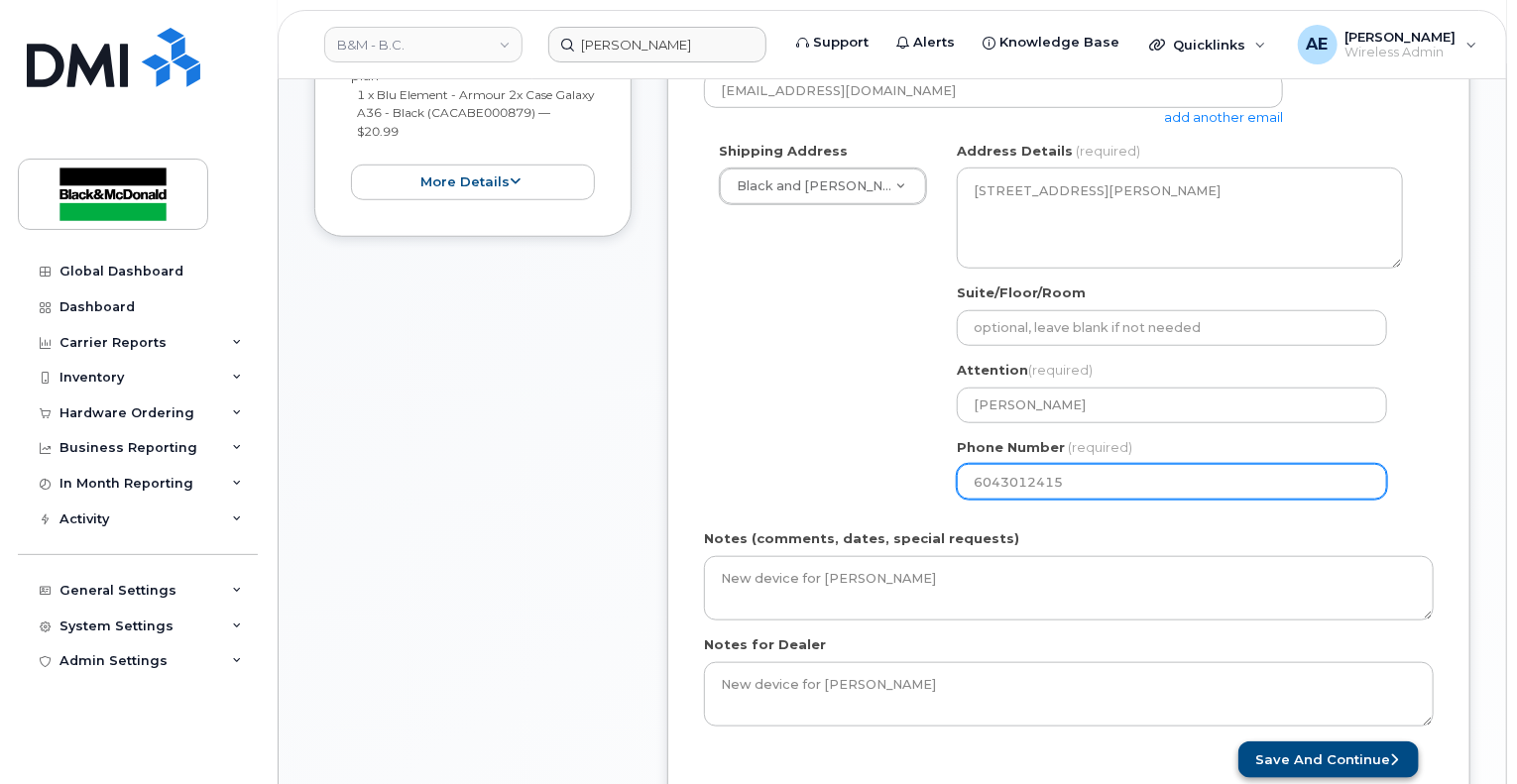
type input "6043012415"
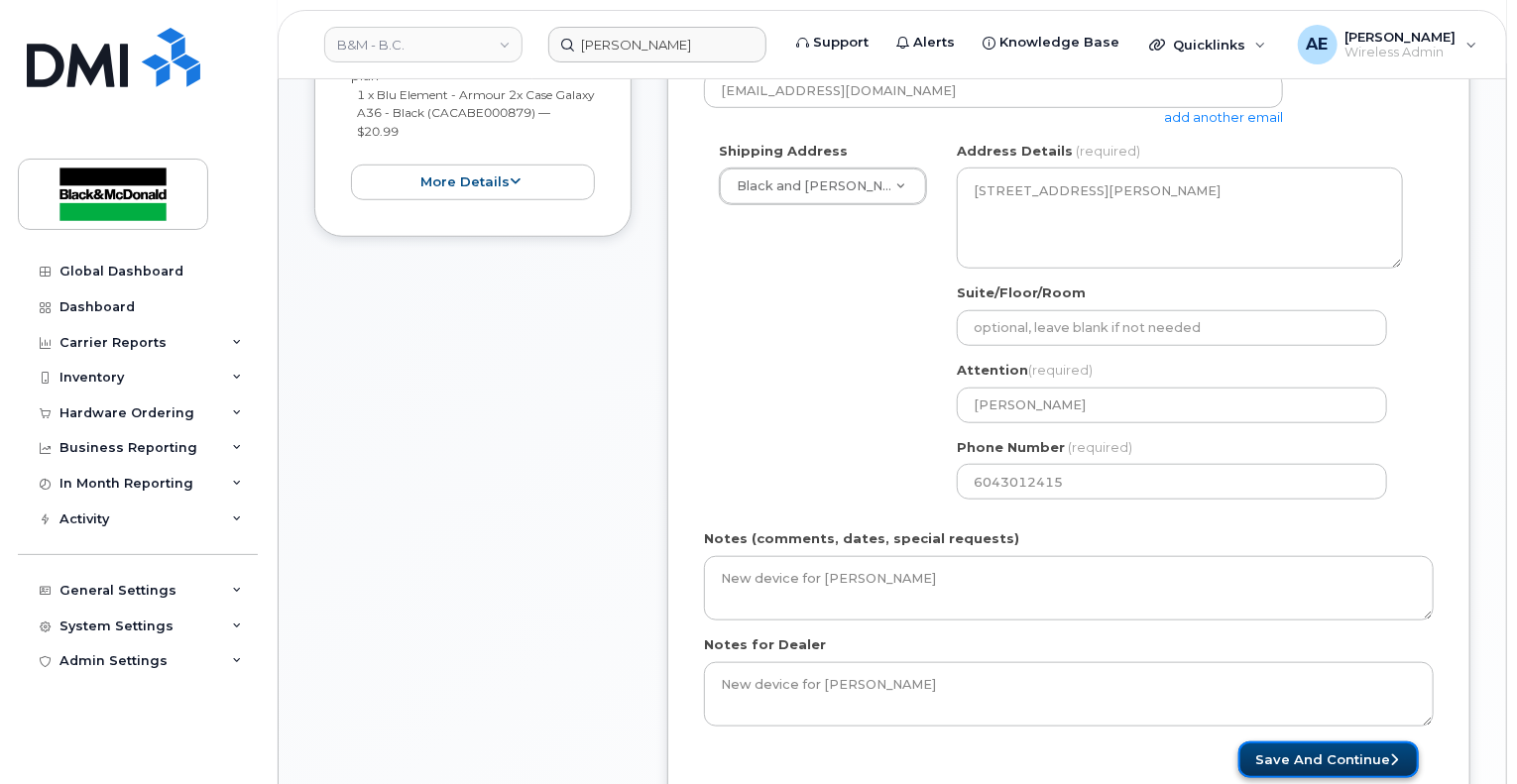
click at [1348, 742] on button "Save and Continue" at bounding box center [1329, 760] width 181 height 37
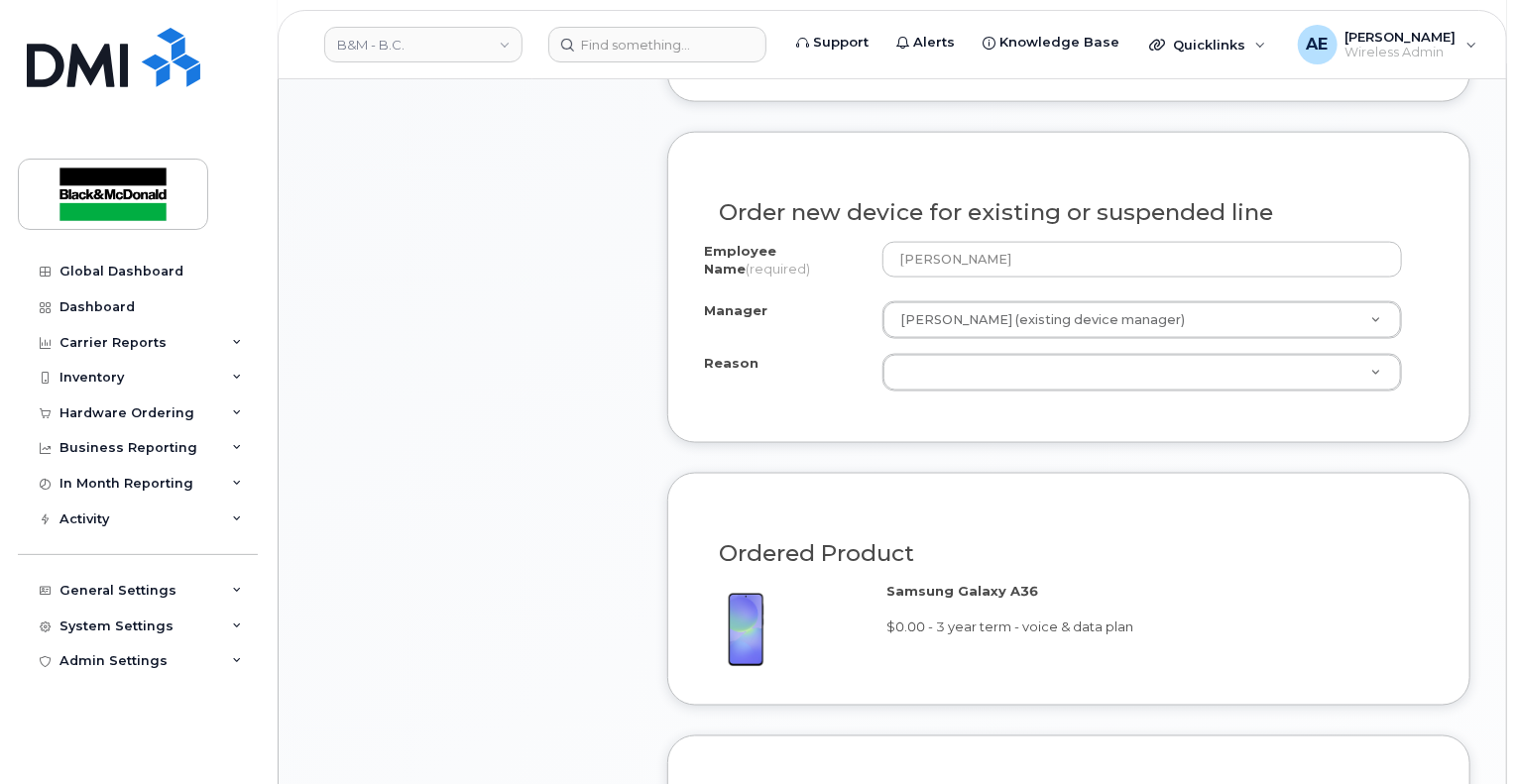
scroll to position [1289, 0]
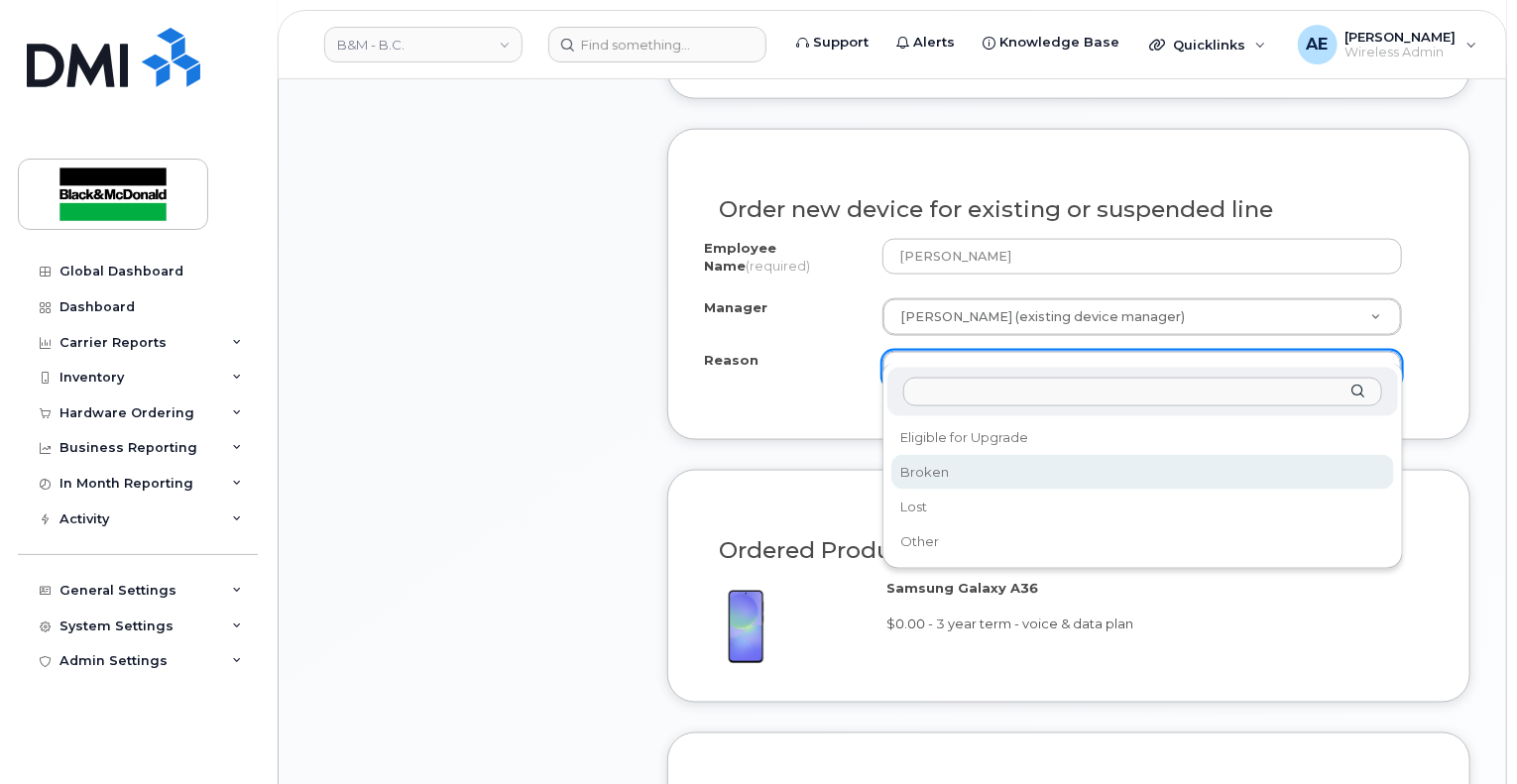
select select "broken"
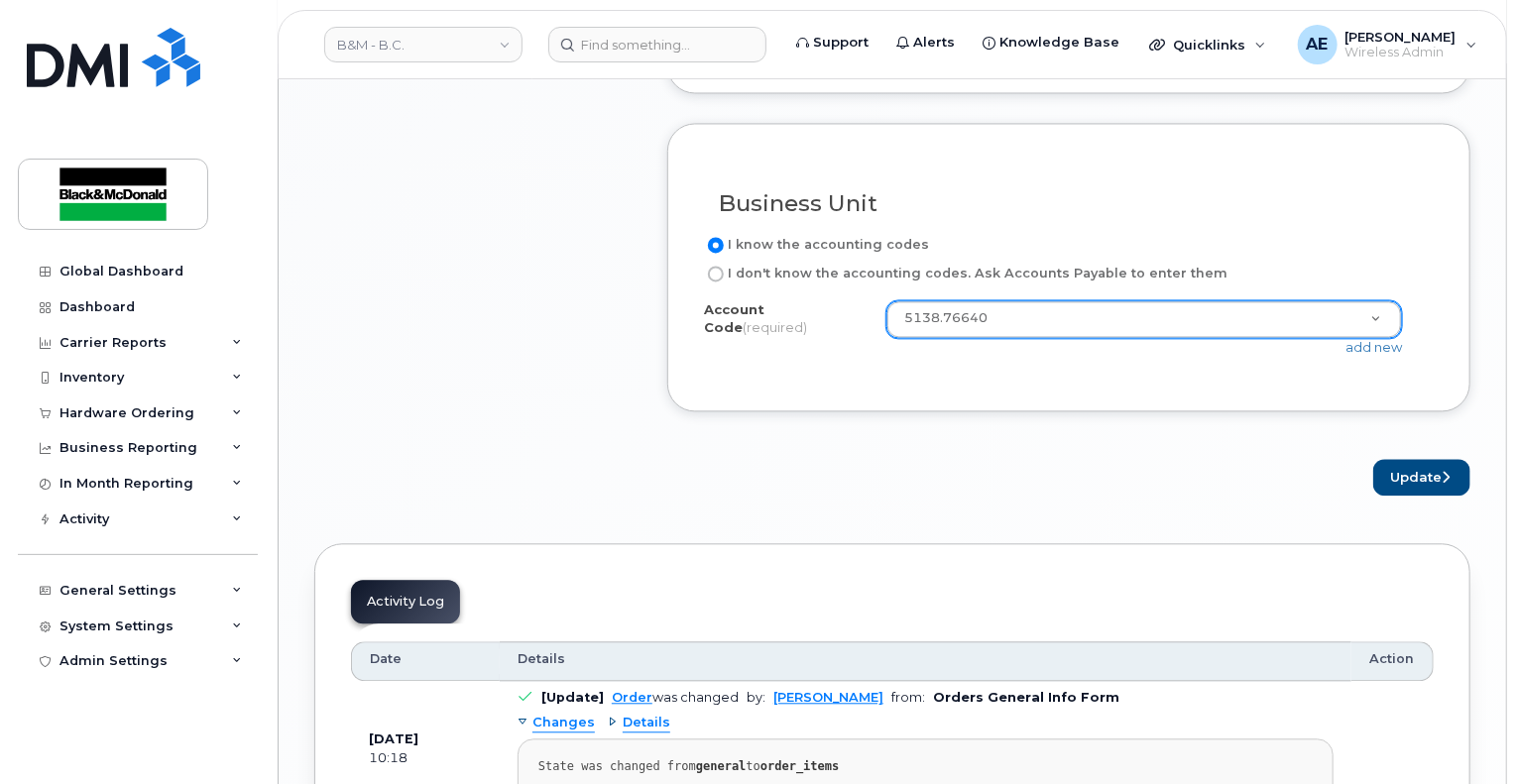
scroll to position [1984, 0]
click at [1418, 458] on button "Update" at bounding box center [1422, 476] width 97 height 37
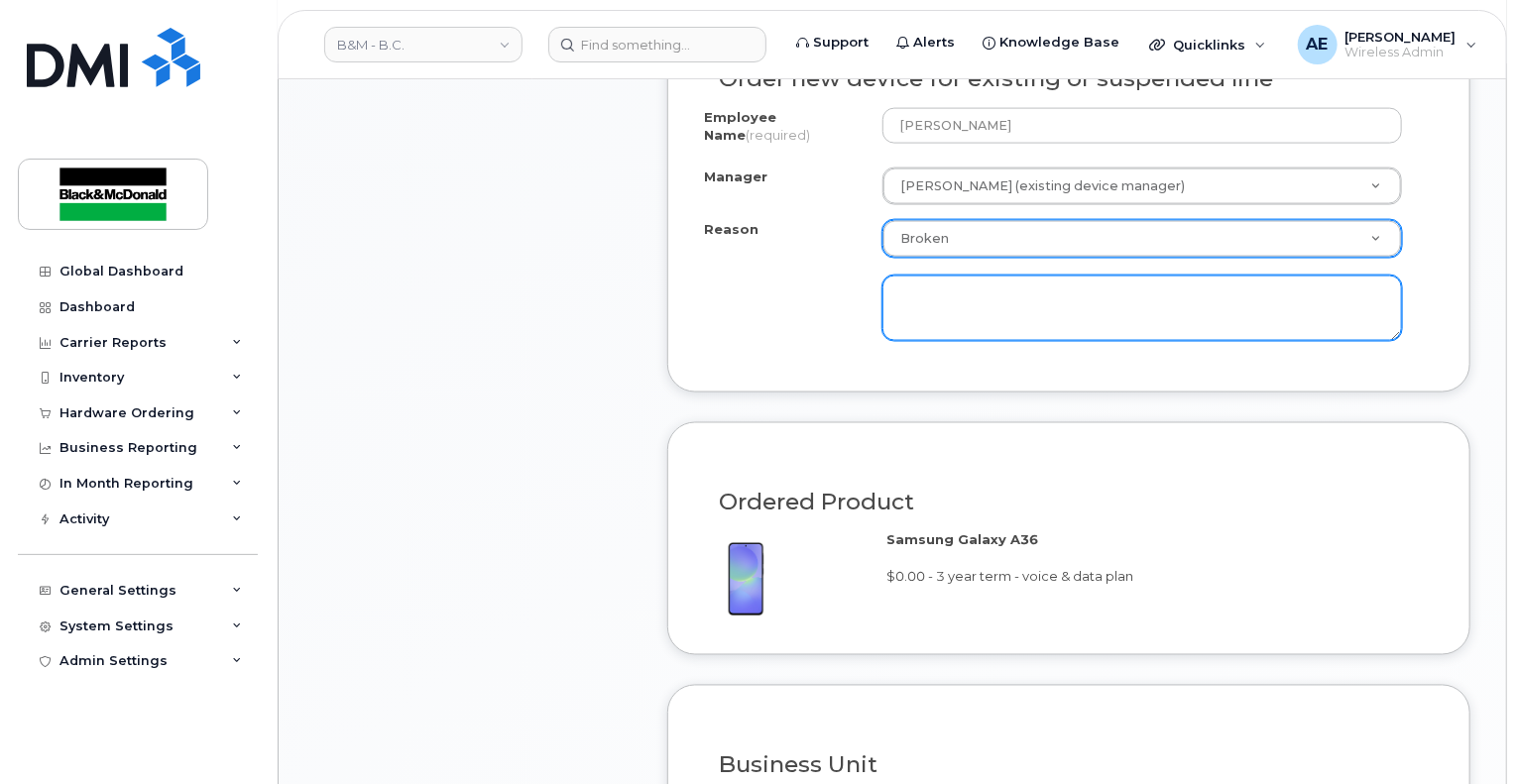
scroll to position [1277, 0]
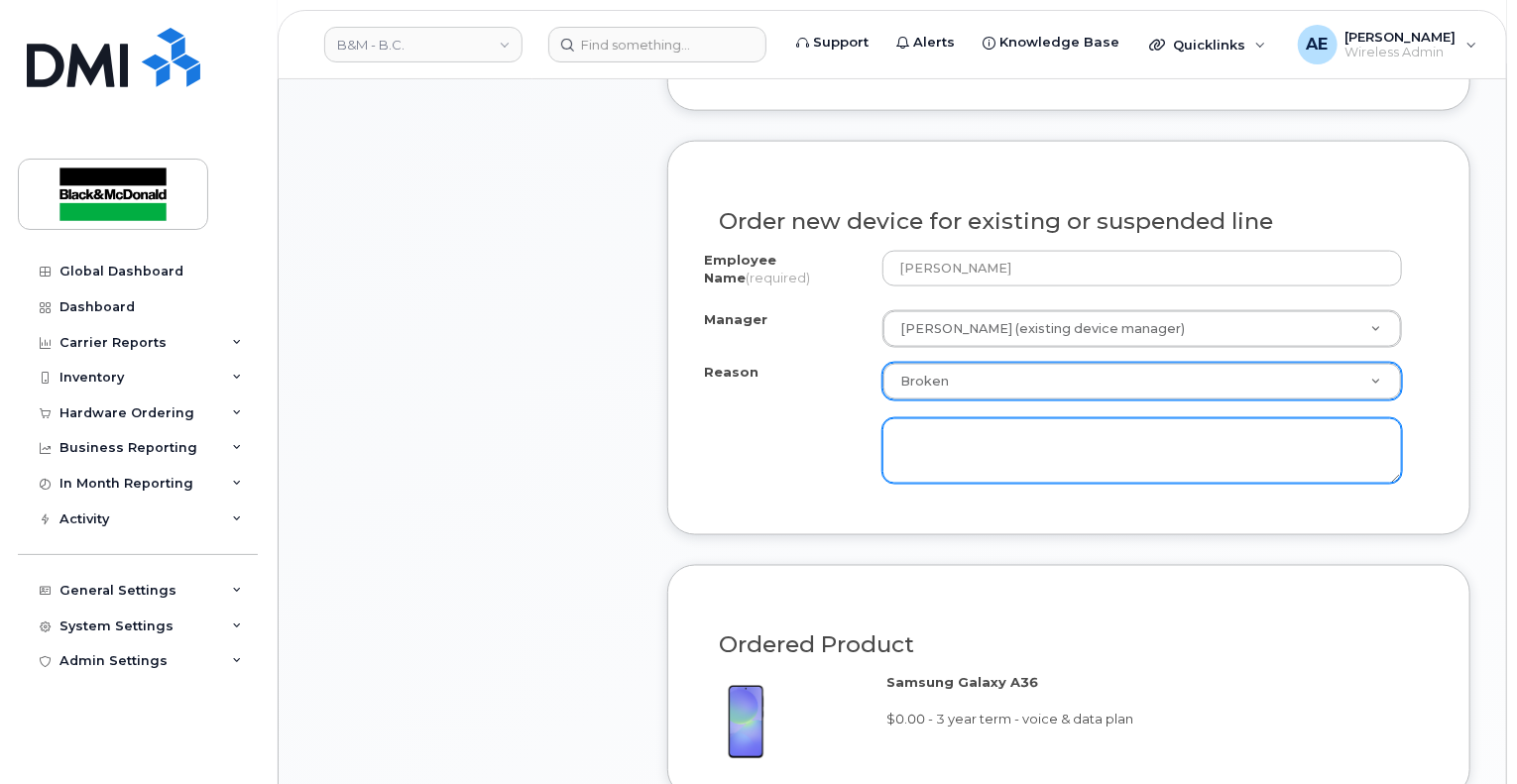
click at [1035, 419] on textarea at bounding box center [1143, 451] width 520 height 65
click at [1014, 429] on textarea at bounding box center [1143, 451] width 520 height 65
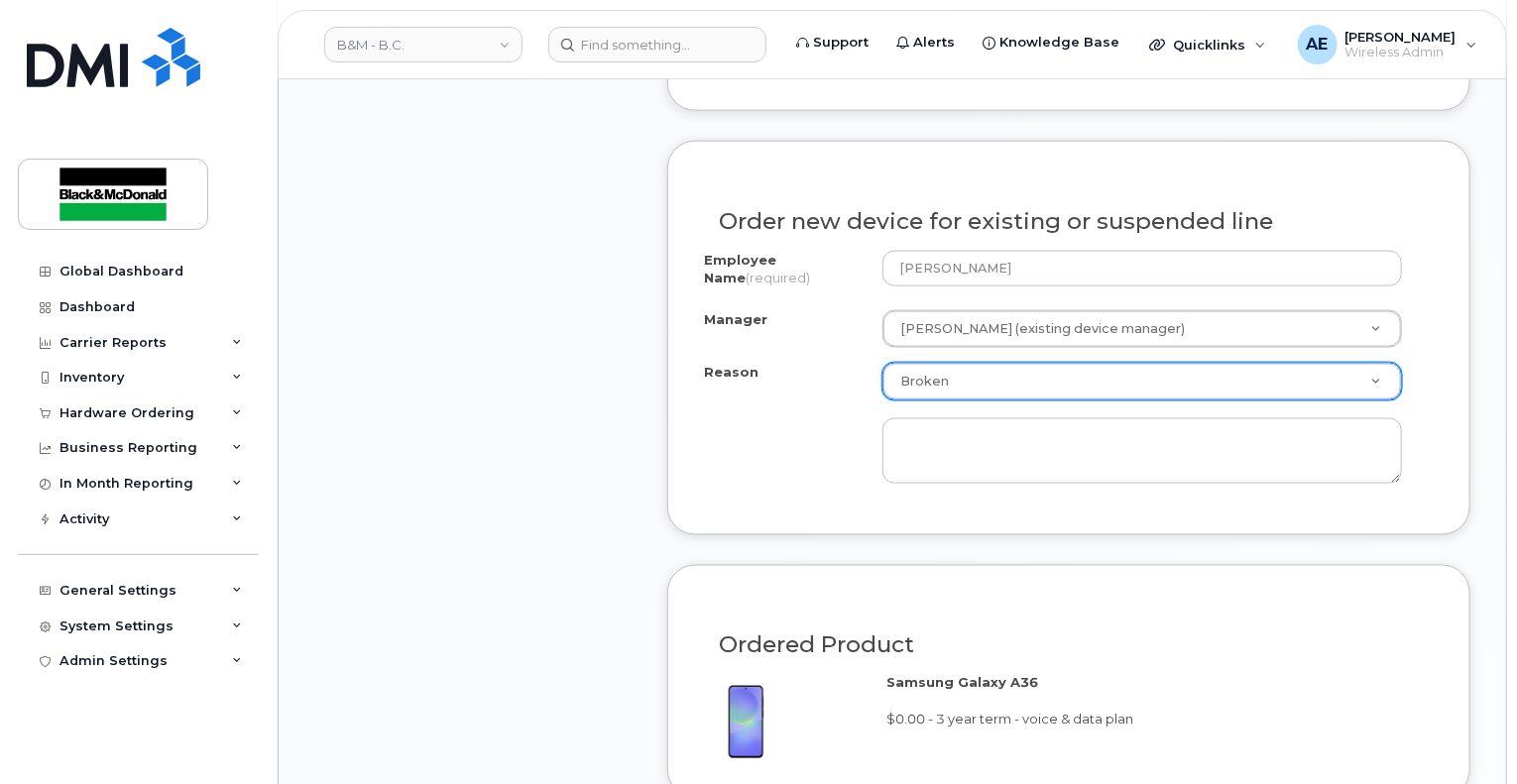
click at [960, 401] on div at bounding box center [1143, 442] width 520 height 83
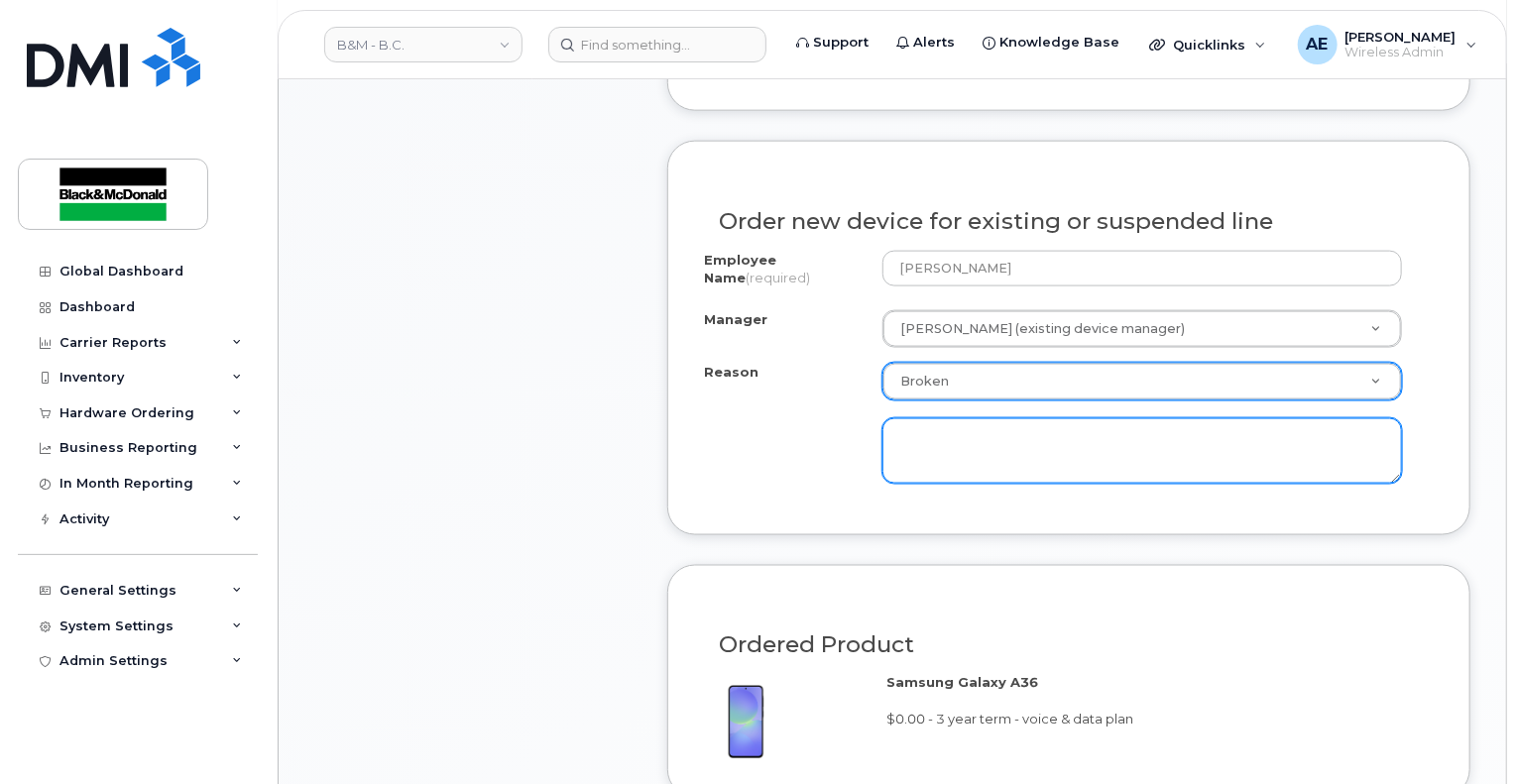
click at [940, 422] on textarea at bounding box center [1143, 451] width 520 height 65
paste textarea "phone has lost touch screen functionality"
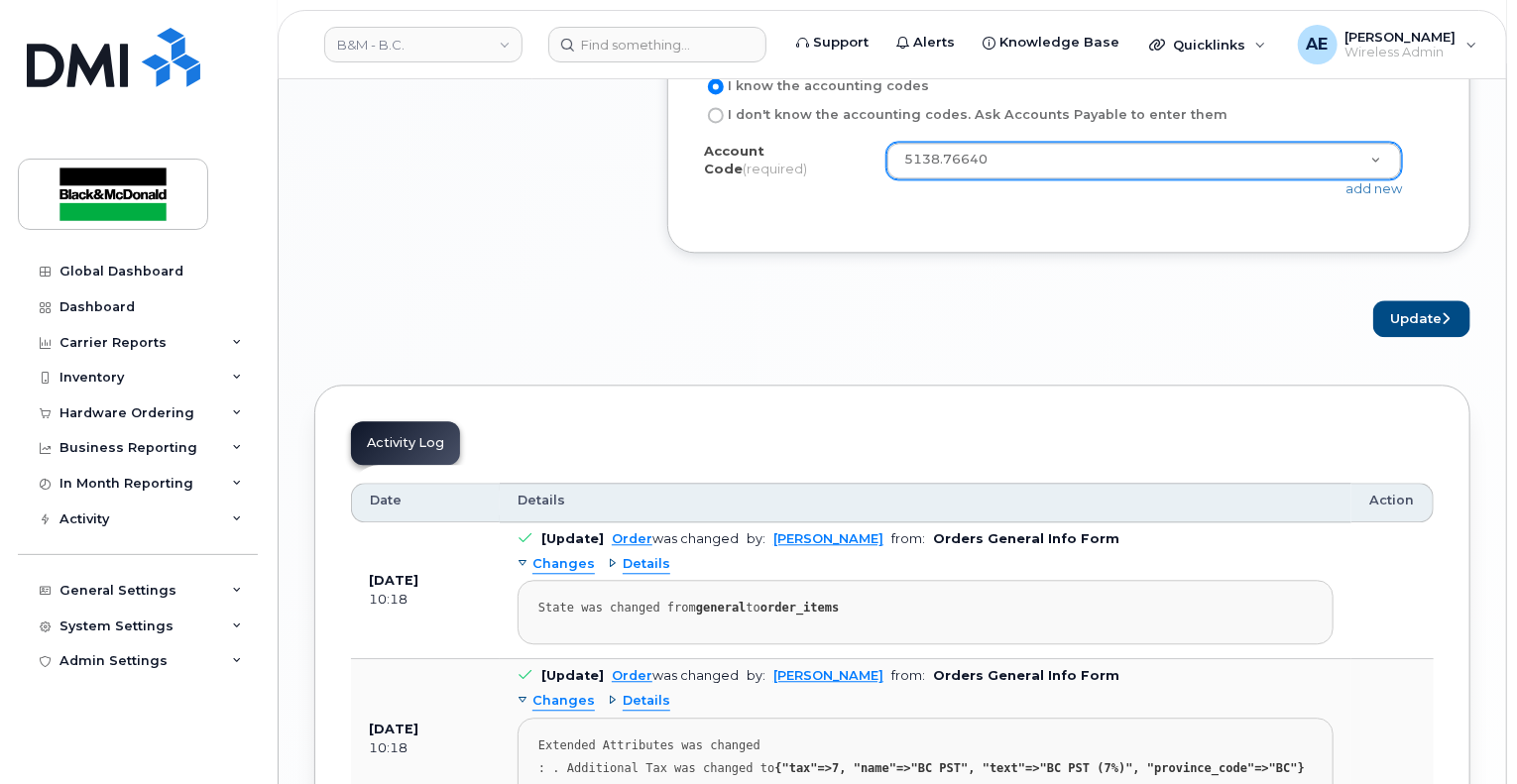
scroll to position [1972, 0]
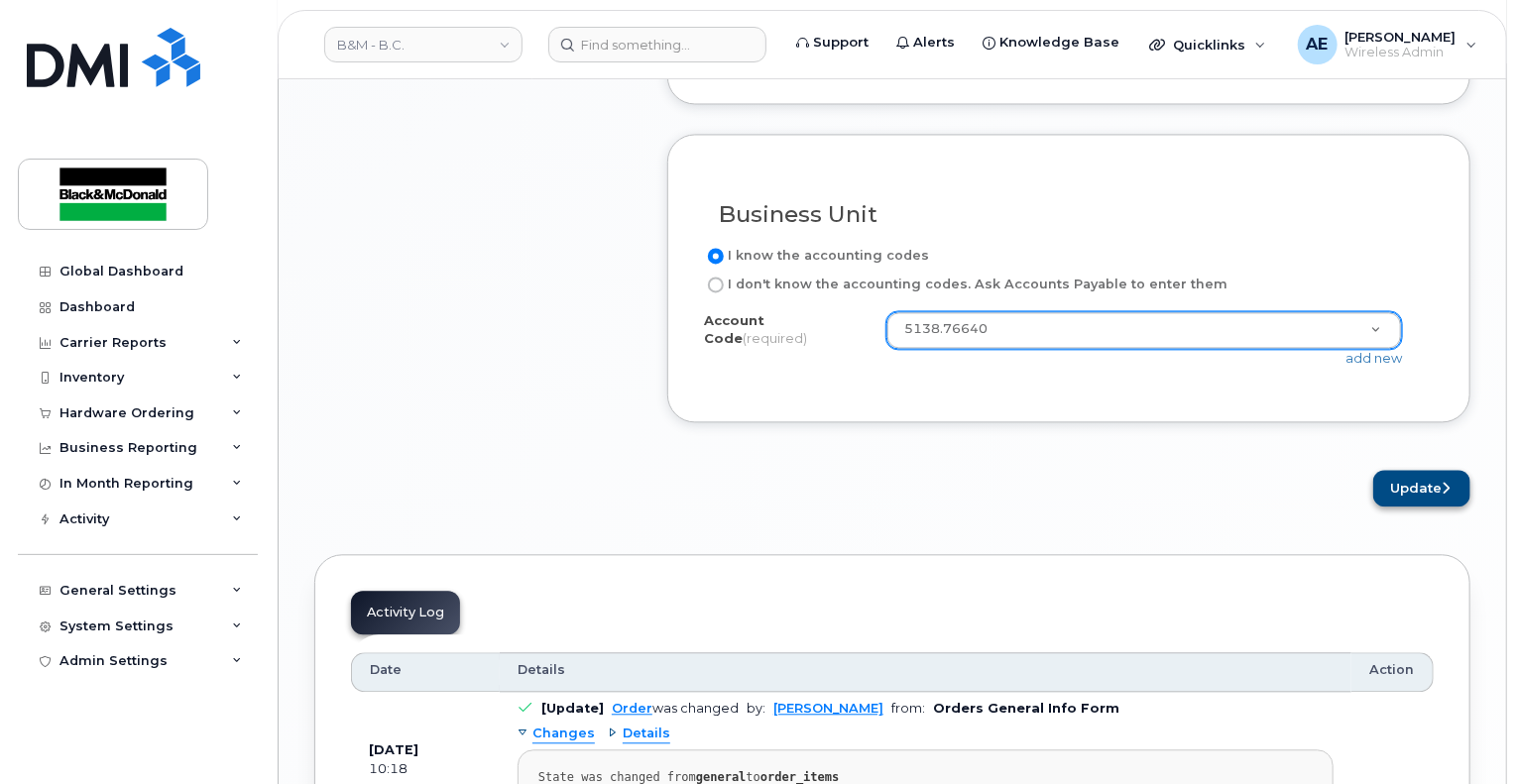
type textarea "phone has lost touch screen functionality"
click at [1407, 470] on button "Update" at bounding box center [1422, 488] width 97 height 37
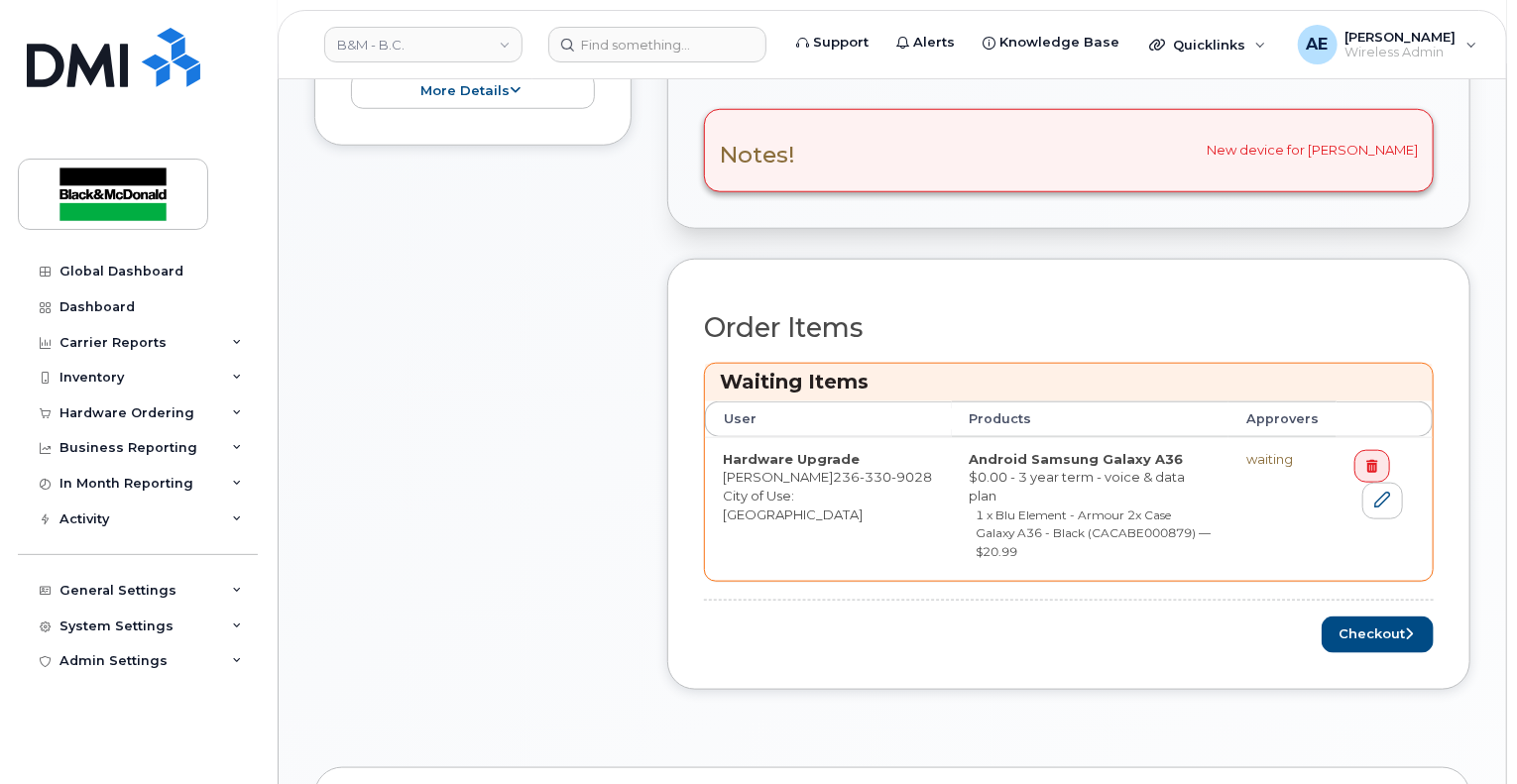
scroll to position [795, 0]
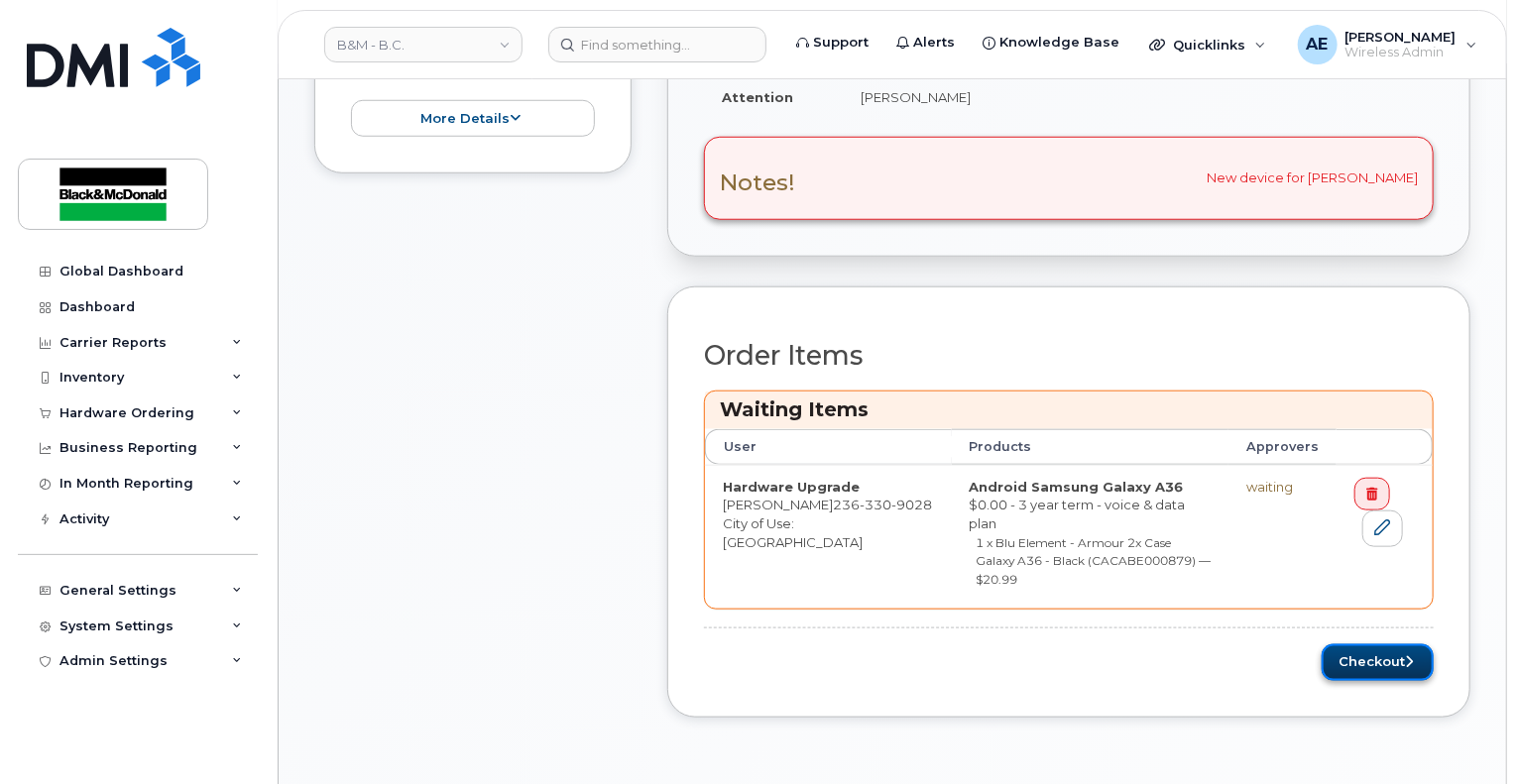
click at [1412, 656] on icon "submit" at bounding box center [1409, 662] width 8 height 13
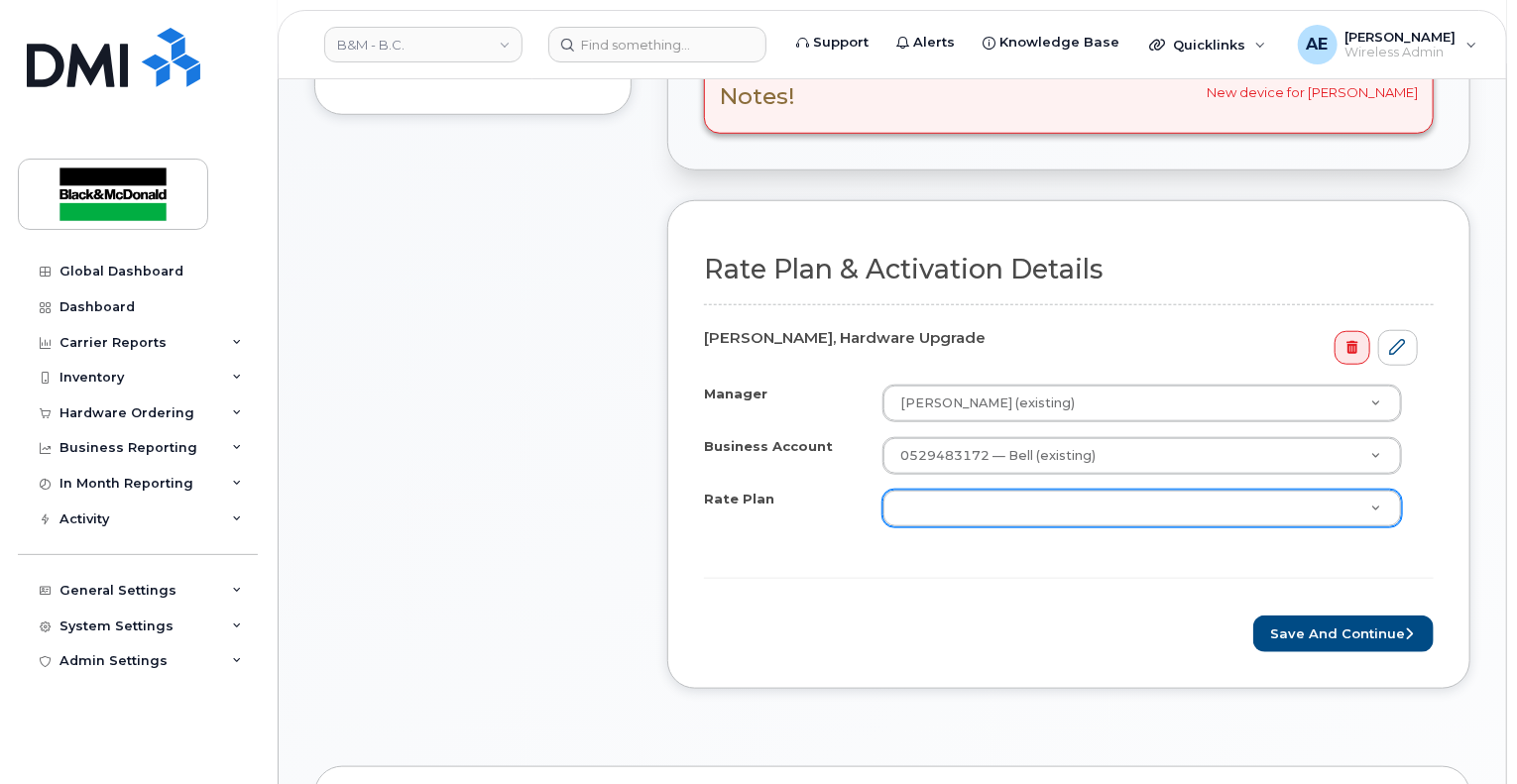
scroll to position [496, 0]
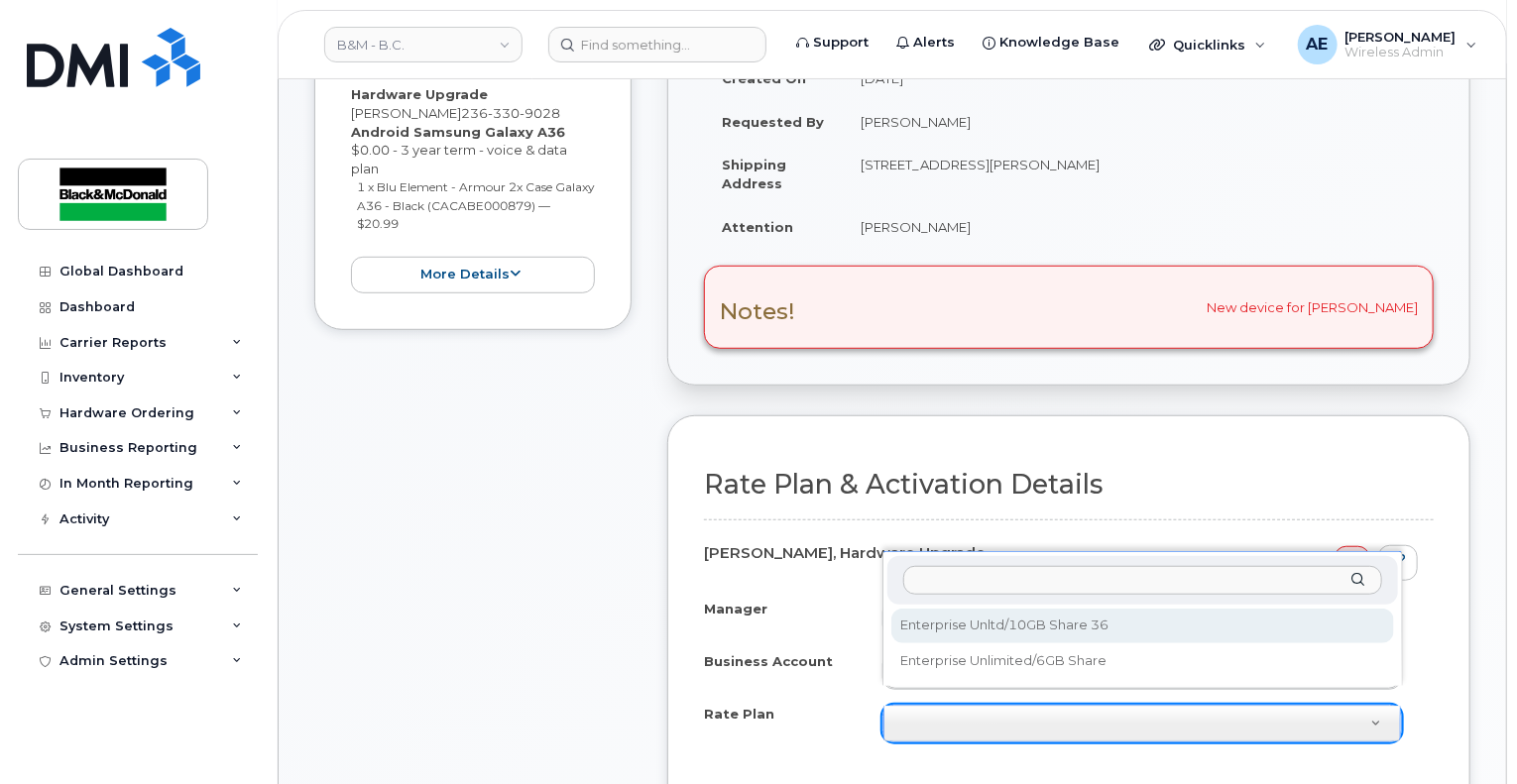
select select "Enterprise Unltd/10GB Share 36"
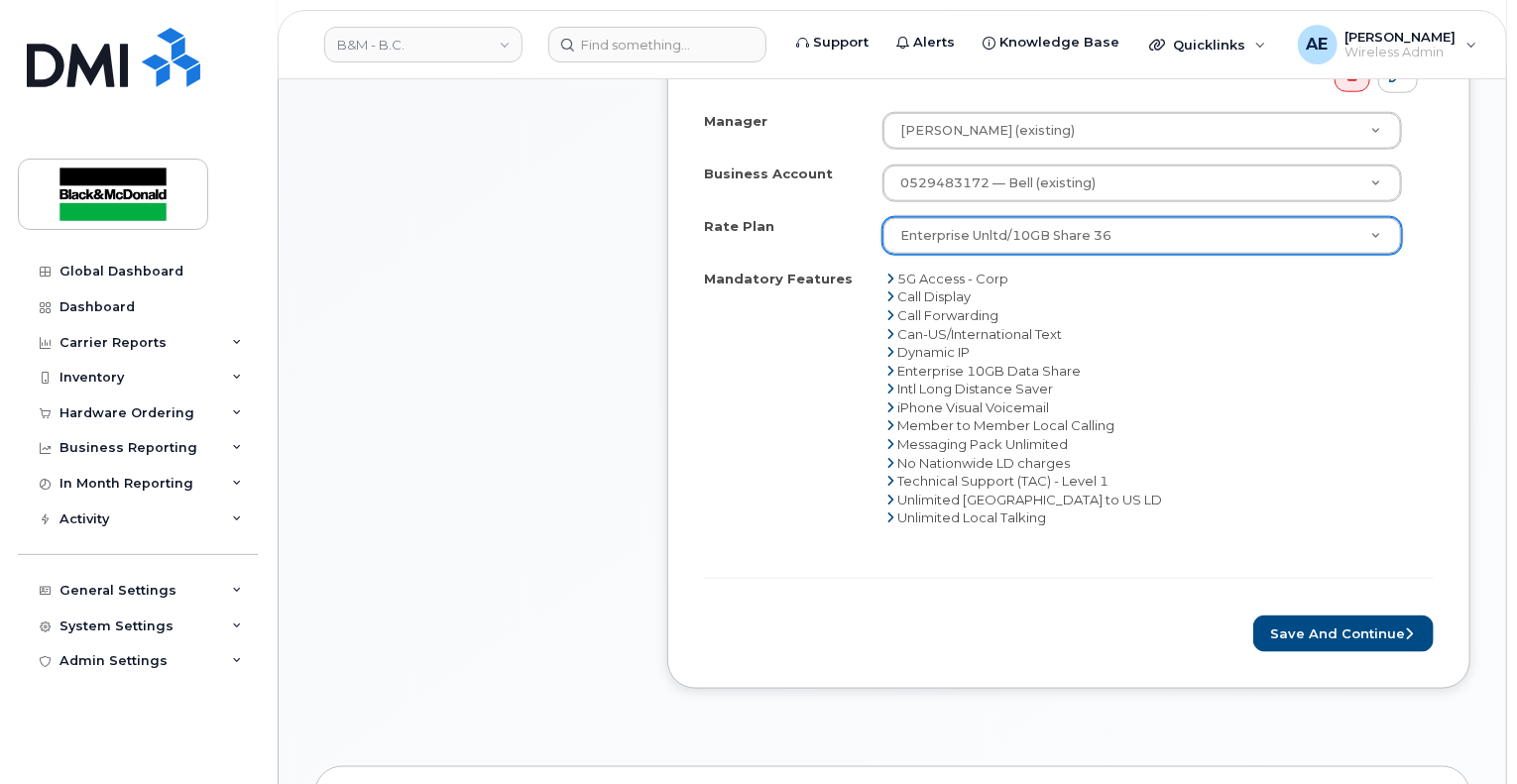
scroll to position [1091, 0]
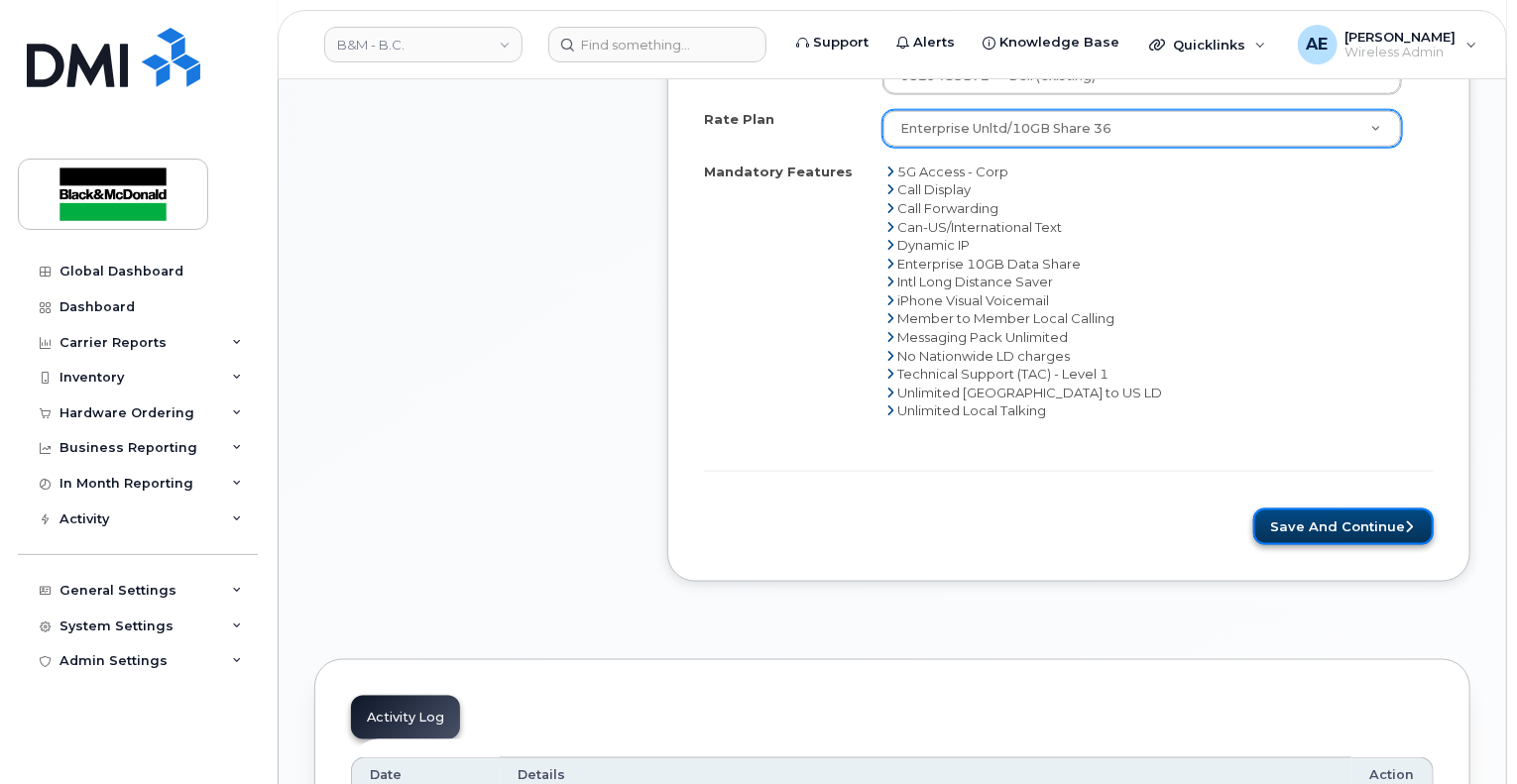
click at [1352, 511] on button "Save and Continue" at bounding box center [1344, 527] width 181 height 37
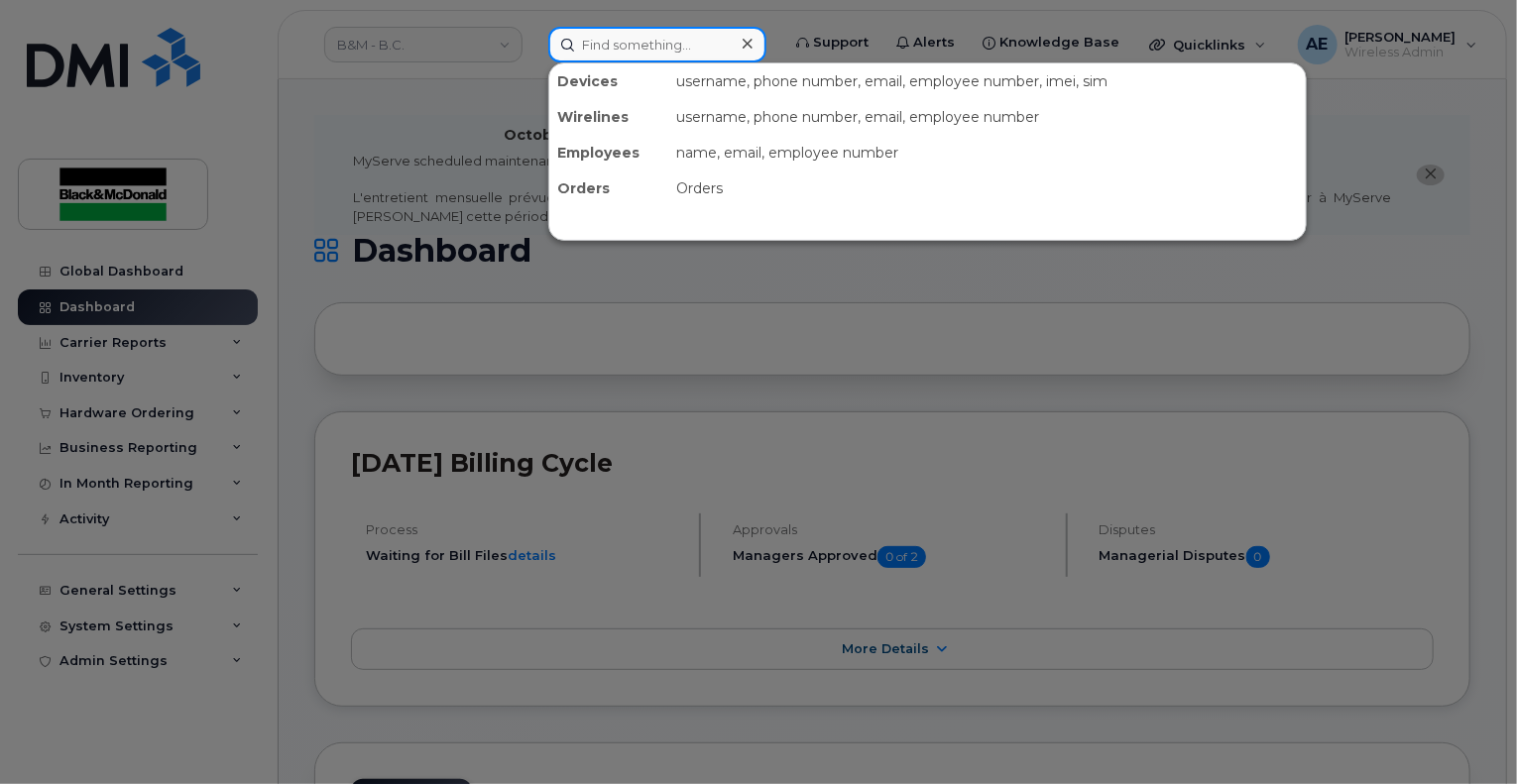
click at [642, 50] on input at bounding box center [657, 45] width 218 height 36
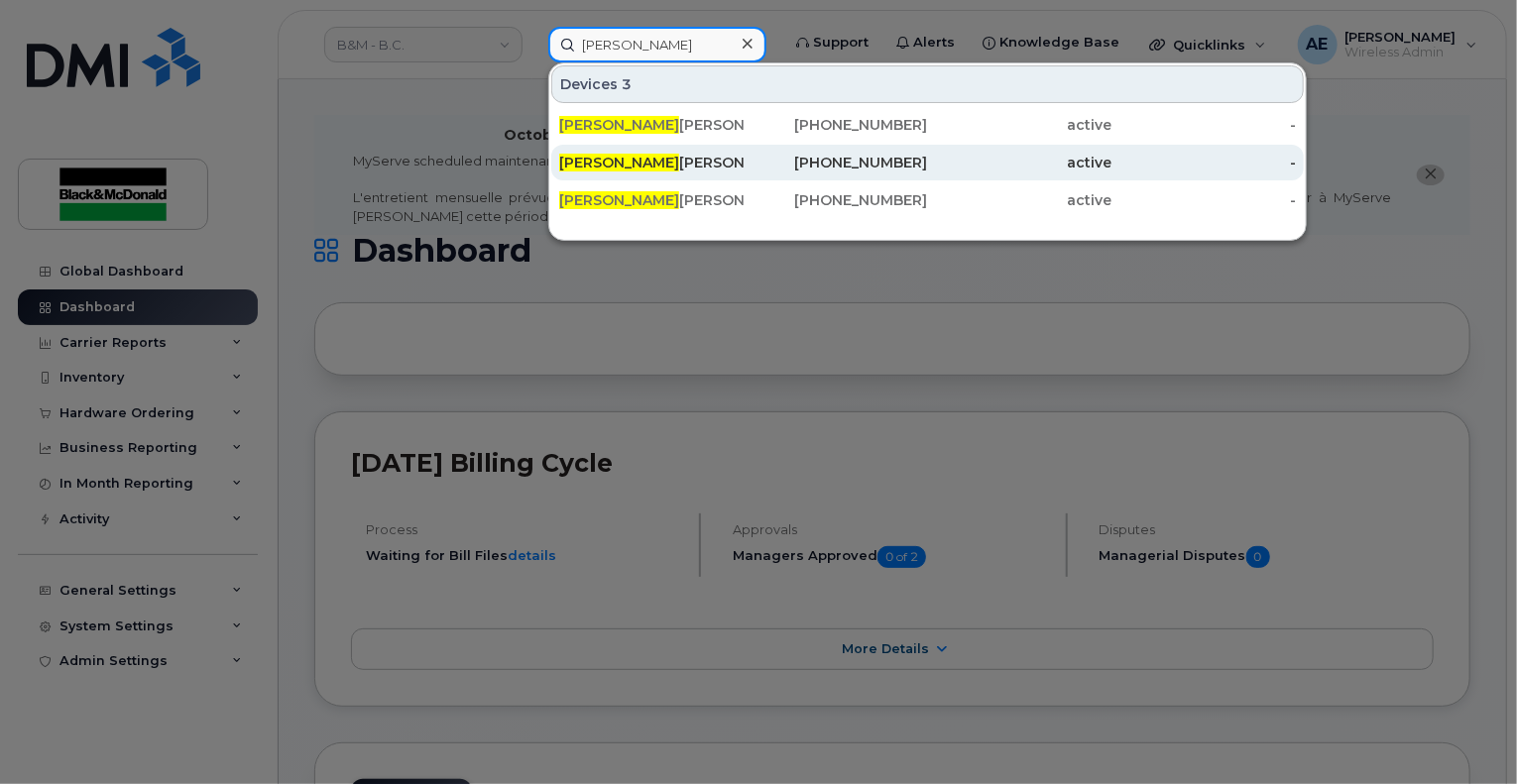
type input "[PERSON_NAME]"
drag, startPoint x: 651, startPoint y: 166, endPoint x: 674, endPoint y: 168, distance: 23.9
click at [651, 166] on div "[PERSON_NAME]" at bounding box center [651, 163] width 184 height 20
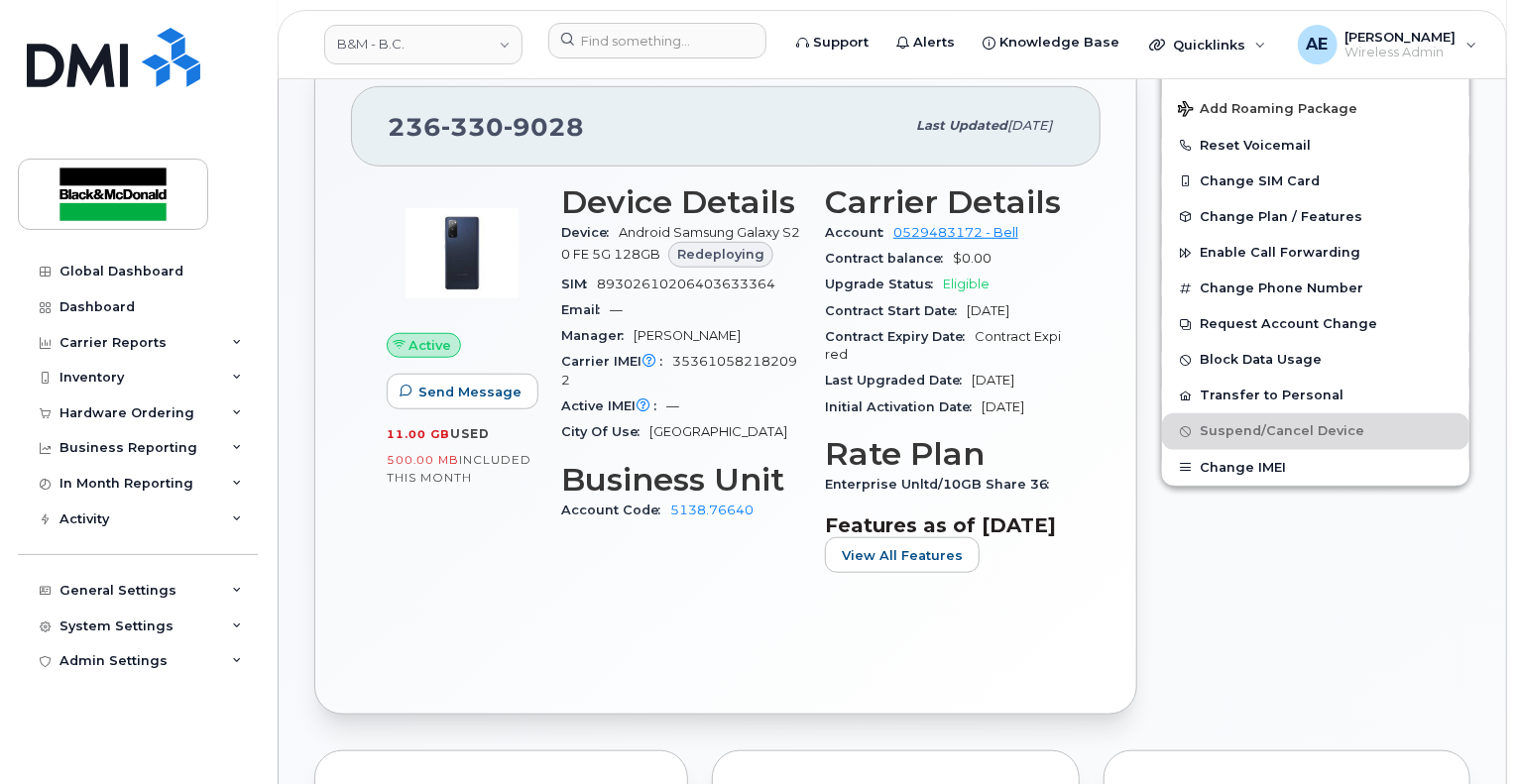
scroll to position [595, 0]
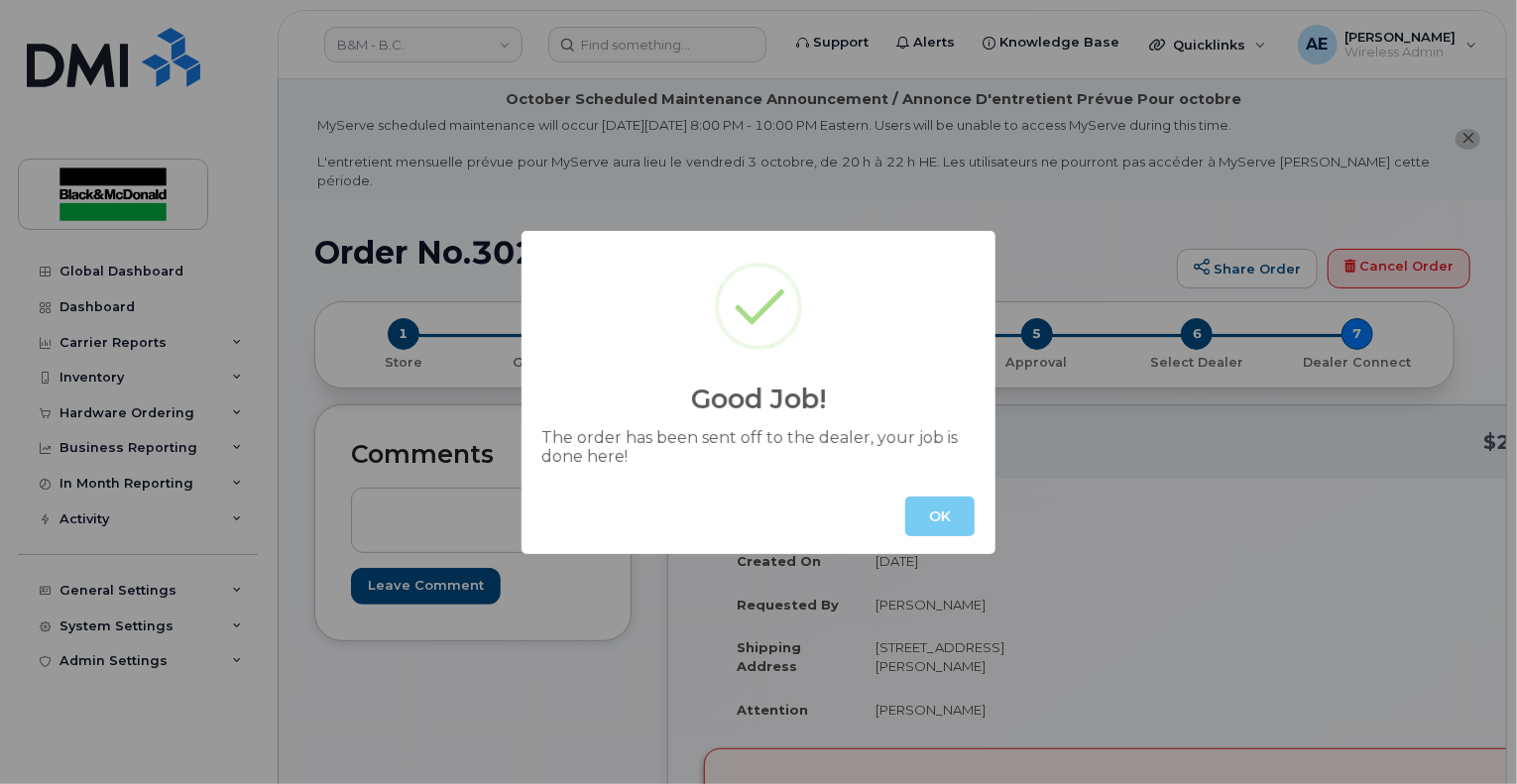
click at [950, 518] on button "OK" at bounding box center [939, 517] width 69 height 40
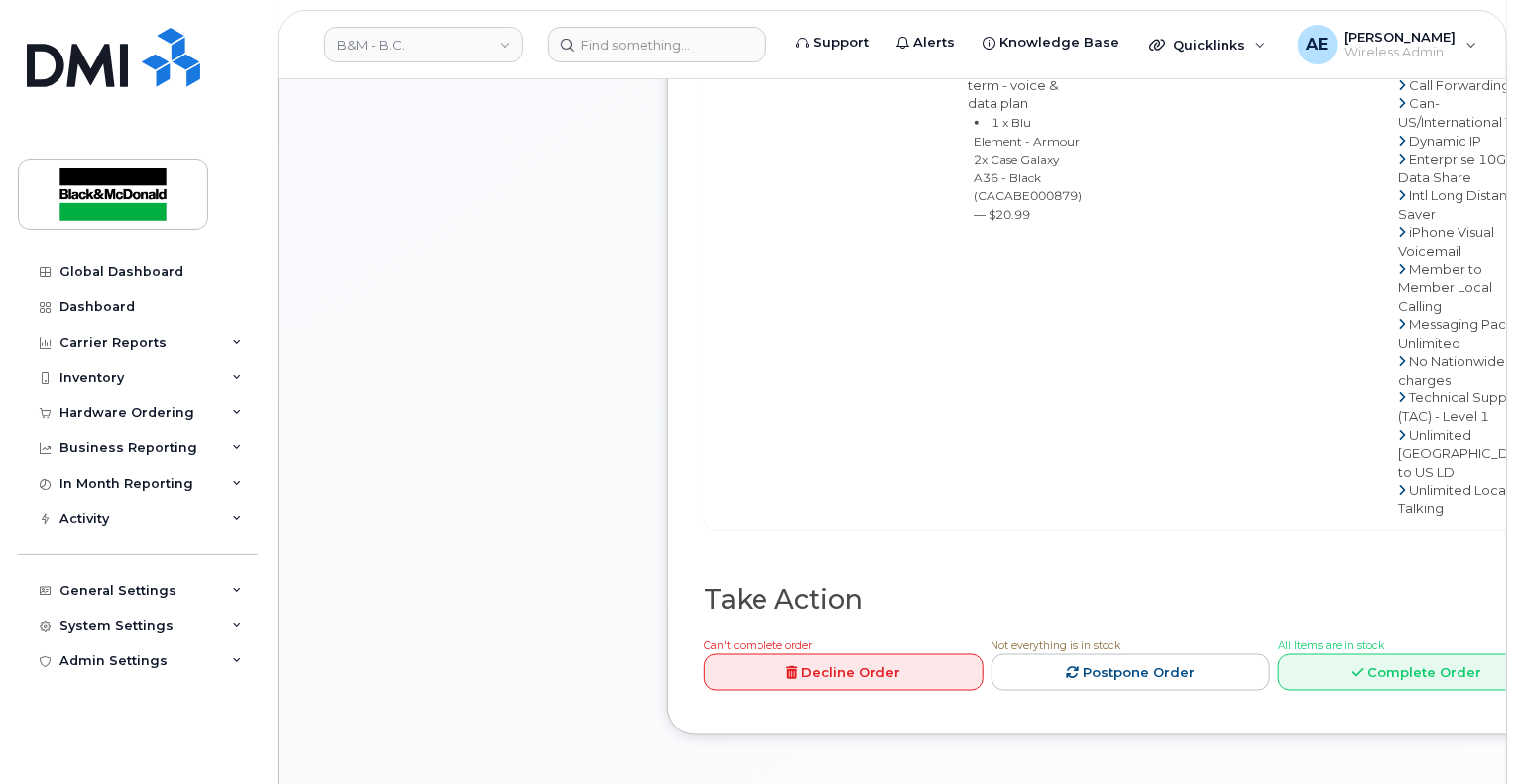
scroll to position [1785, 0]
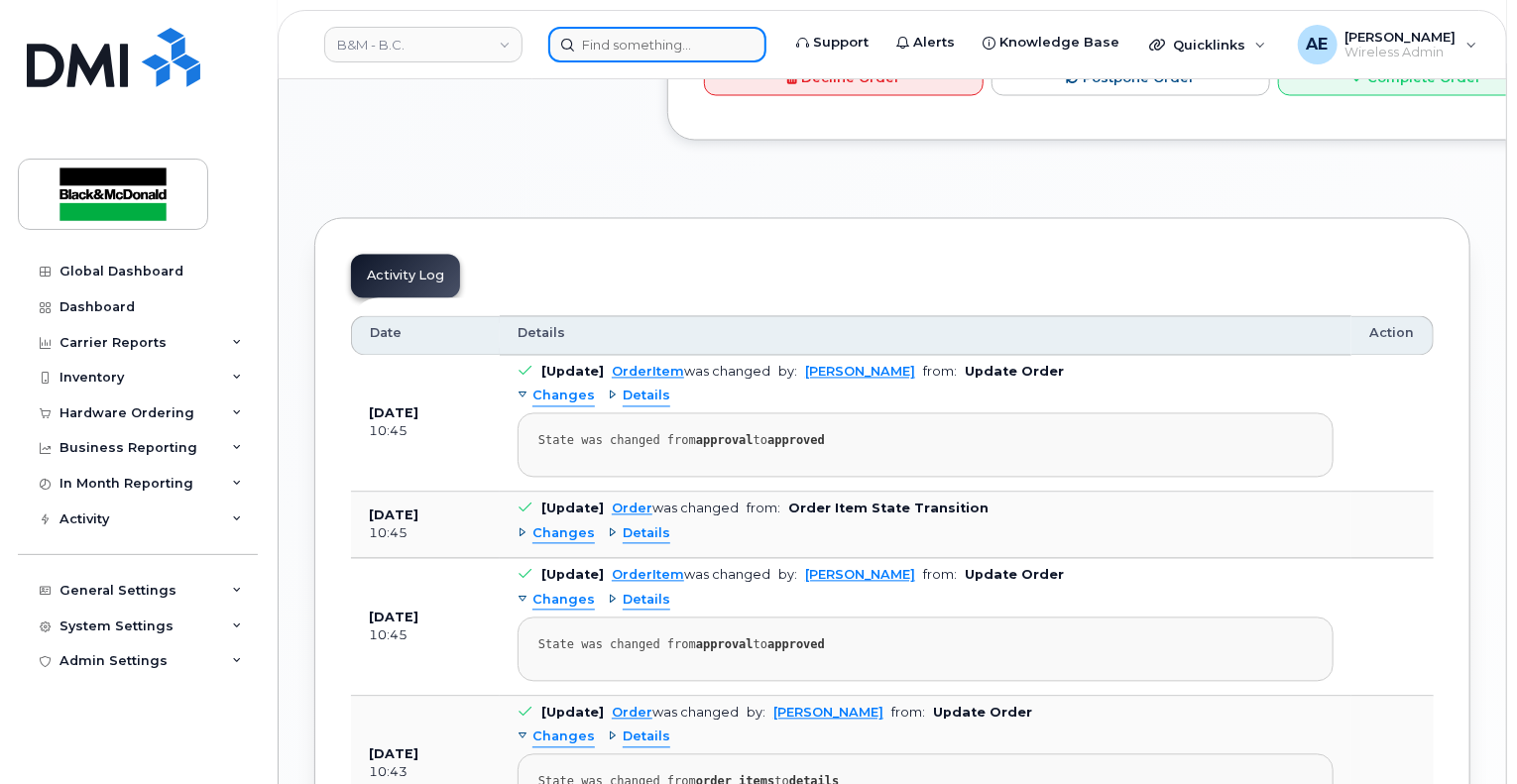
click at [674, 48] on input at bounding box center [657, 45] width 218 height 36
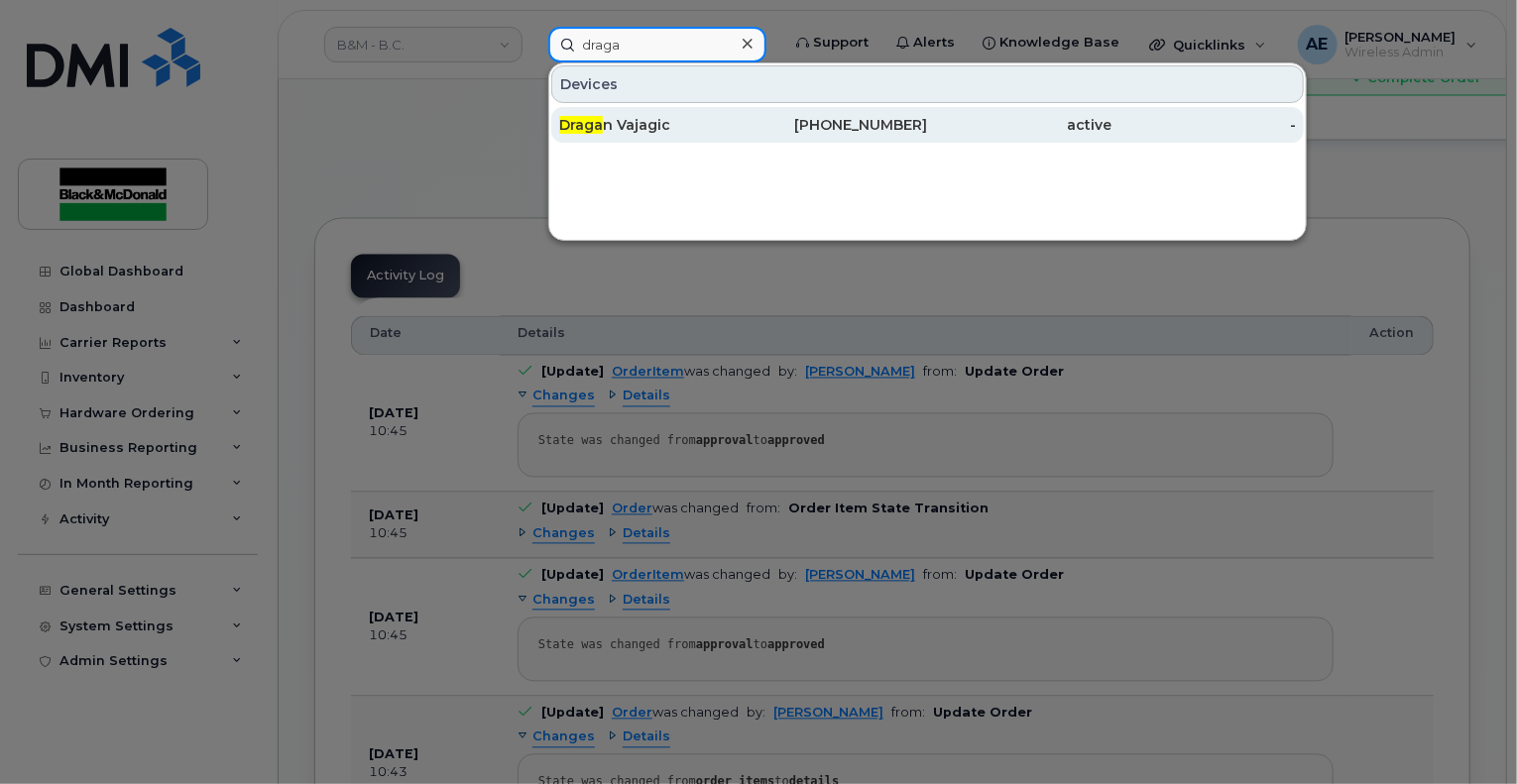
type input "draga"
click at [669, 124] on div "Draga n Vajagic" at bounding box center [651, 125] width 184 height 20
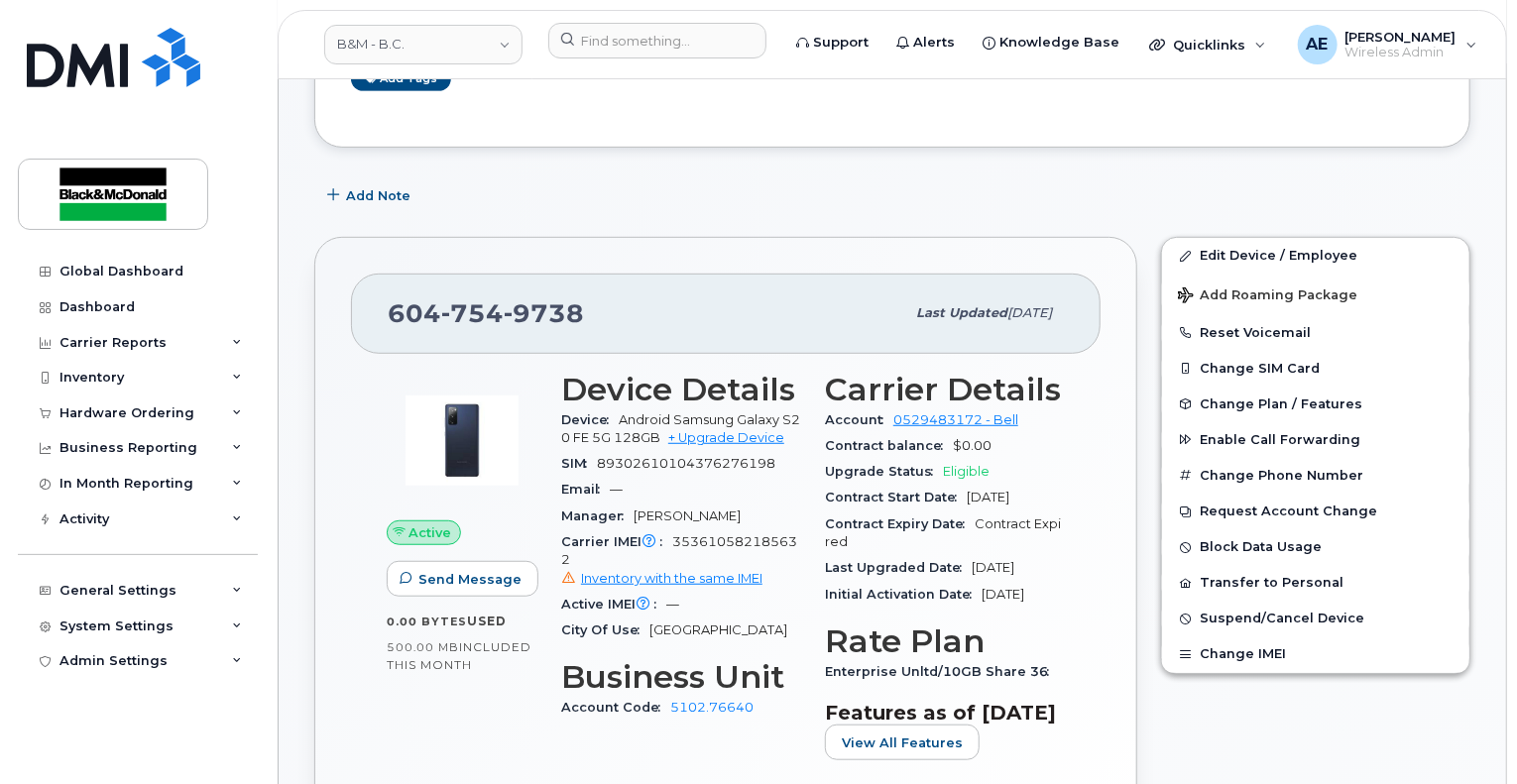
scroll to position [595, 0]
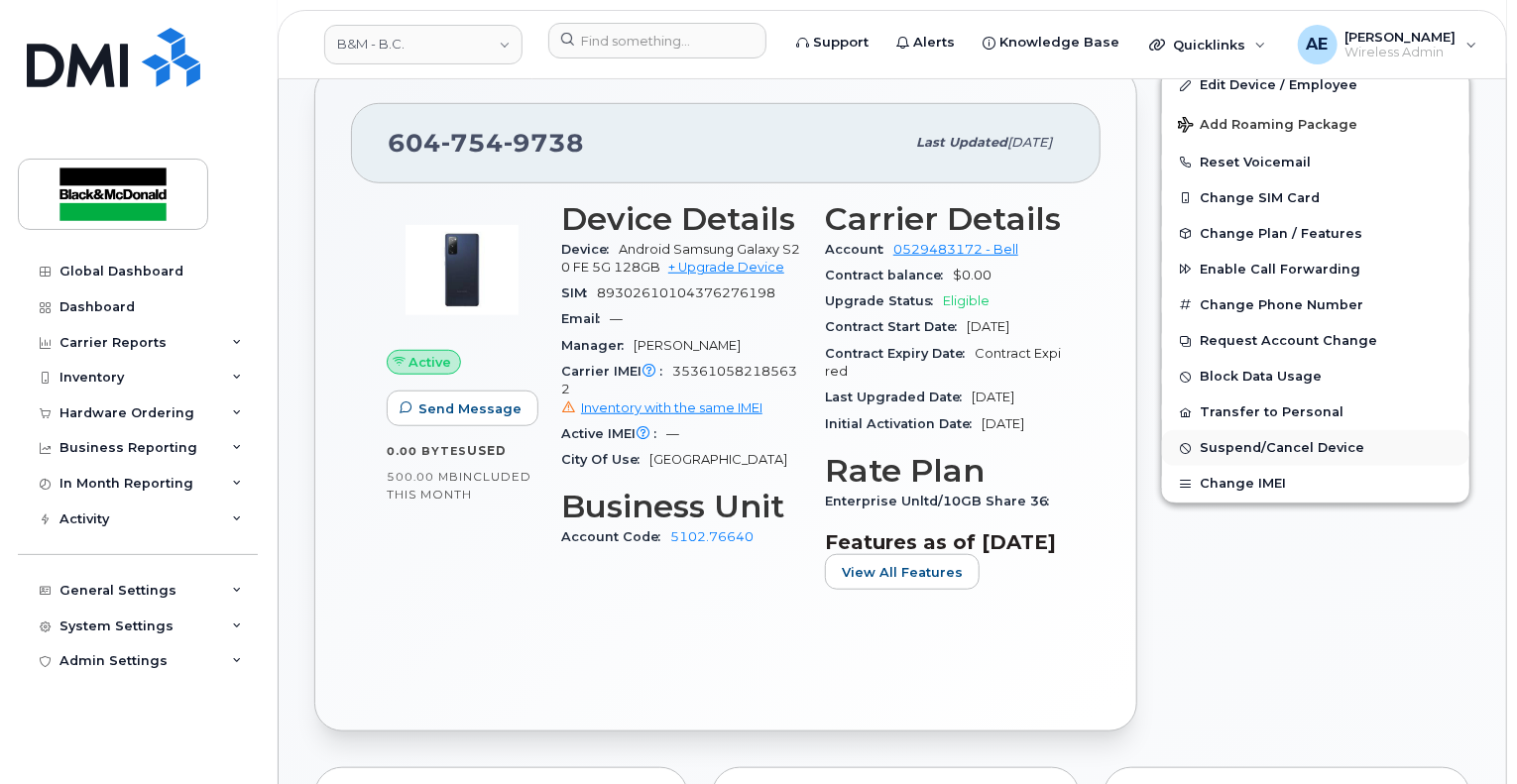
click at [1289, 441] on span "Suspend/Cancel Device" at bounding box center [1282, 448] width 165 height 15
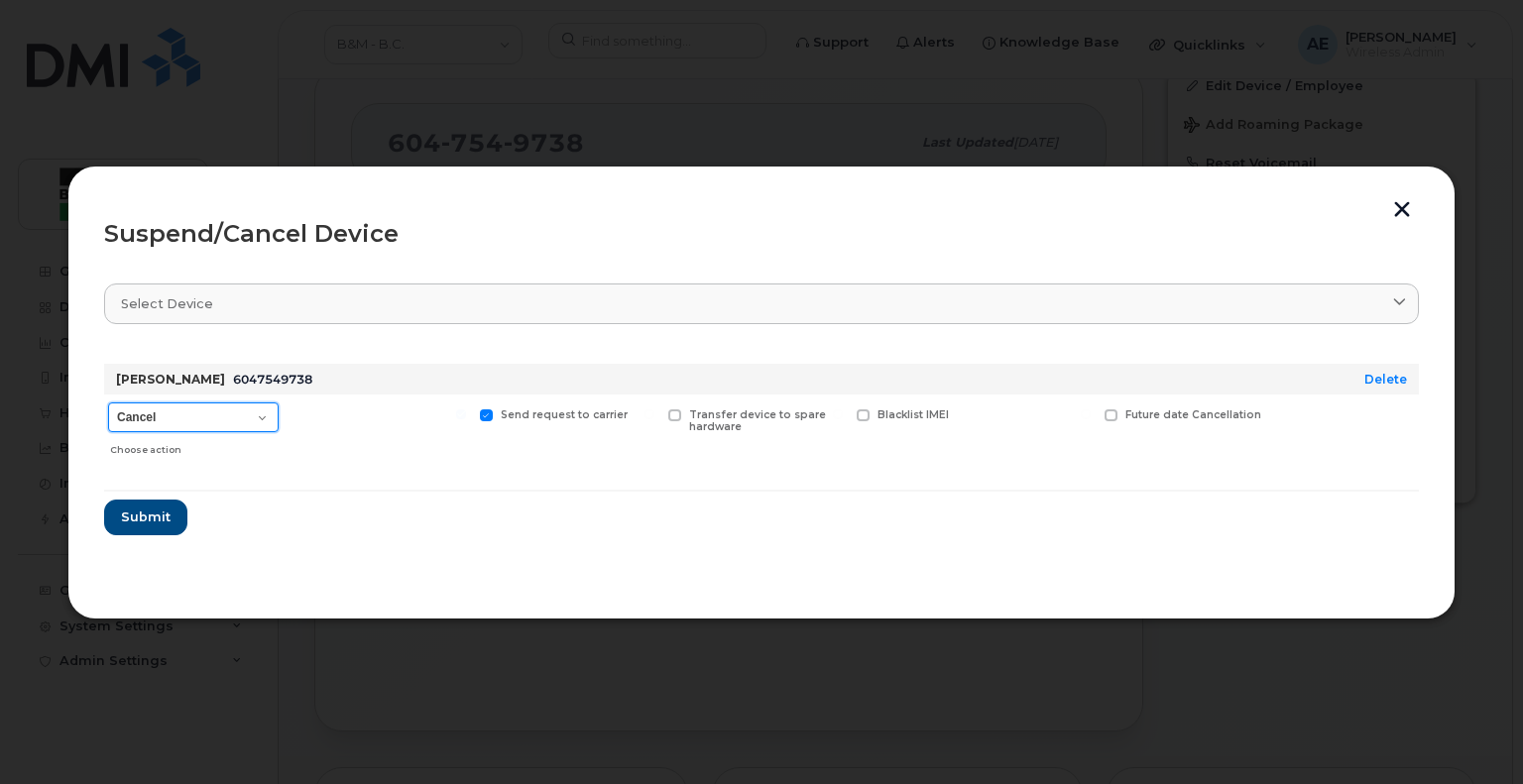
click at [234, 422] on select "Cancel Suspend - Extend Suspension Suspend - Reduced Rate Suspend - Full Rate S…" at bounding box center [193, 418] width 171 height 30
select select "[object Object]"
click at [108, 403] on select "Cancel Suspend - Extend Suspension Suspend - Reduced Rate Suspend - Full Rate S…" at bounding box center [193, 418] width 171 height 30
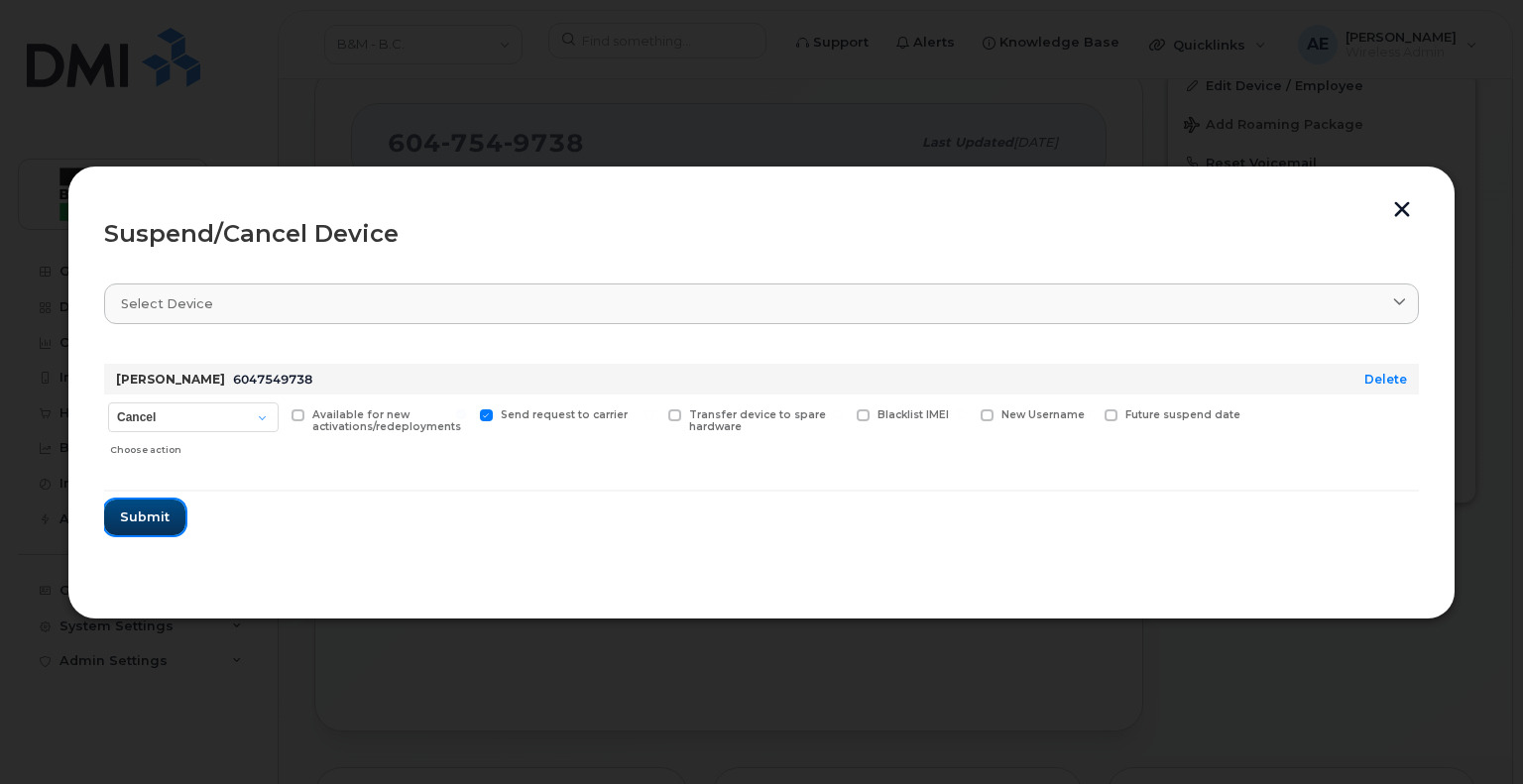
click at [165, 516] on span "Submit" at bounding box center [145, 517] width 50 height 19
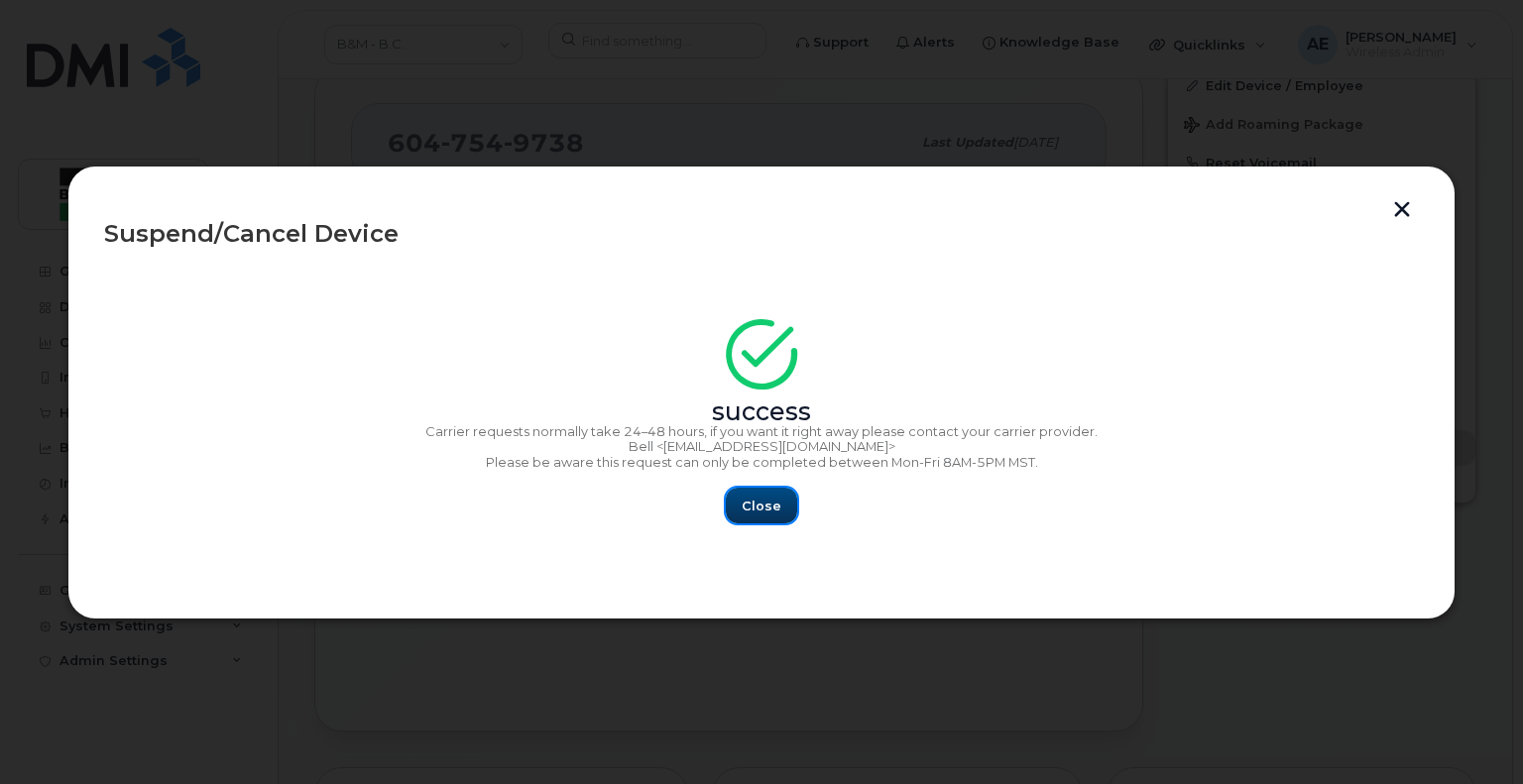
click at [746, 508] on span "Close" at bounding box center [762, 506] width 40 height 19
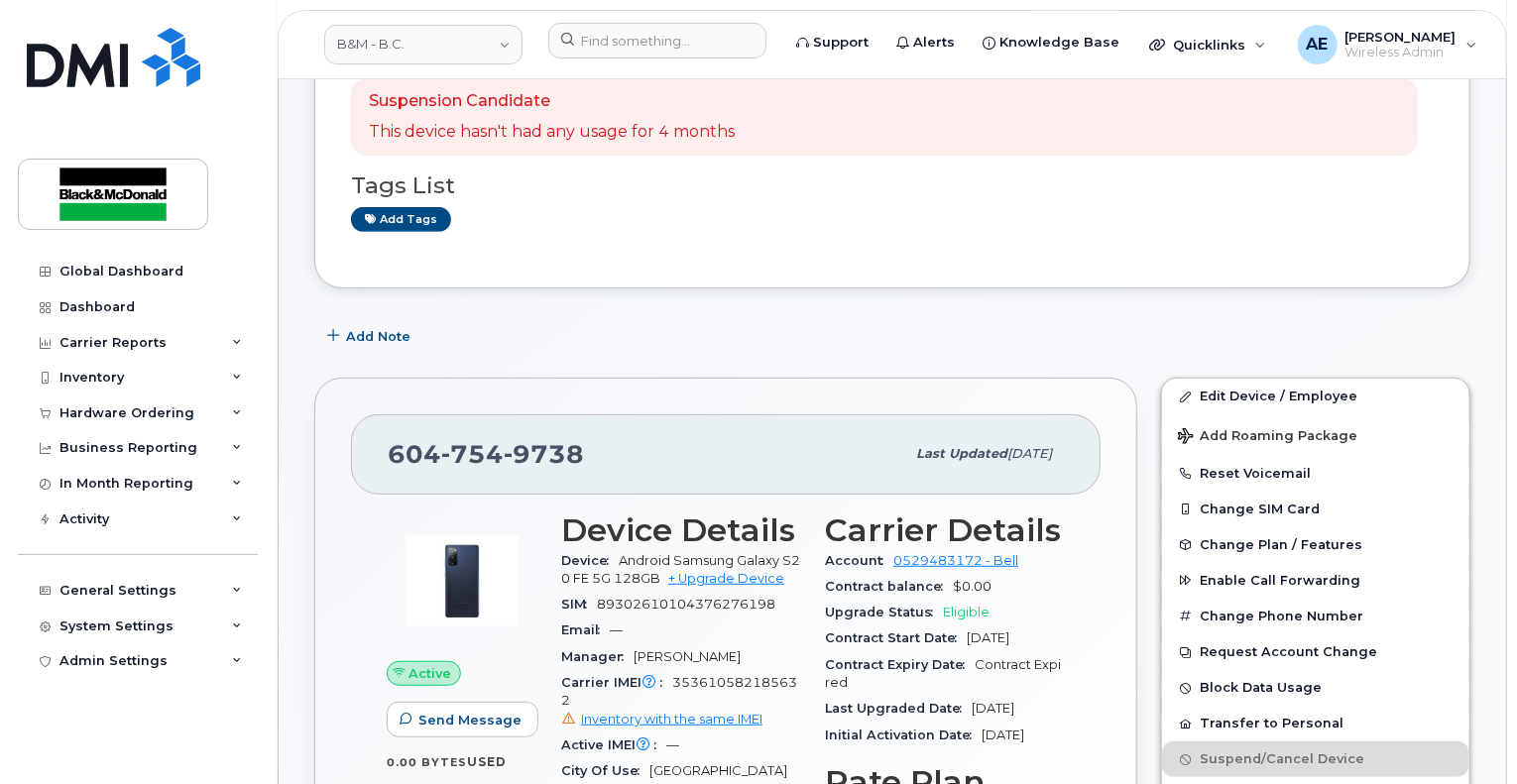
scroll to position [198, 0]
